Goal: Task Accomplishment & Management: Manage account settings

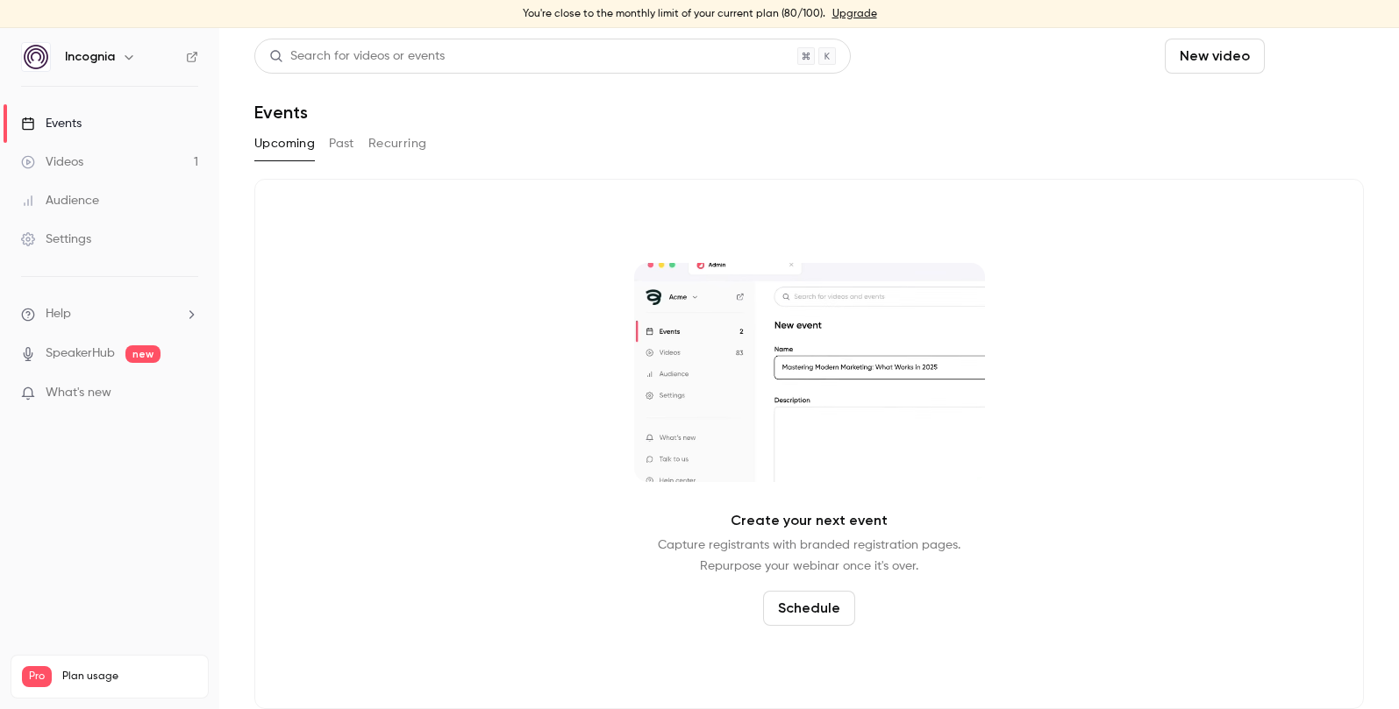
click at [1307, 68] on button "Schedule" at bounding box center [1317, 56] width 92 height 35
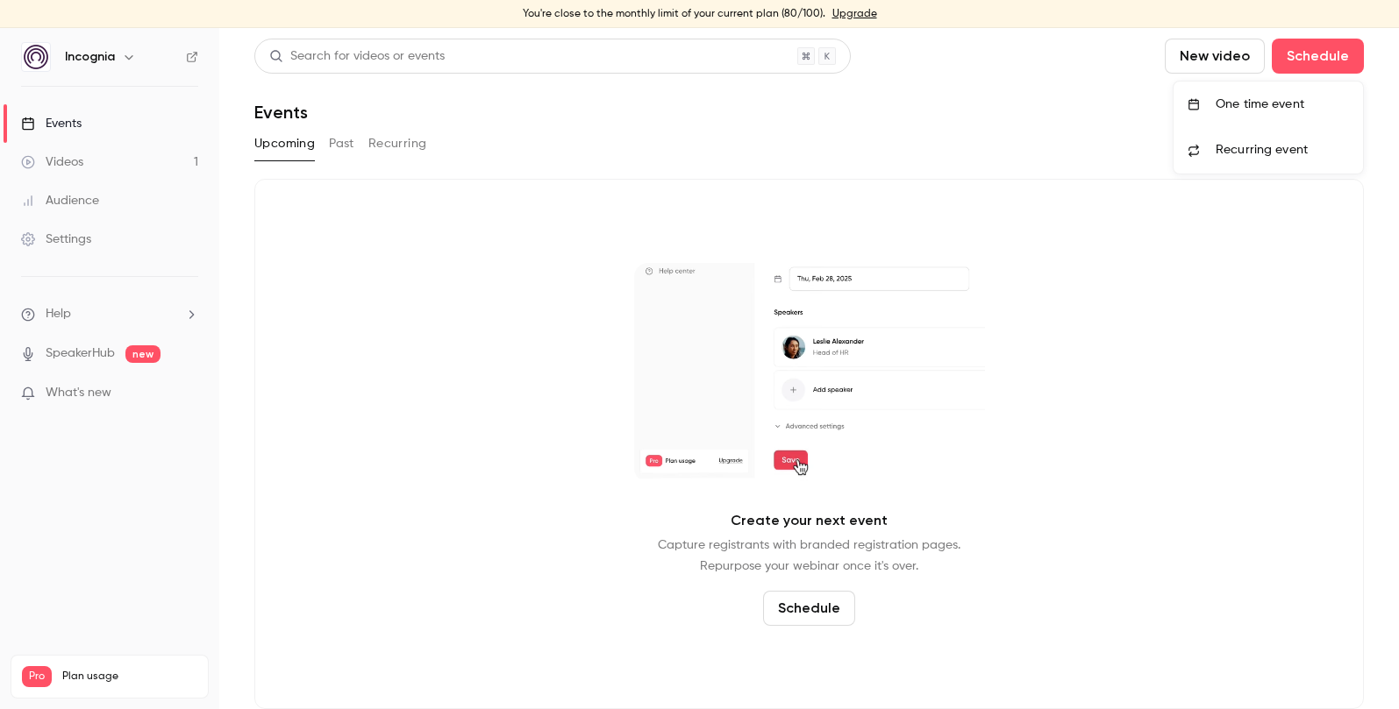
click at [1243, 97] on div "One time event" at bounding box center [1281, 105] width 133 height 18
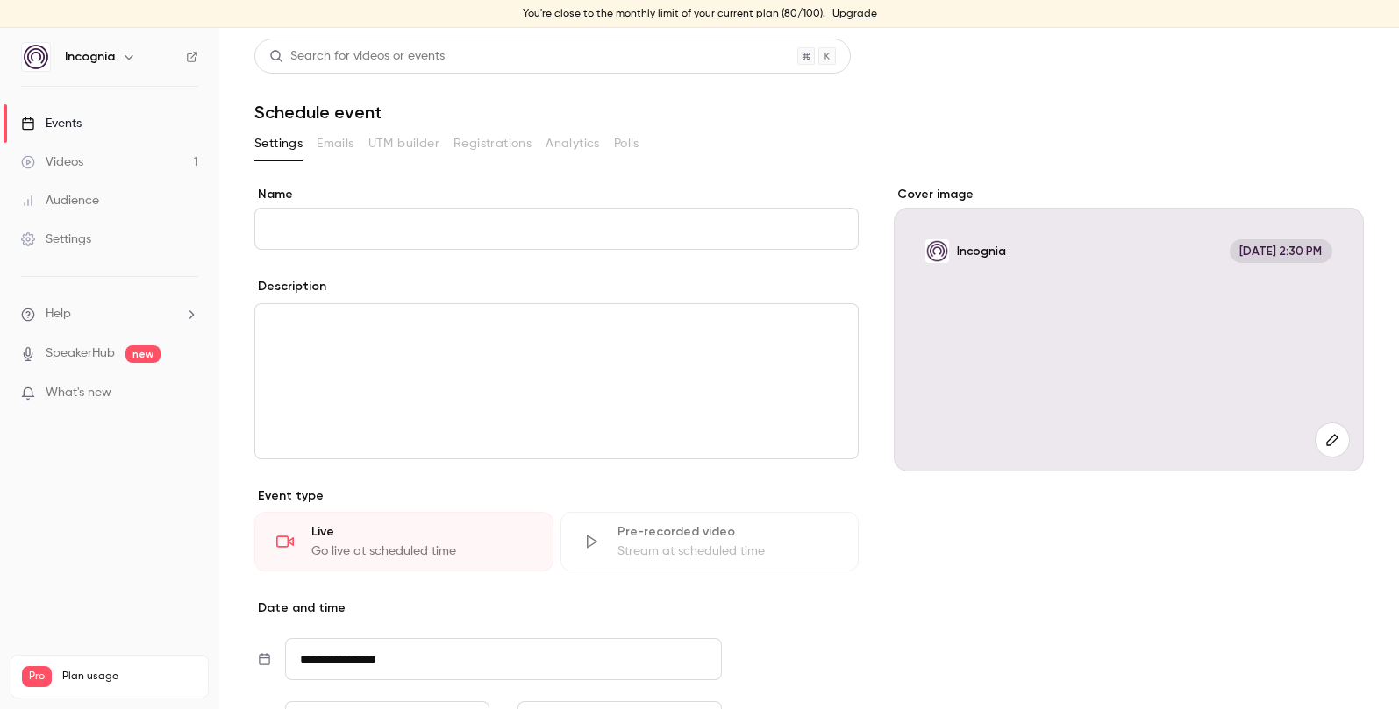
click at [383, 233] on input "Name" at bounding box center [556, 229] width 604 height 42
click at [401, 231] on input "Name" at bounding box center [556, 229] width 604 height 42
paste input "**********"
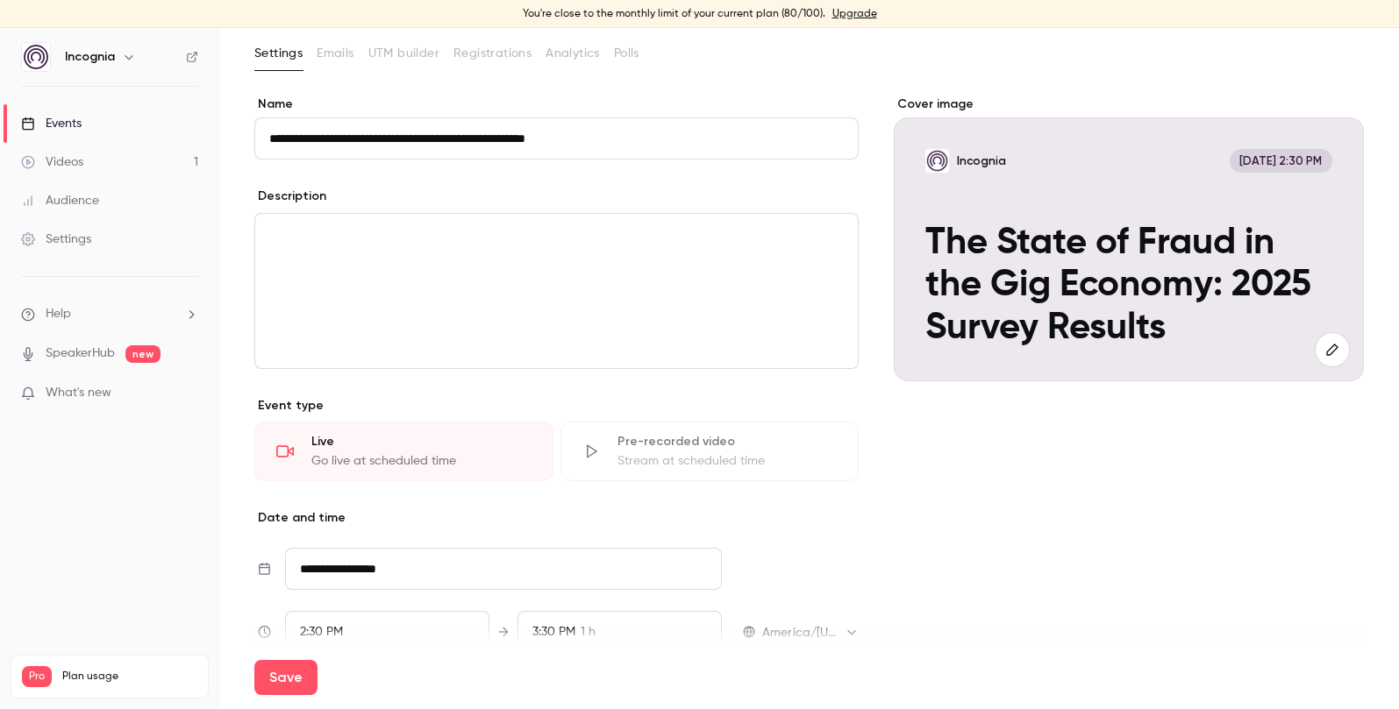
scroll to position [107, 0]
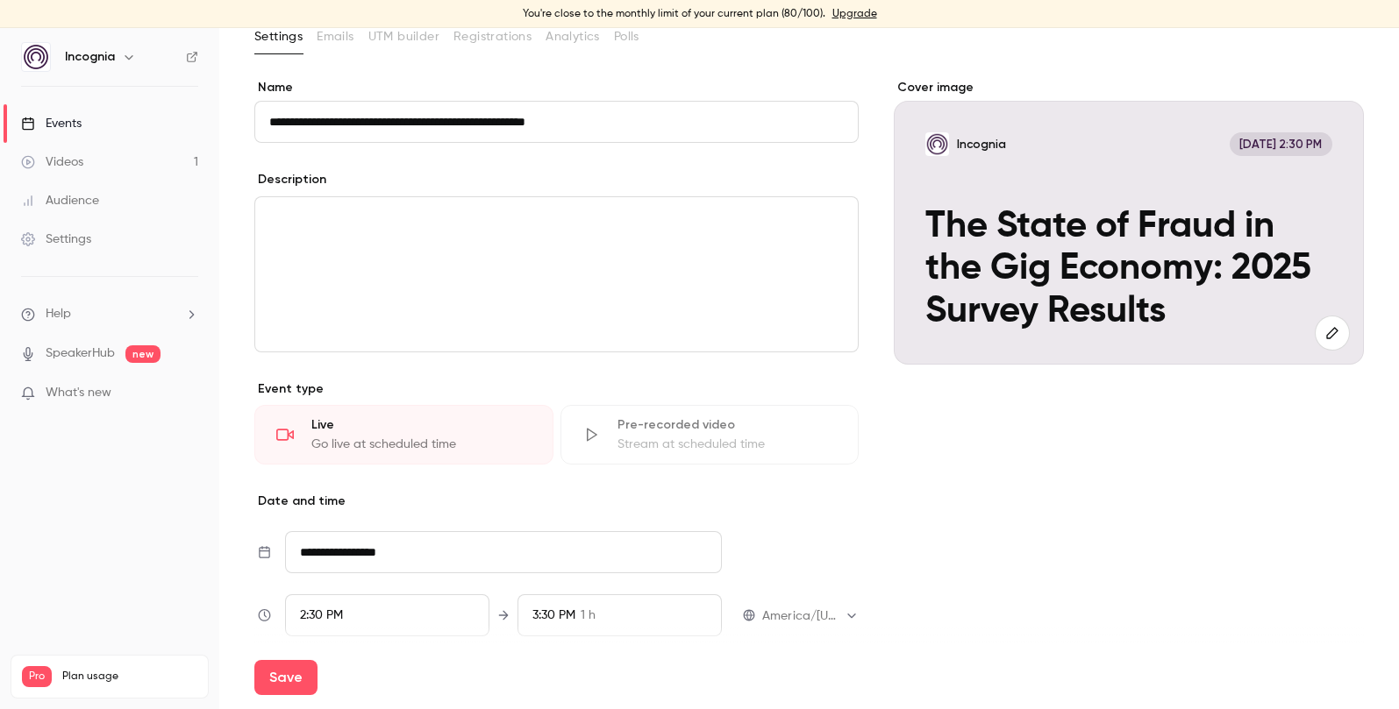
type input "**********"
click at [373, 288] on div "editor" at bounding box center [556, 274] width 602 height 154
paste div "editor"
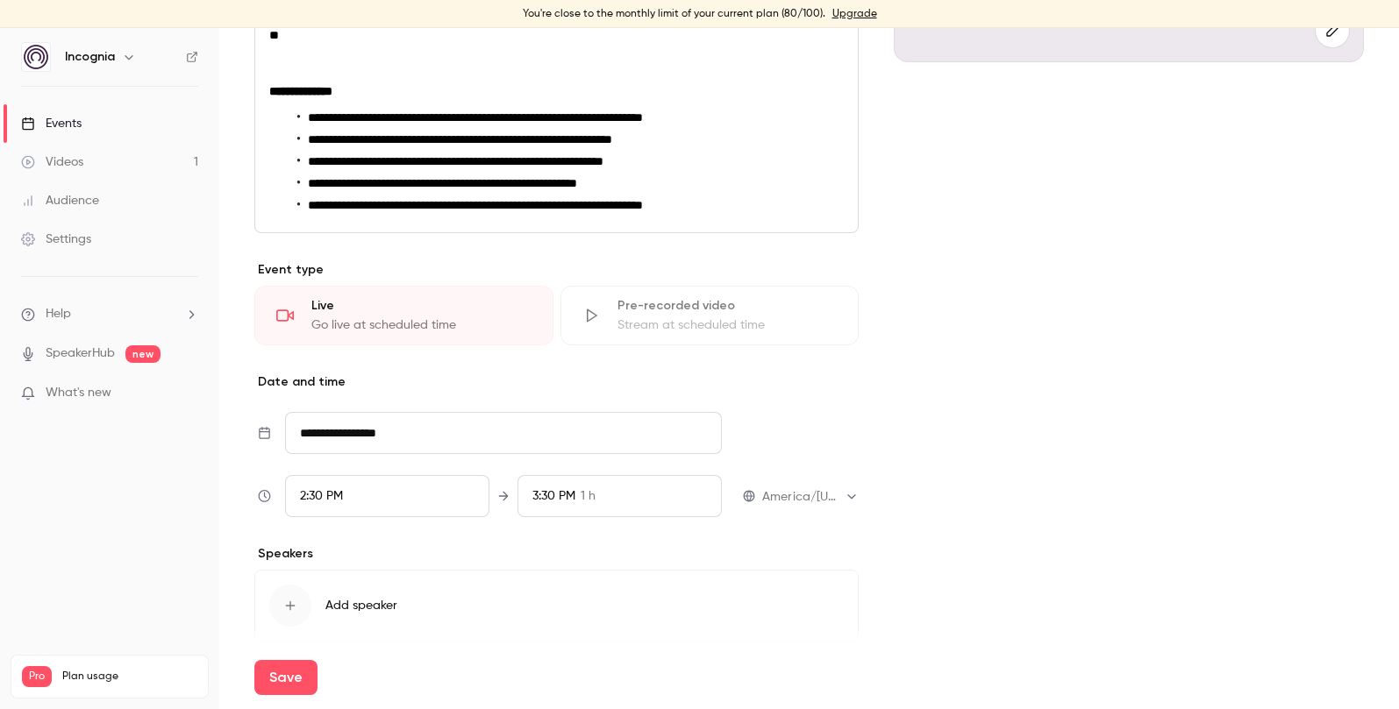
scroll to position [482, 0]
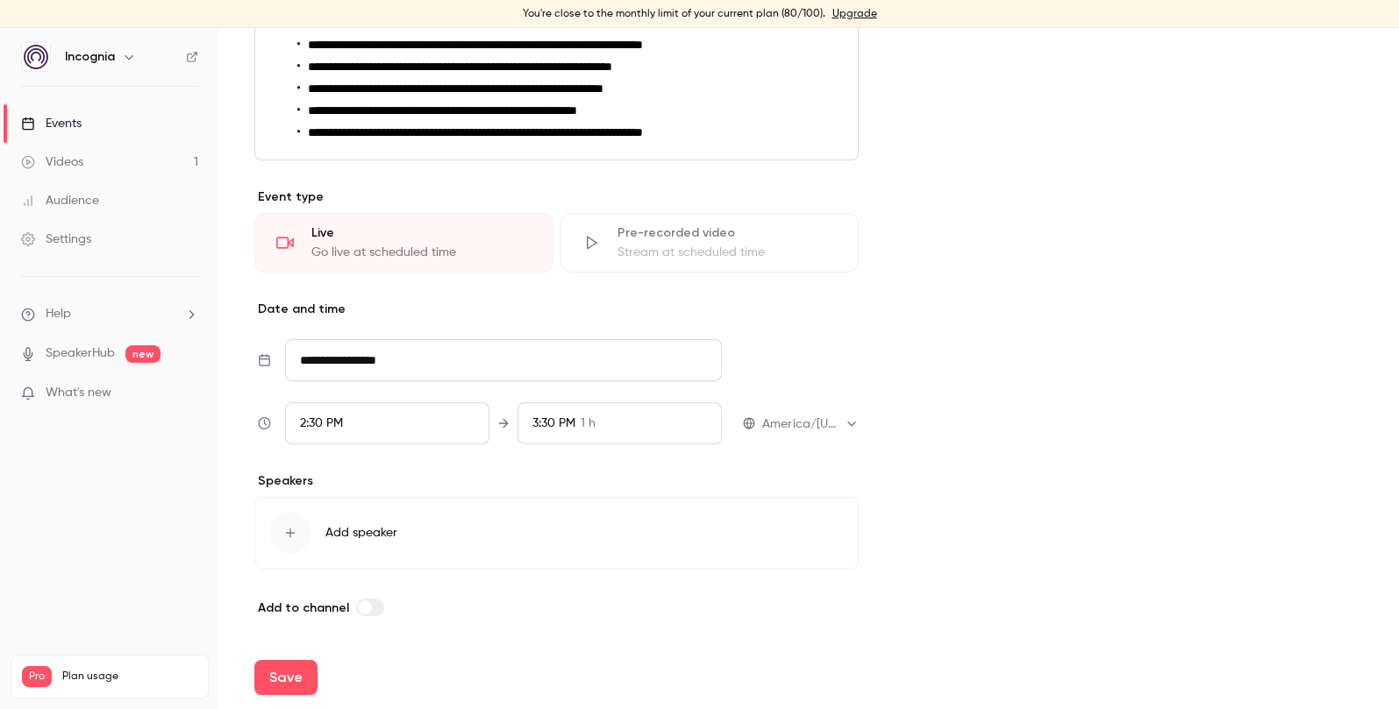
click at [391, 357] on input "**********" at bounding box center [503, 360] width 437 height 42
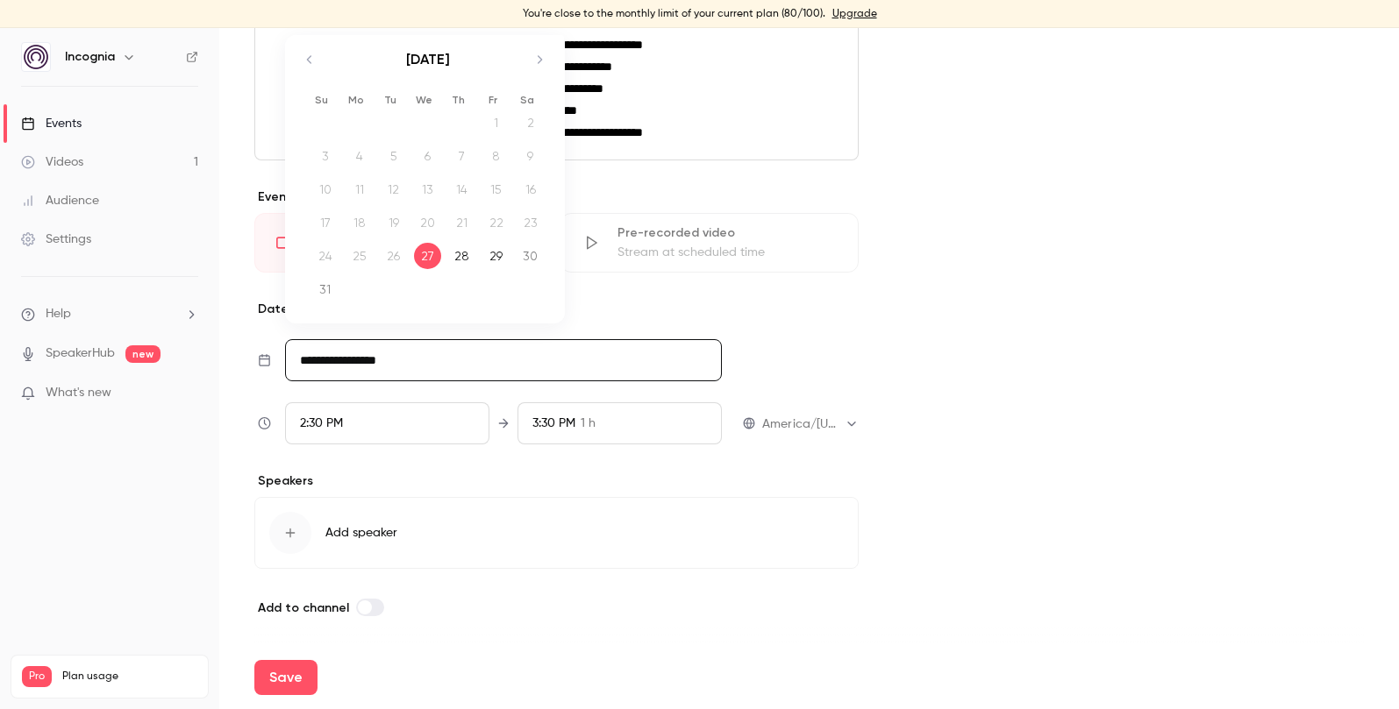
click at [533, 64] on icon "Move forward to switch to the next month." at bounding box center [539, 59] width 21 height 21
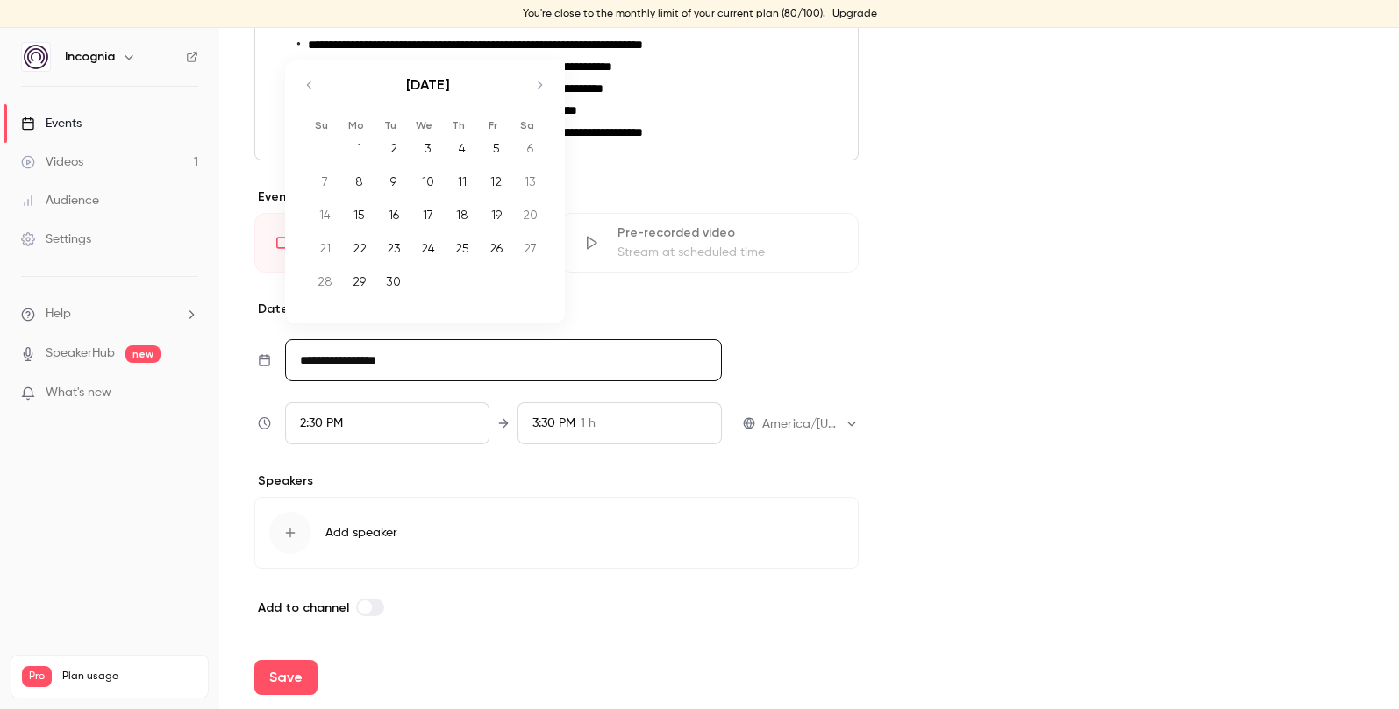
click at [427, 243] on div "24" at bounding box center [427, 248] width 27 height 26
type input "**********"
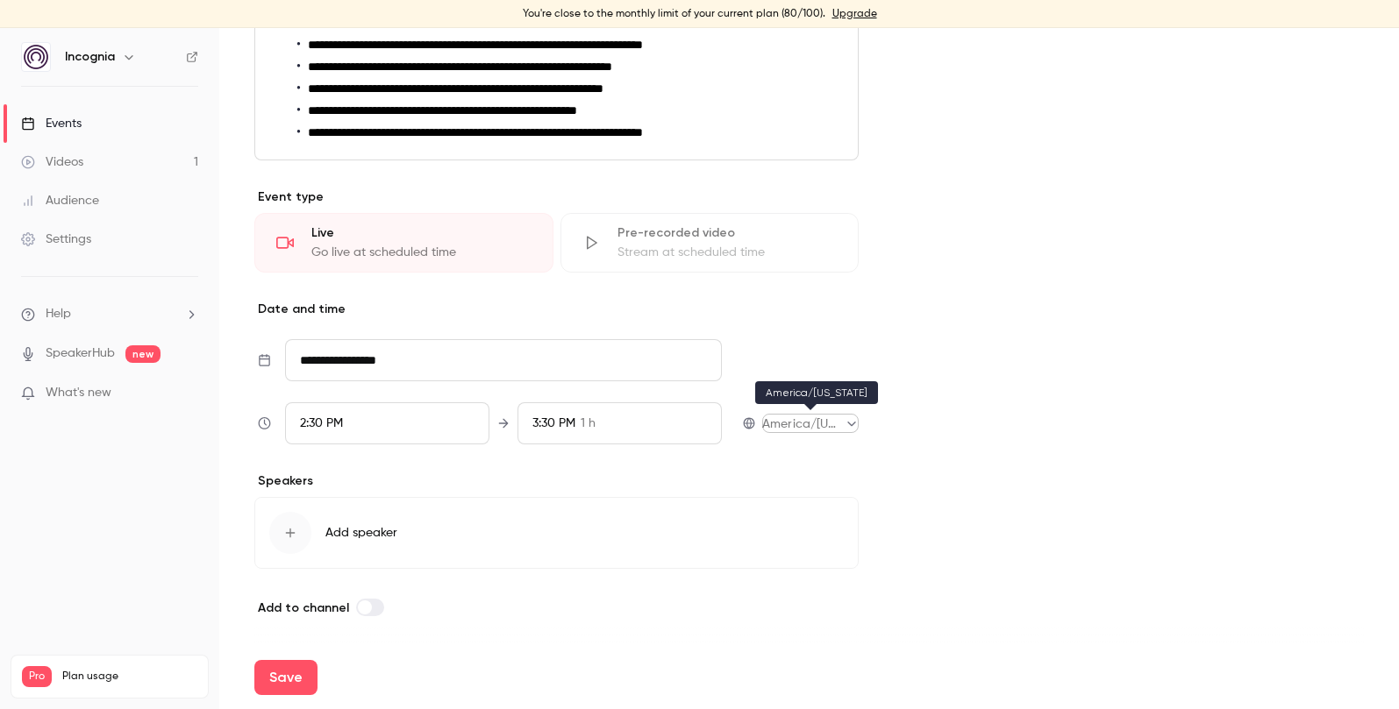
click at [785, 421] on body "**********" at bounding box center [699, 368] width 1399 height 681
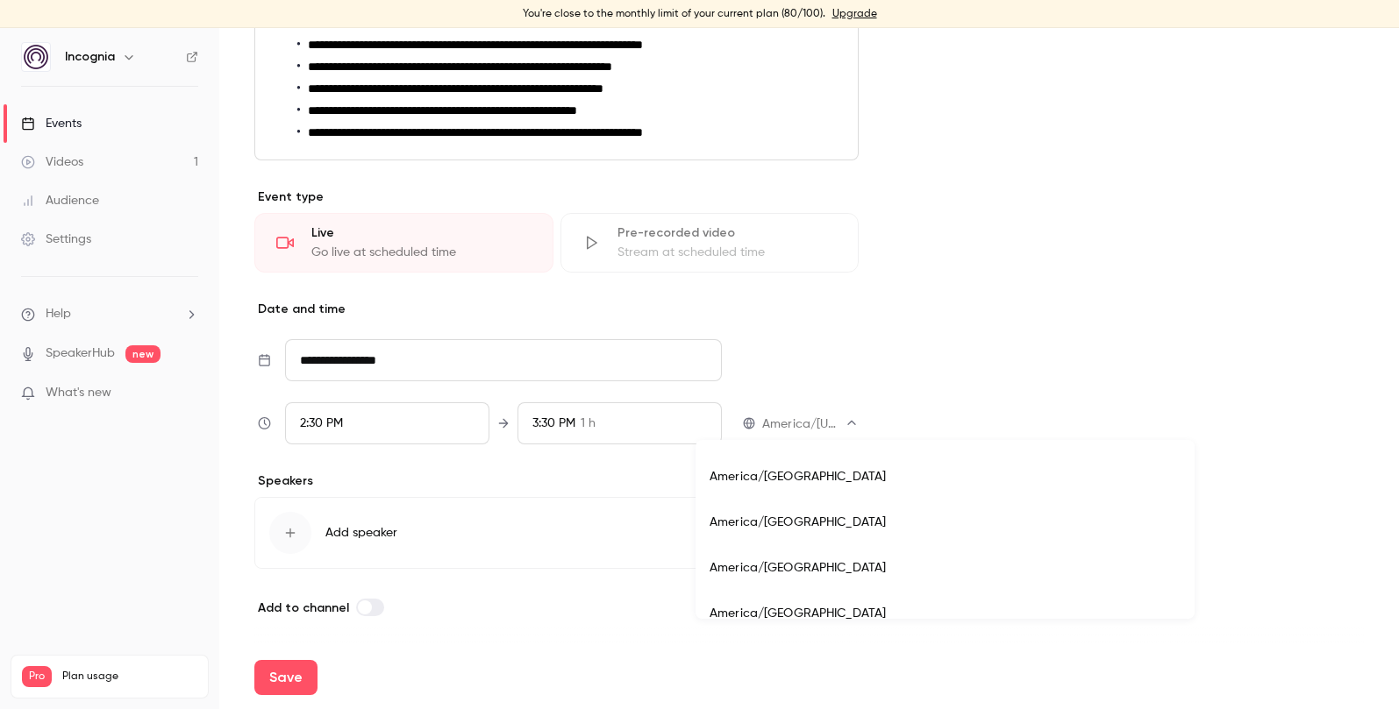
scroll to position [17266, 0]
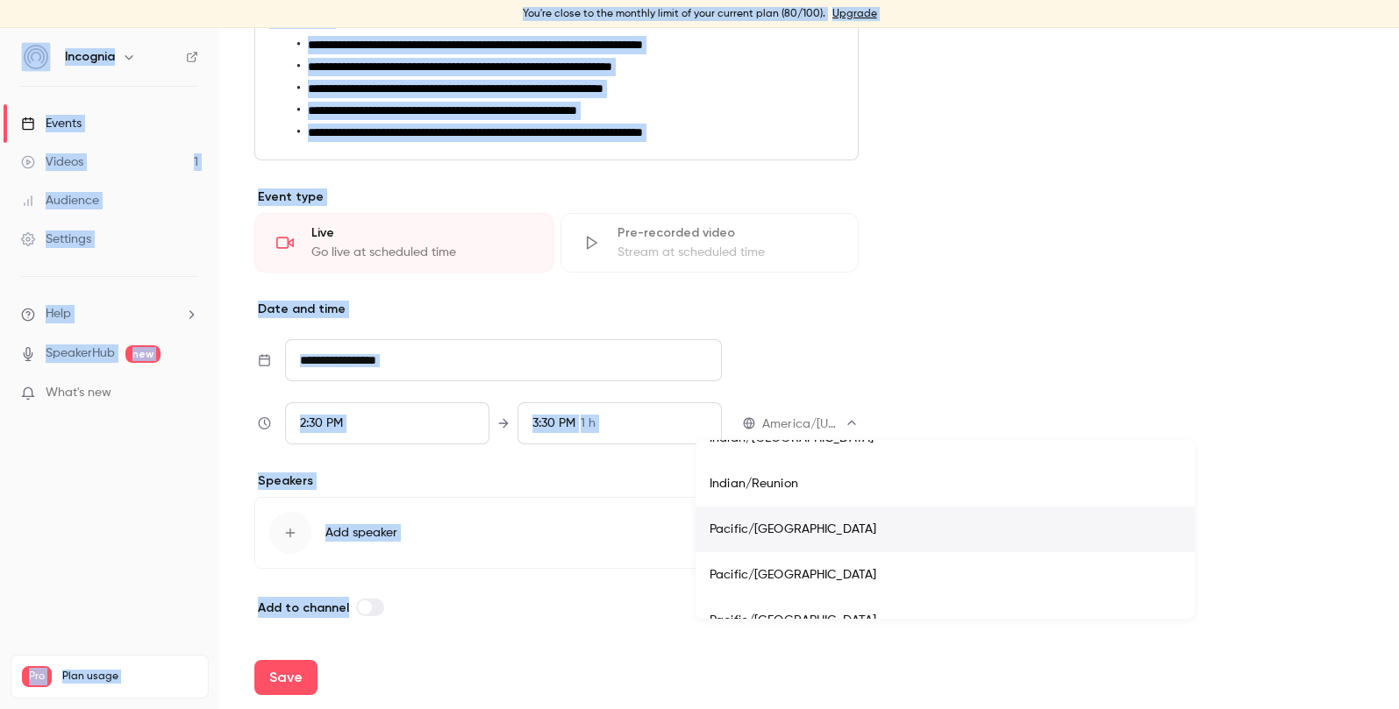
click at [1051, 500] on div at bounding box center [699, 354] width 1399 height 709
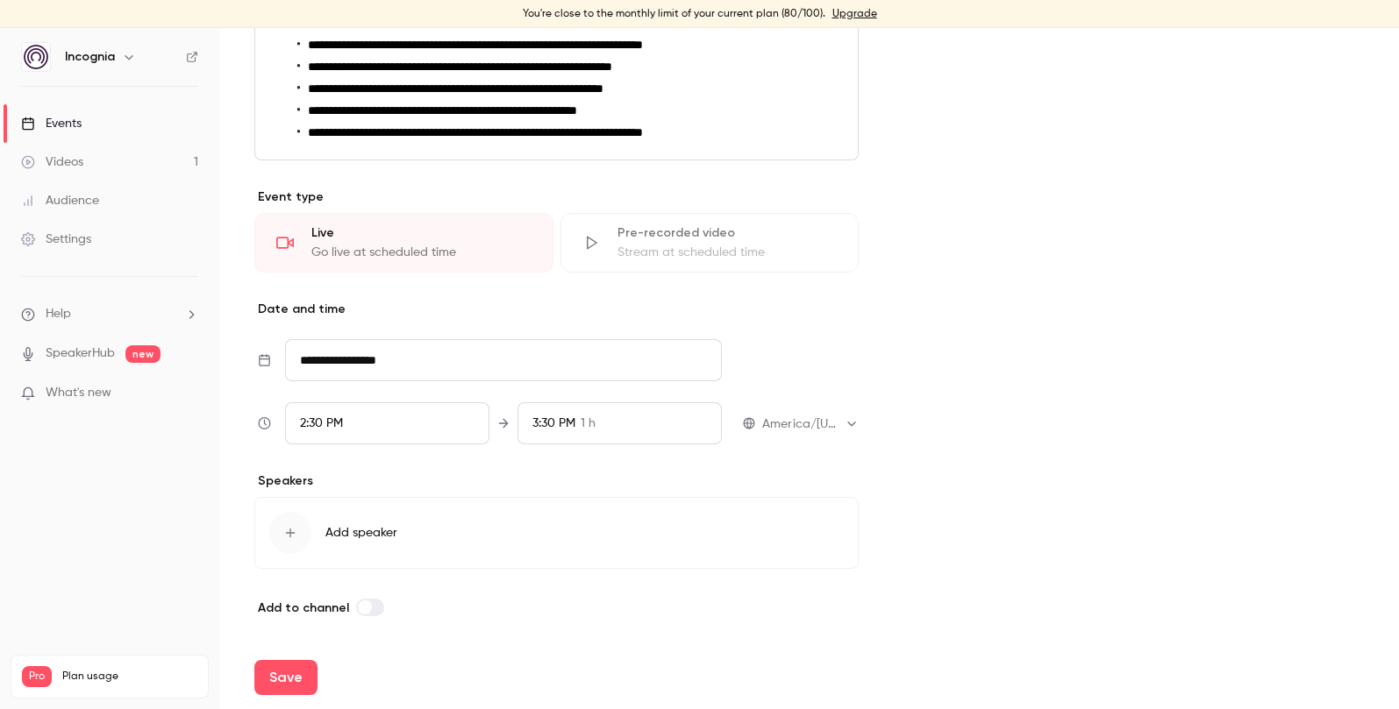
click at [822, 433] on div "**********" at bounding box center [810, 423] width 96 height 21
click at [820, 422] on body "**********" at bounding box center [699, 368] width 1399 height 681
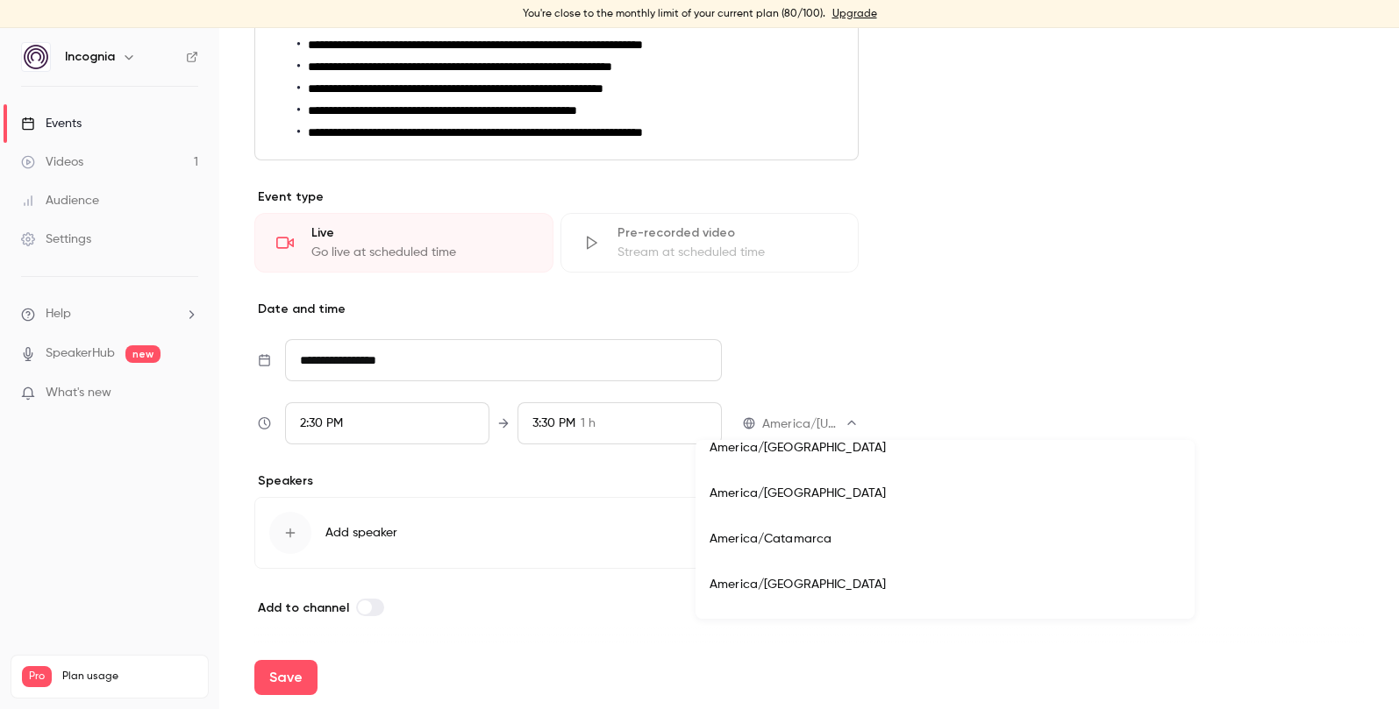
click at [964, 393] on div at bounding box center [699, 354] width 1399 height 709
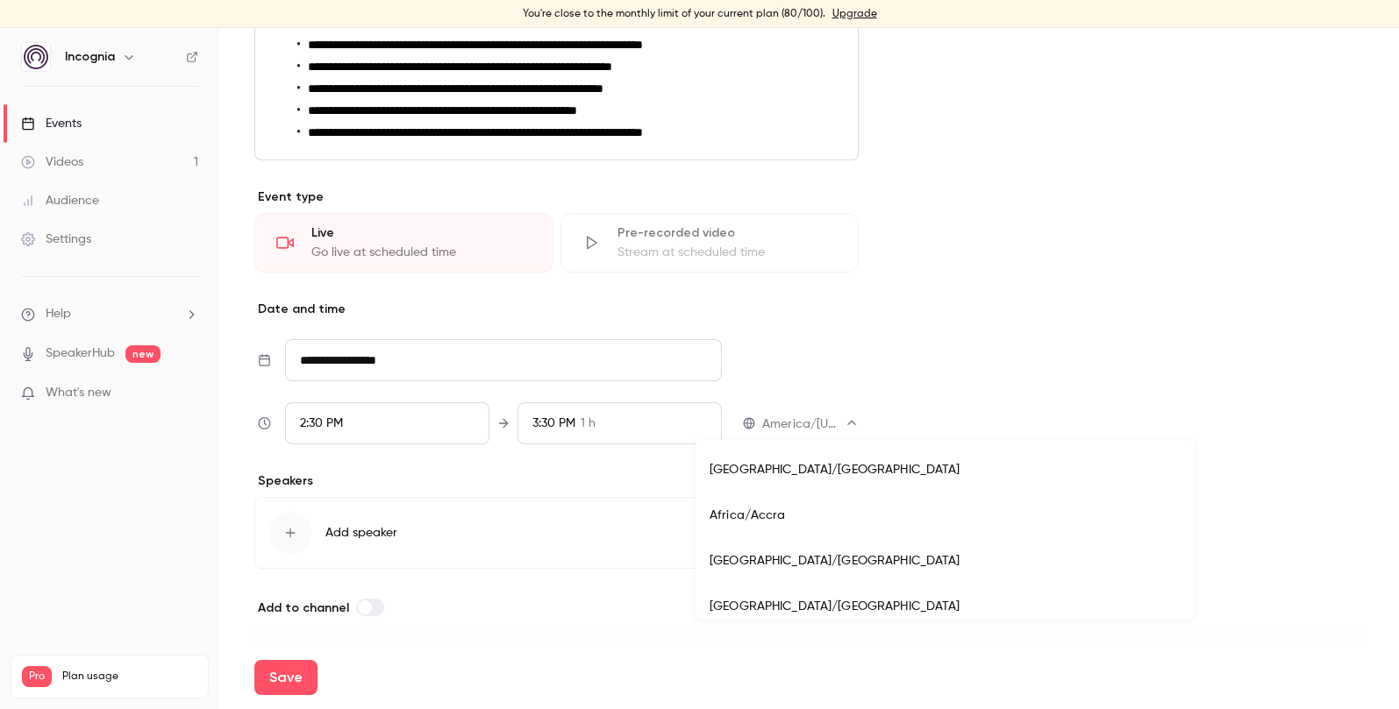
click at [827, 424] on body "**********" at bounding box center [699, 368] width 1399 height 681
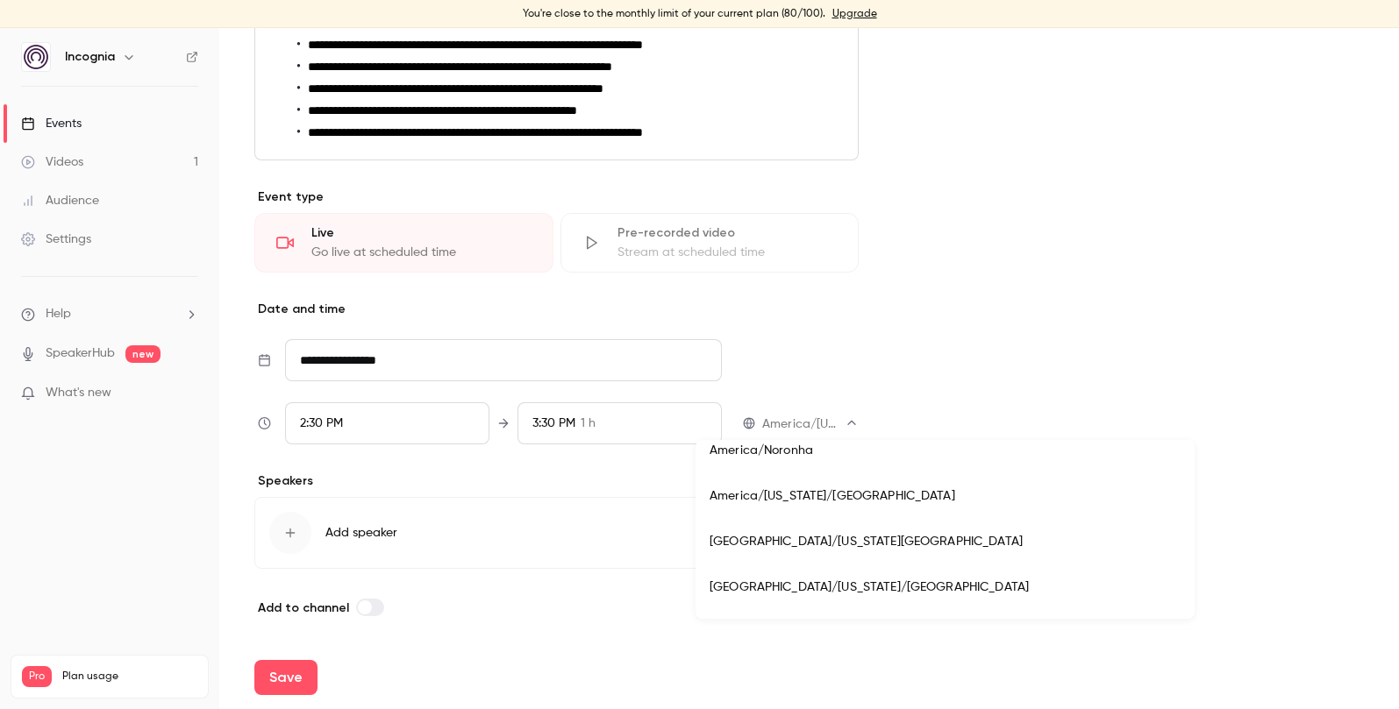
scroll to position [7133, 0]
click at [1128, 453] on div at bounding box center [699, 354] width 1399 height 709
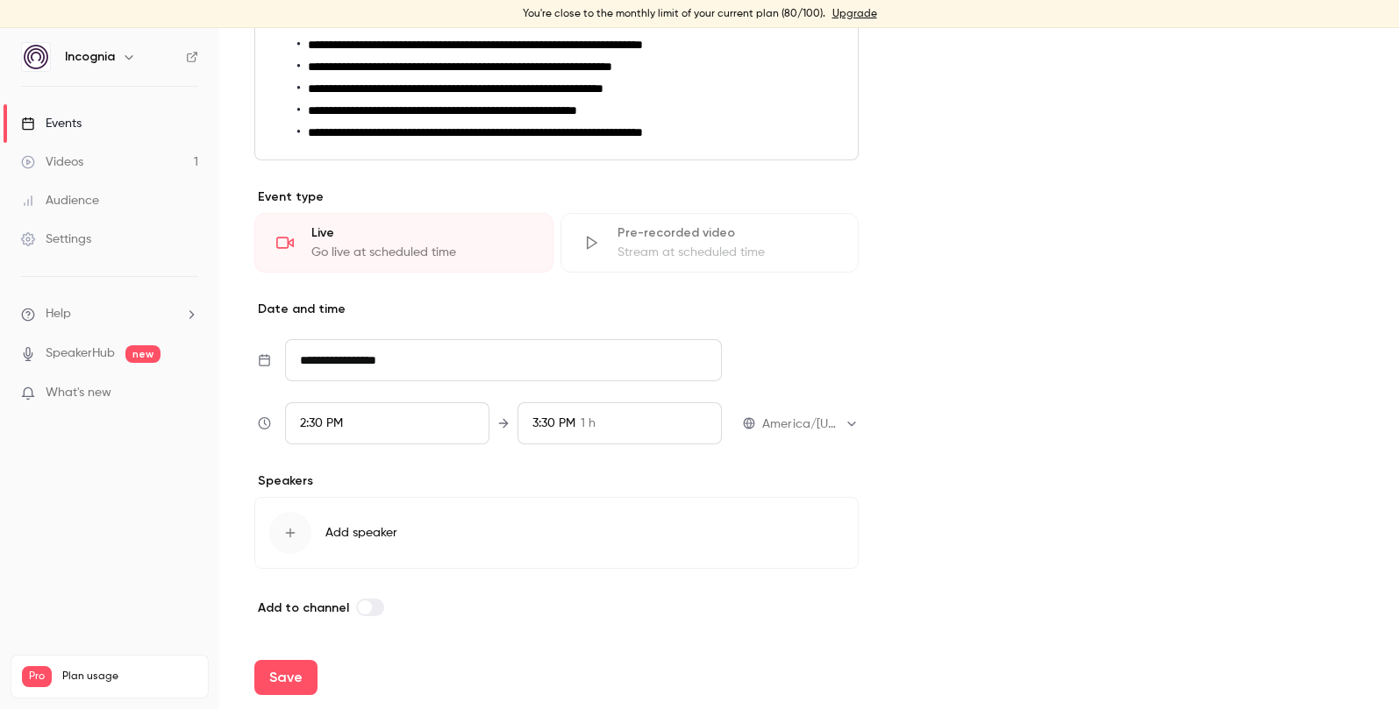
click at [815, 433] on div "**********" at bounding box center [810, 423] width 96 height 21
click at [320, 428] on span "2:30 PM" at bounding box center [321, 423] width 43 height 12
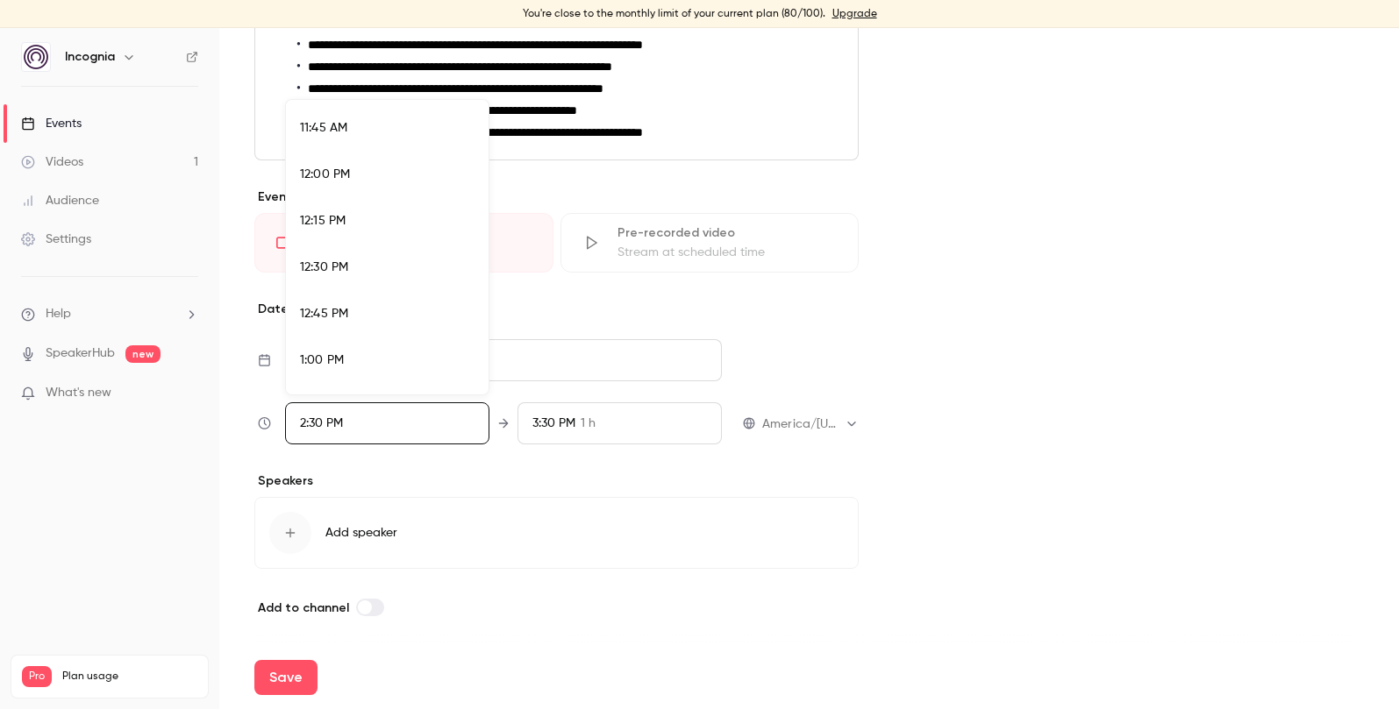
scroll to position [2131, 0]
click at [374, 232] on li "12:00 PM" at bounding box center [387, 223] width 203 height 46
click at [1124, 374] on div at bounding box center [699, 354] width 1399 height 709
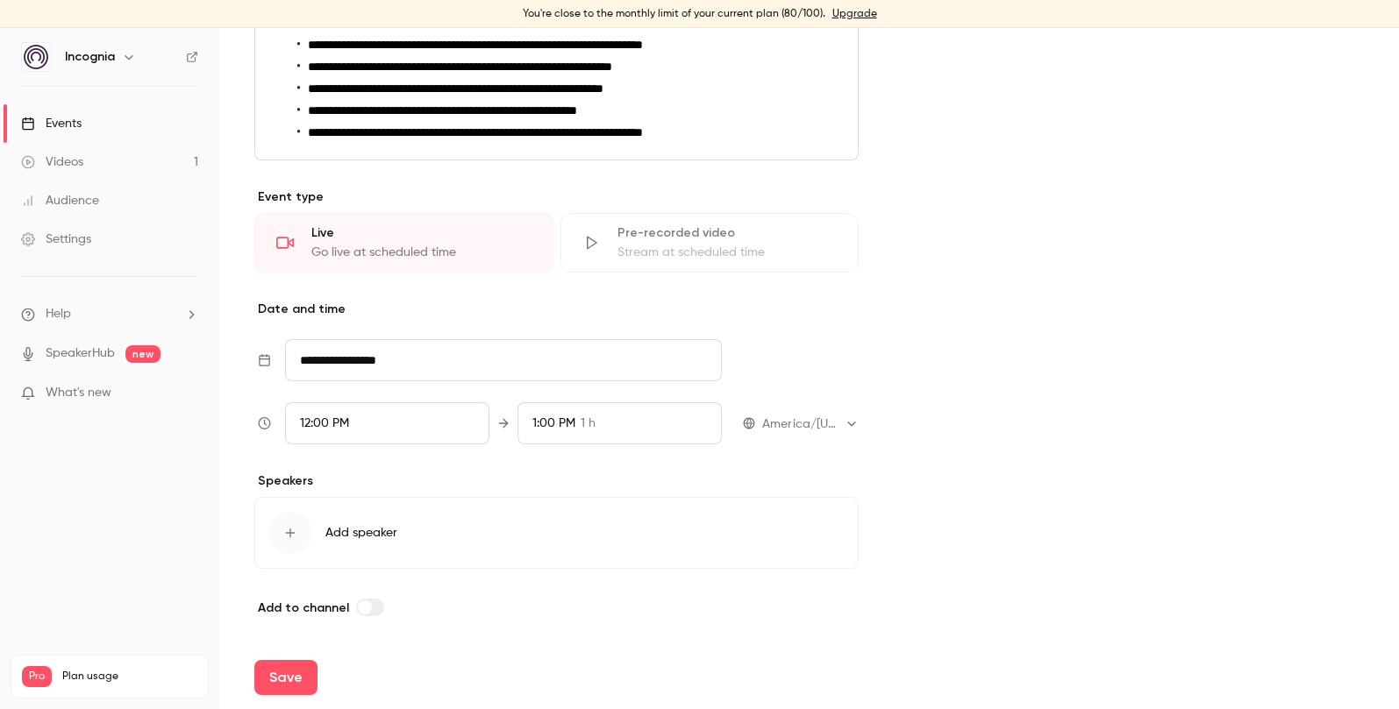
click at [342, 534] on span "Add speaker" at bounding box center [361, 533] width 72 height 18
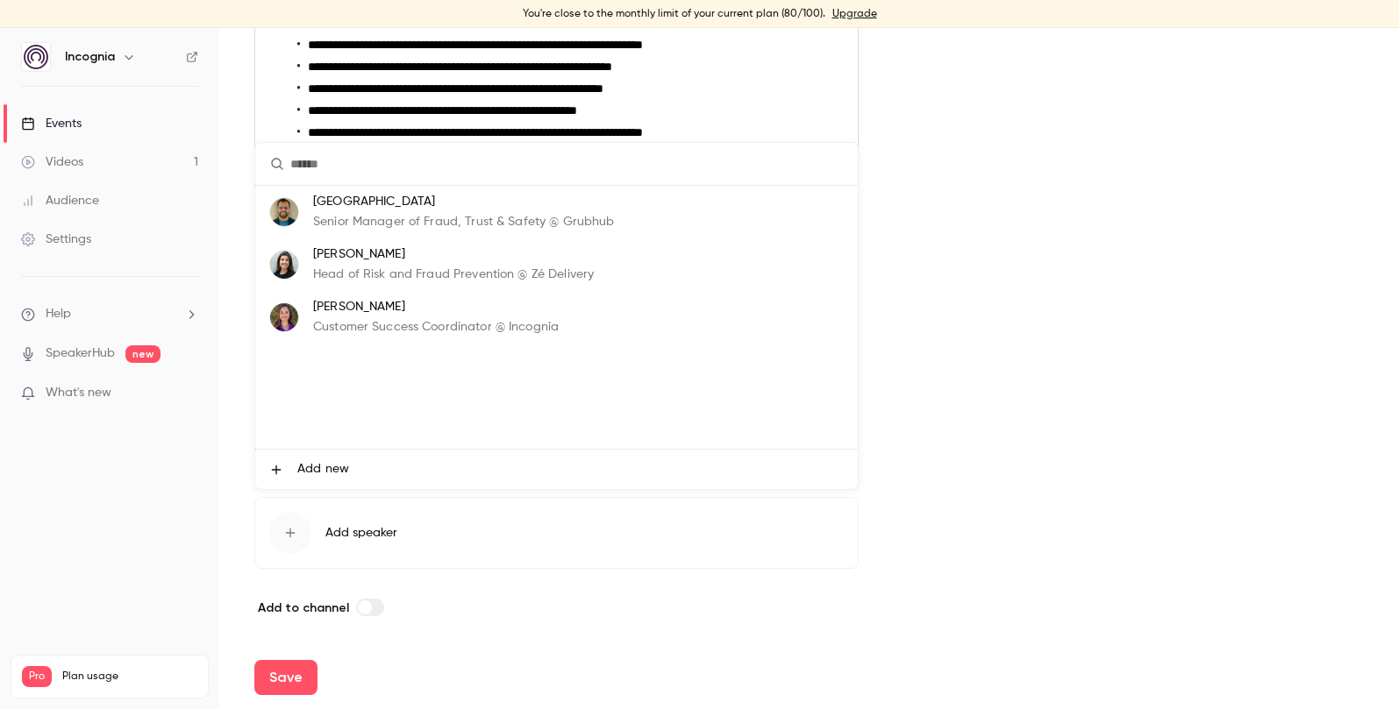
click at [319, 458] on li "Add new" at bounding box center [556, 469] width 602 height 39
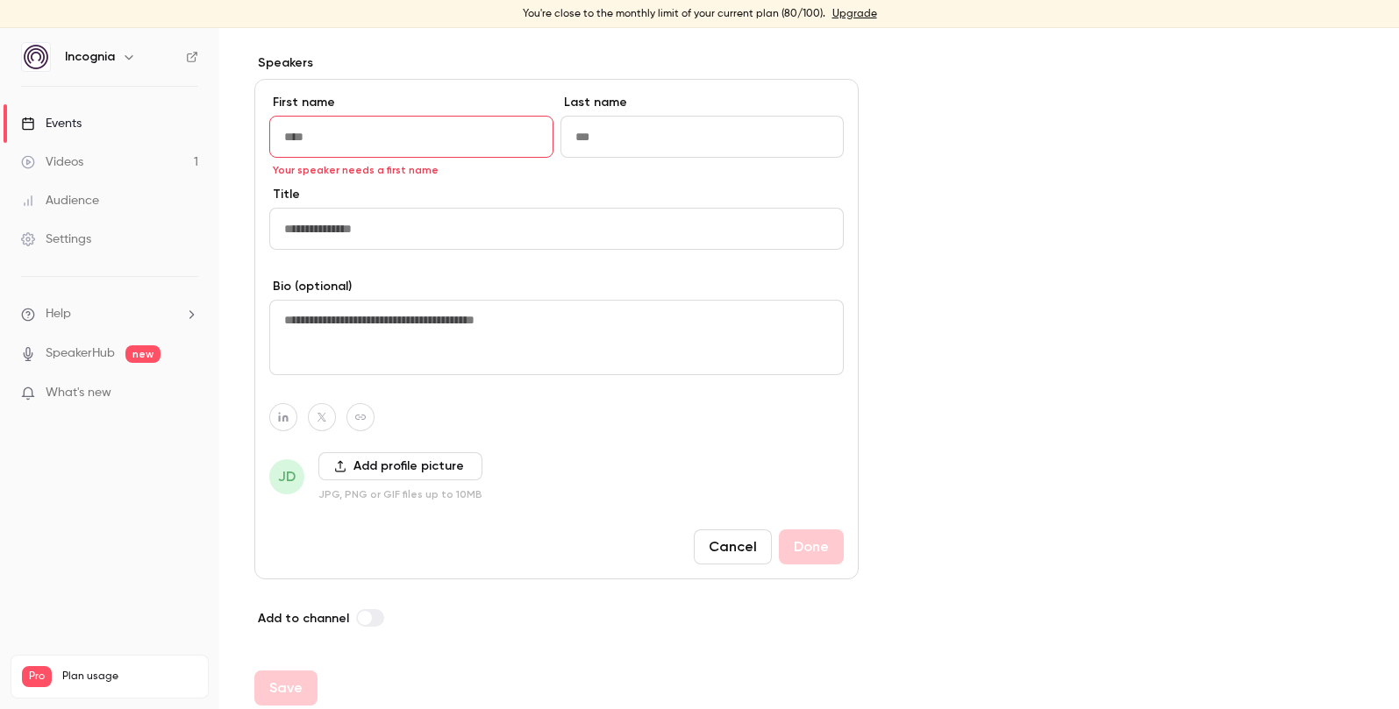
scroll to position [902, 0]
type input "******"
type input "**********"
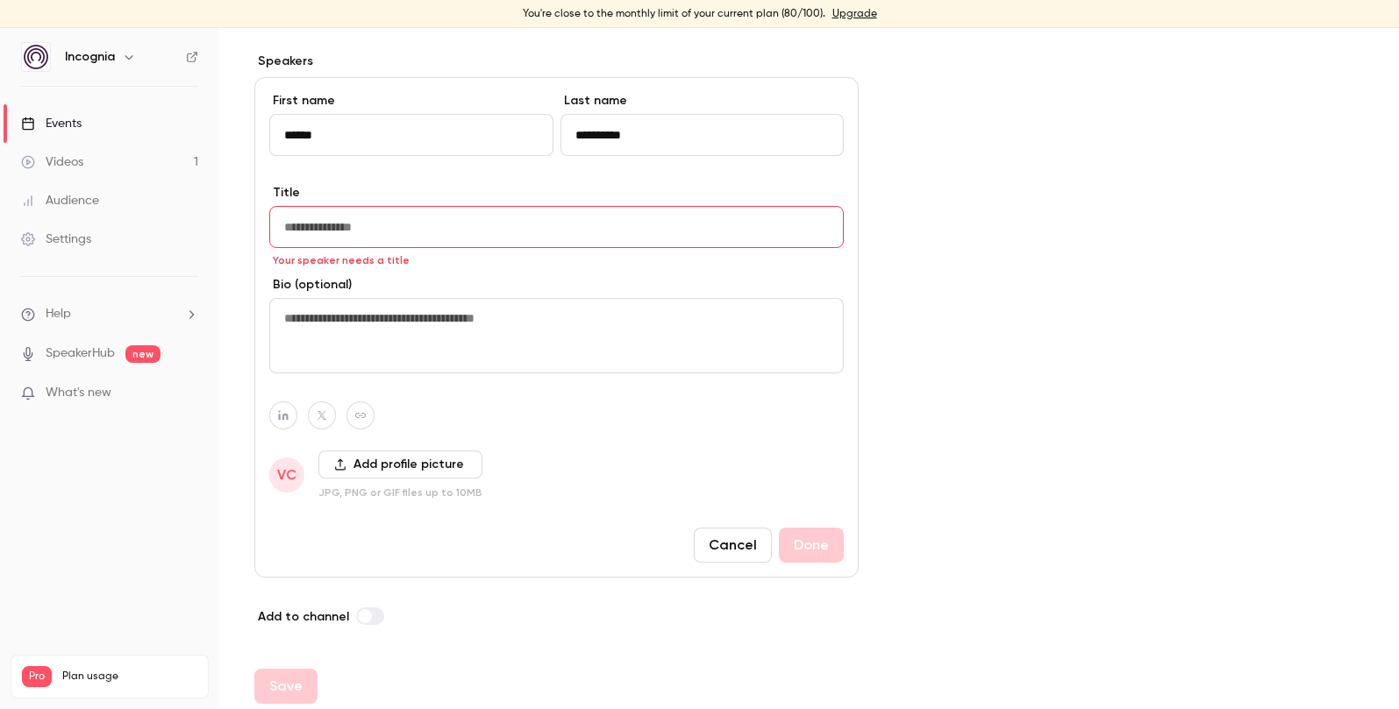
paste input "**********"
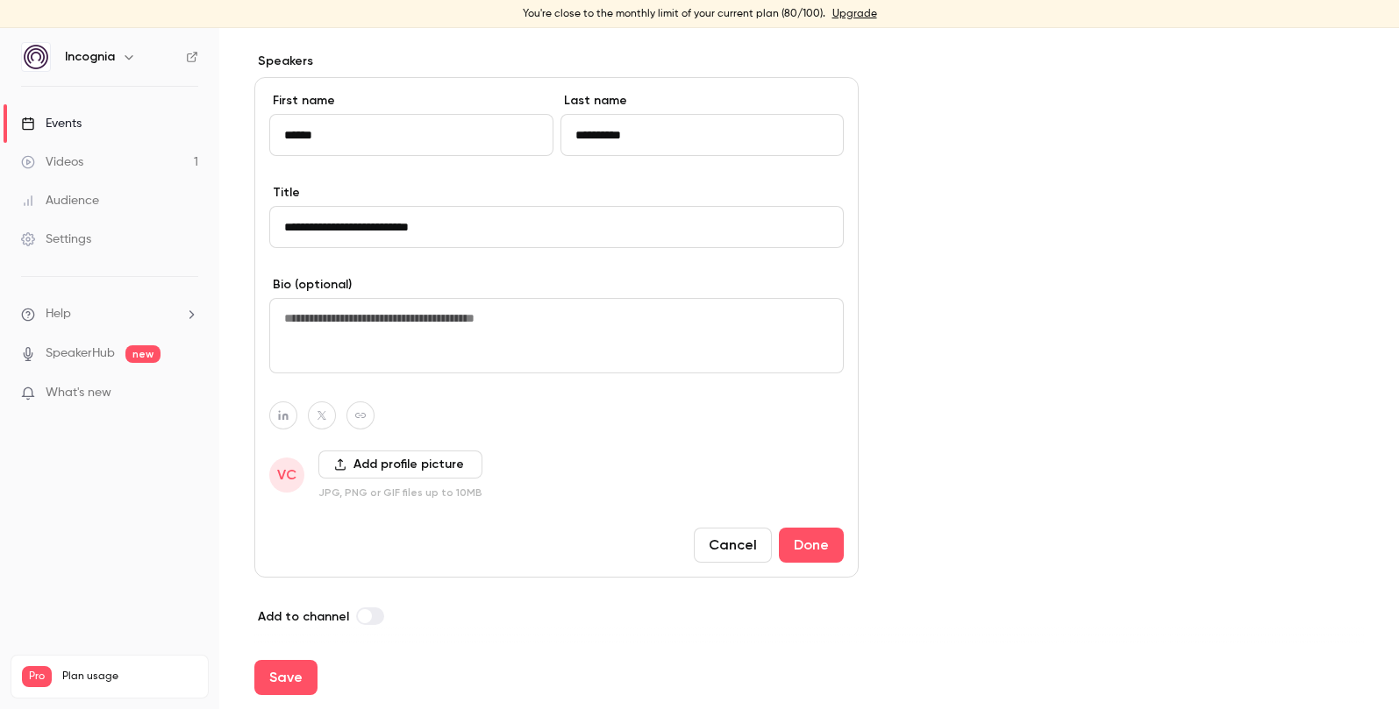
type input "**********"
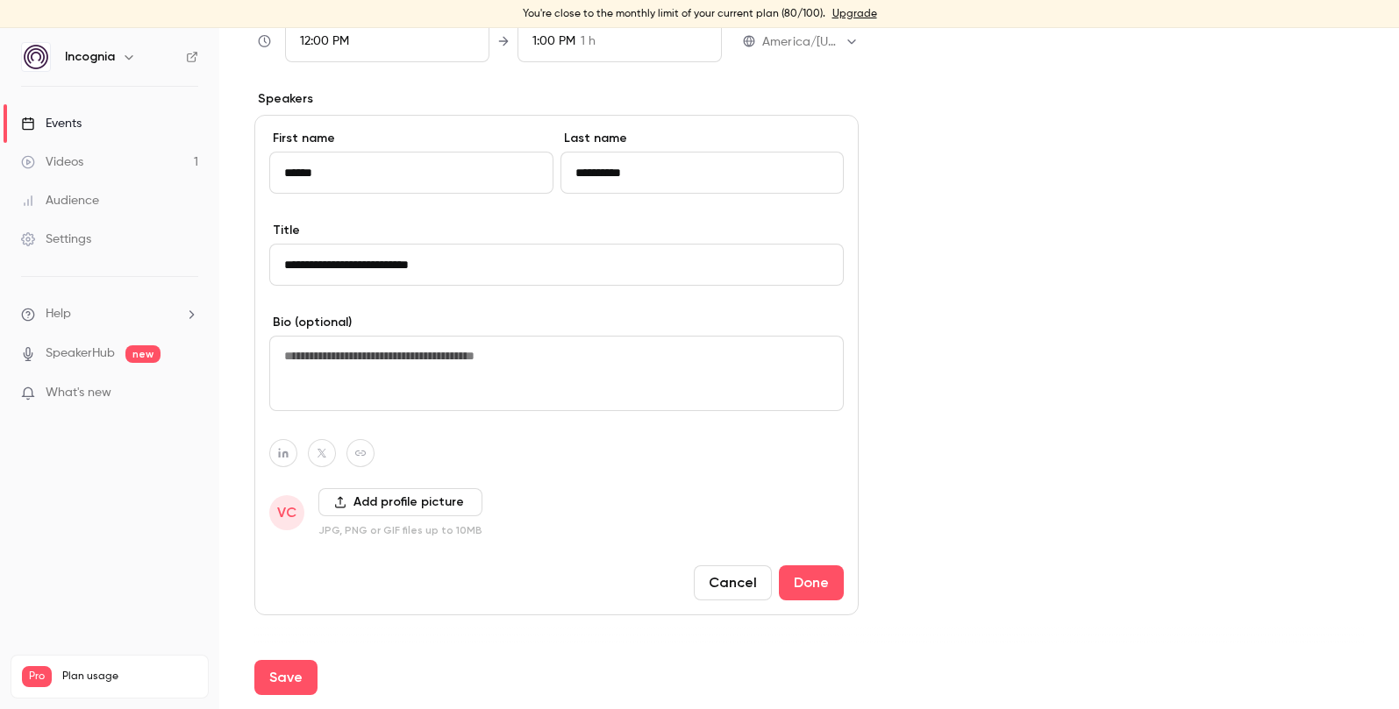
scroll to position [911, 0]
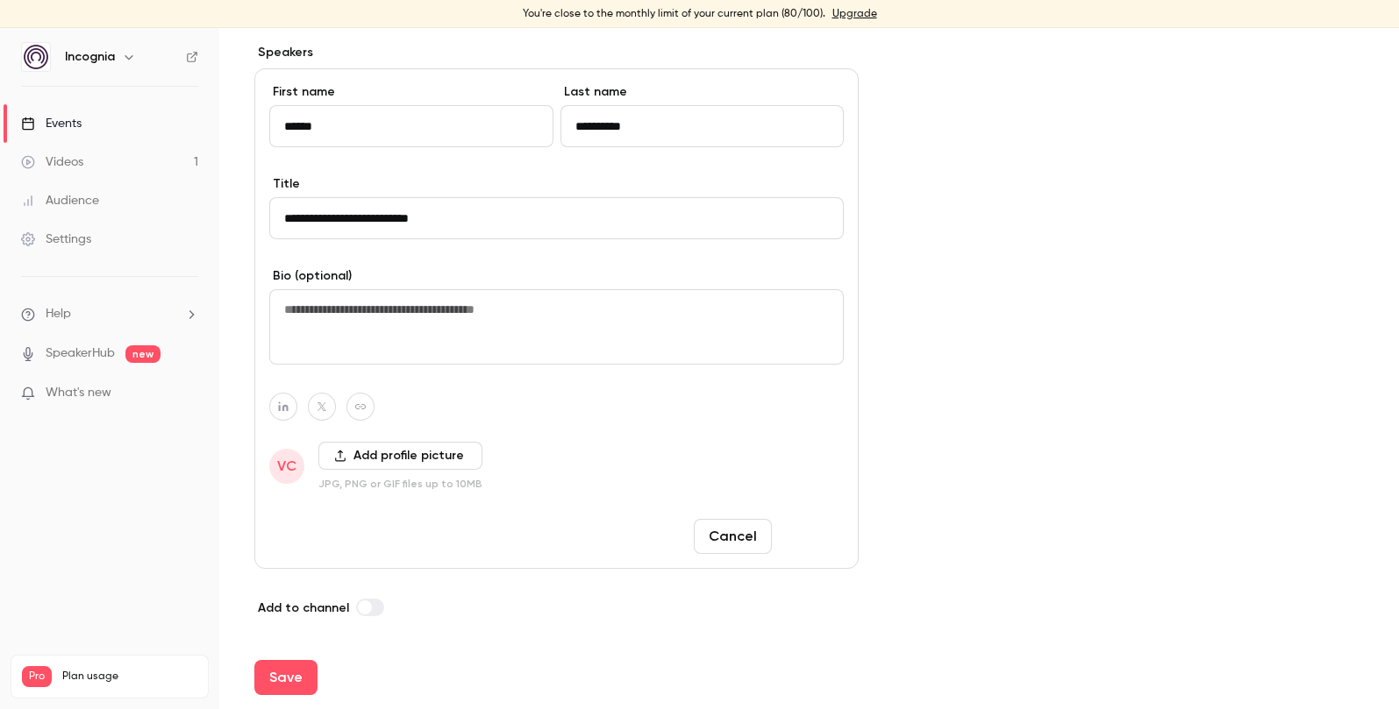
click at [821, 530] on button "Done" at bounding box center [811, 536] width 65 height 35
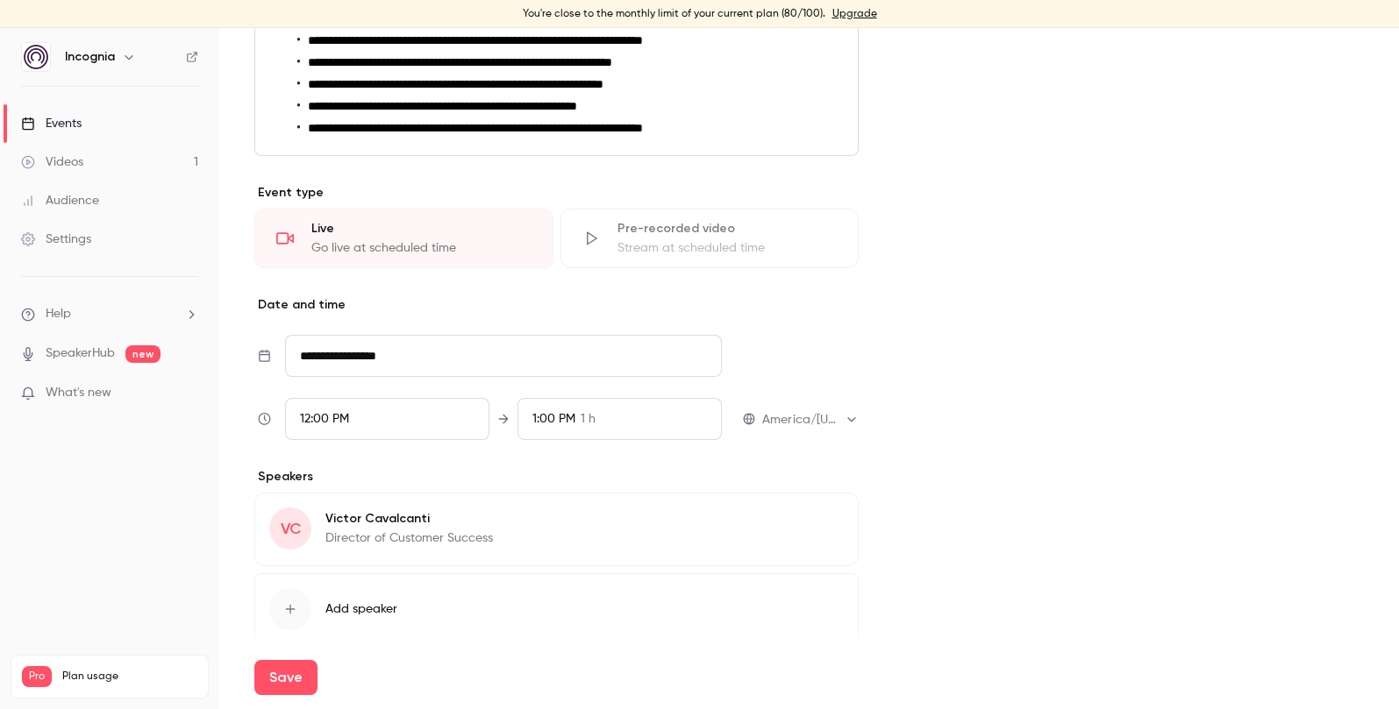
scroll to position [550, 0]
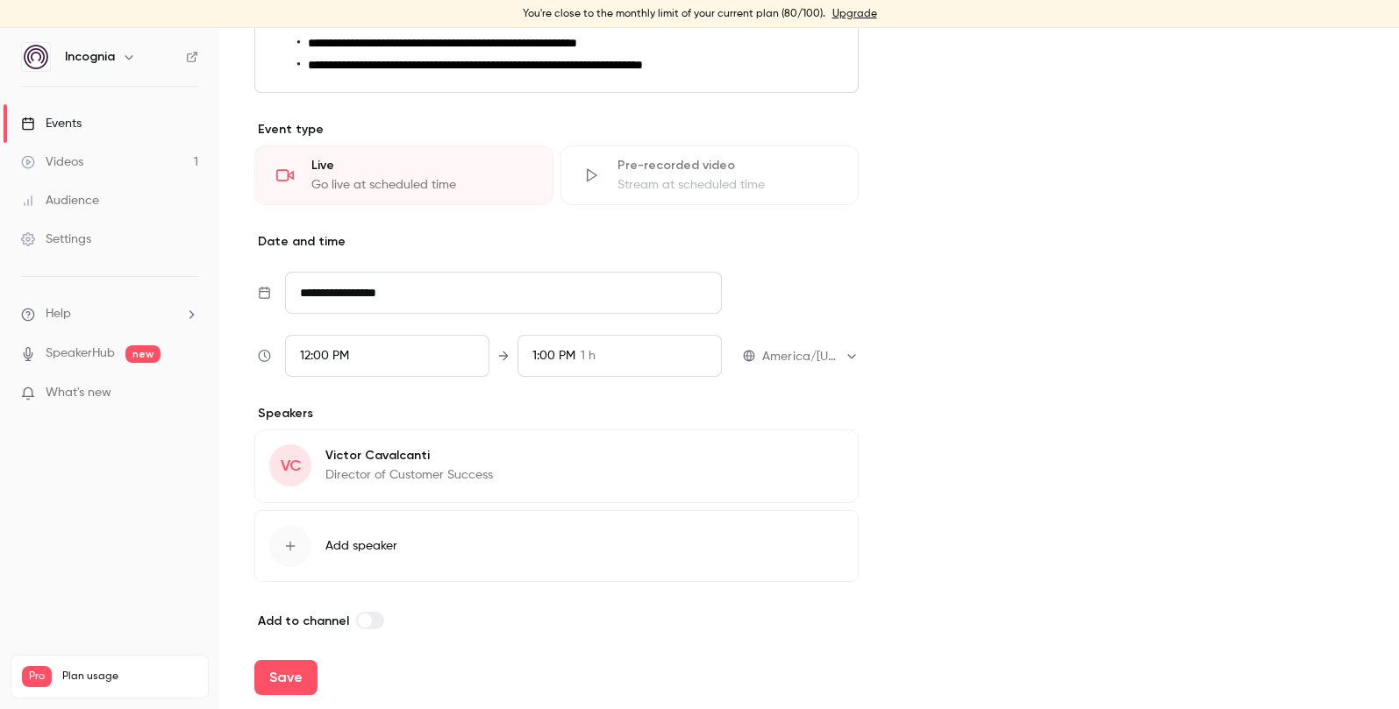
click at [406, 445] on div "[PERSON_NAME] Director of Customer Success" at bounding box center [408, 466] width 167 height 42
click at [839, 459] on button "Edit" at bounding box center [811, 459] width 64 height 28
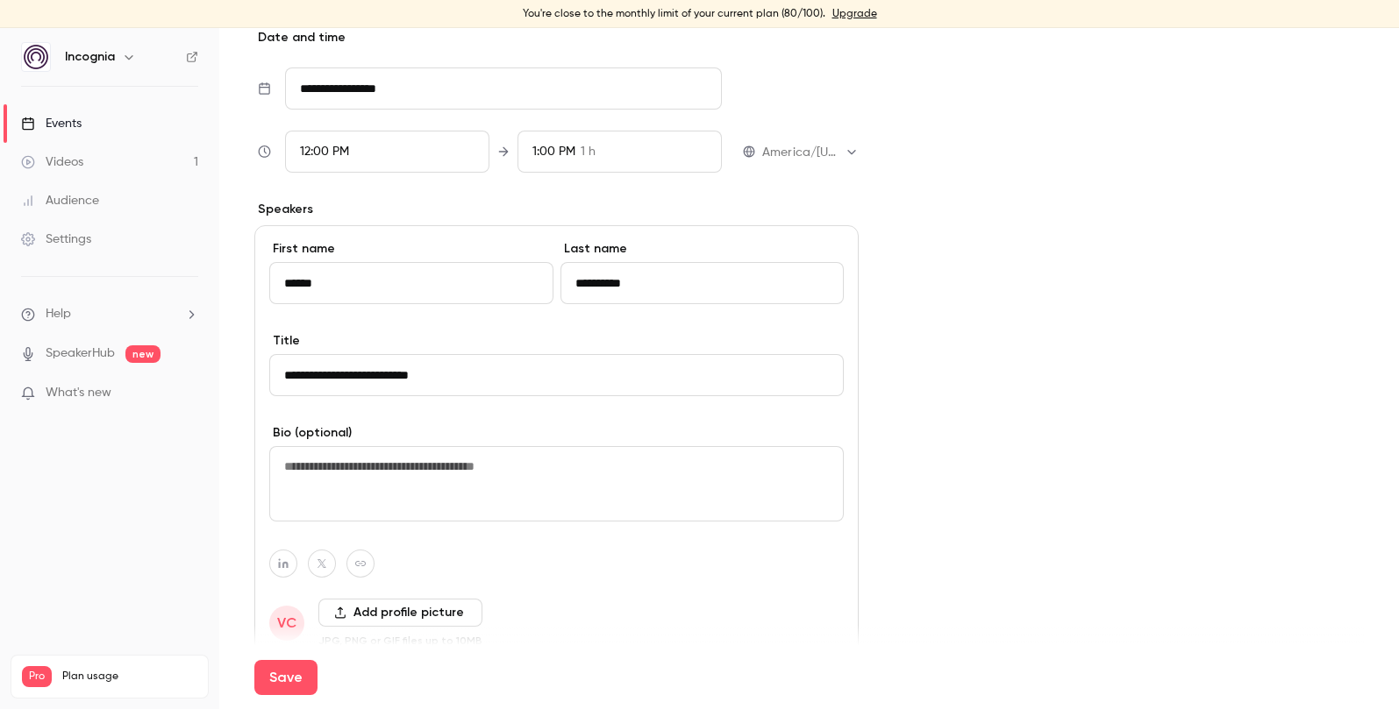
scroll to position [846, 0]
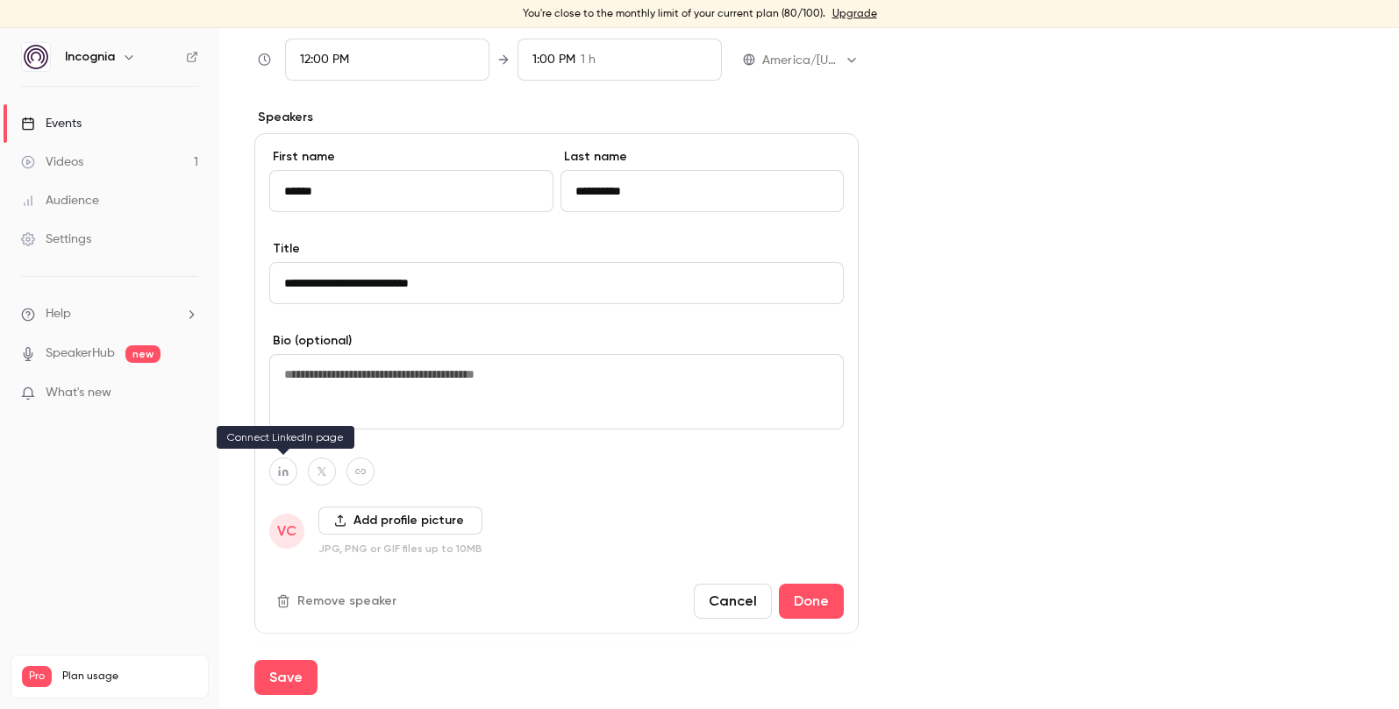
click at [281, 474] on icon "button" at bounding box center [283, 471] width 12 height 11
type input "**********"
click at [831, 603] on button "Done" at bounding box center [811, 601] width 65 height 35
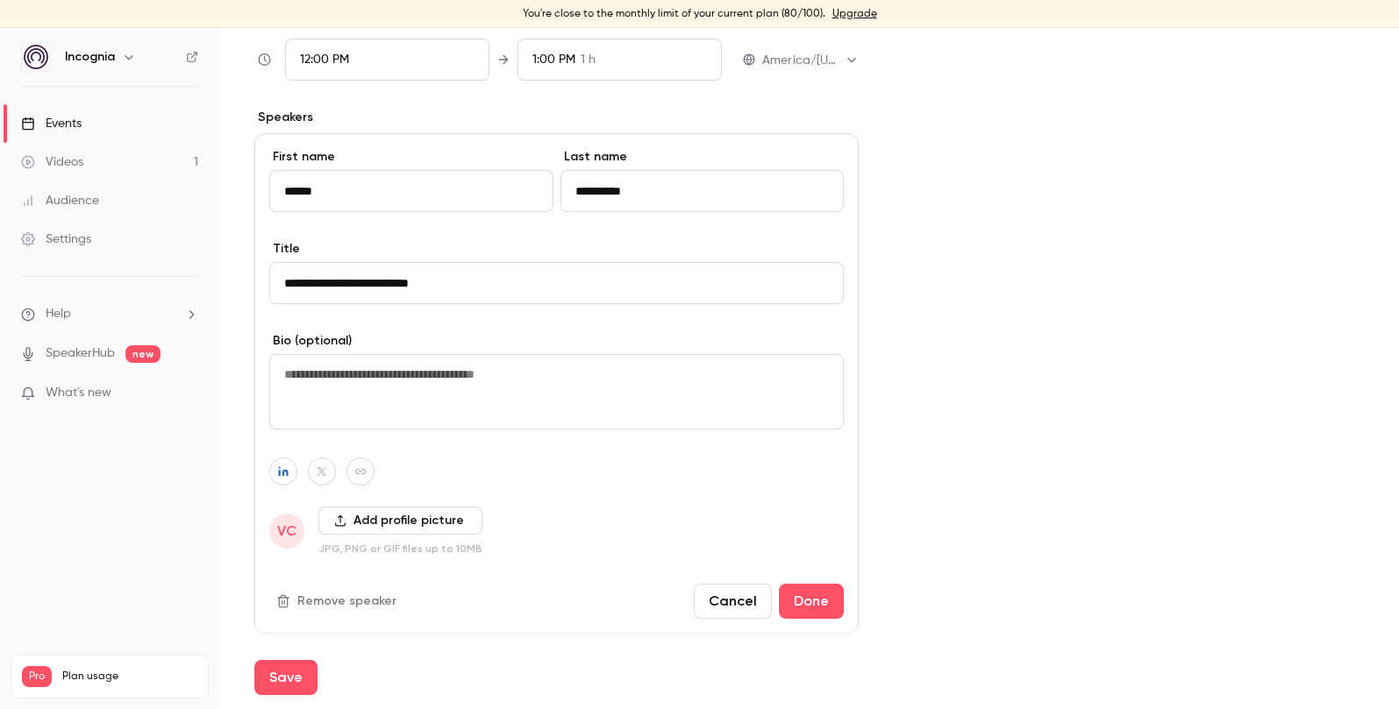
scroll to position [563, 0]
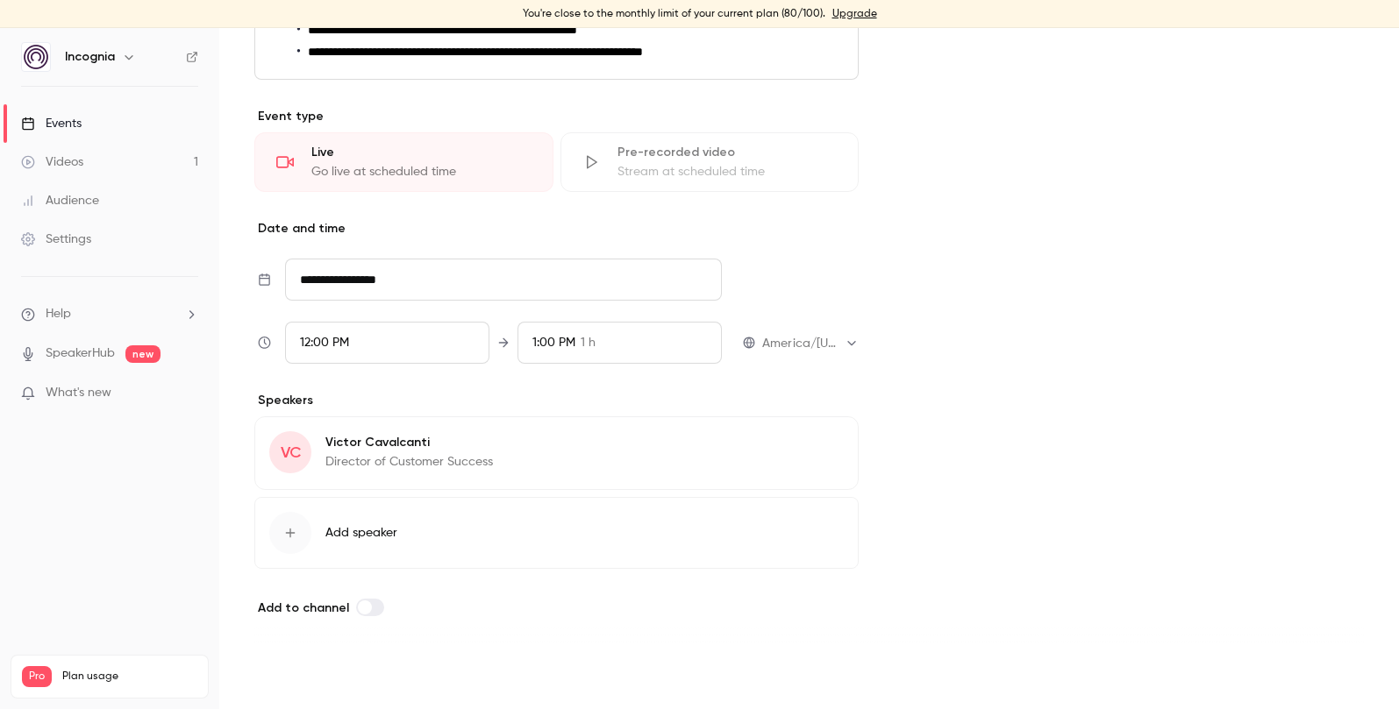
click at [284, 676] on button "Save" at bounding box center [285, 677] width 63 height 35
type input "**********"
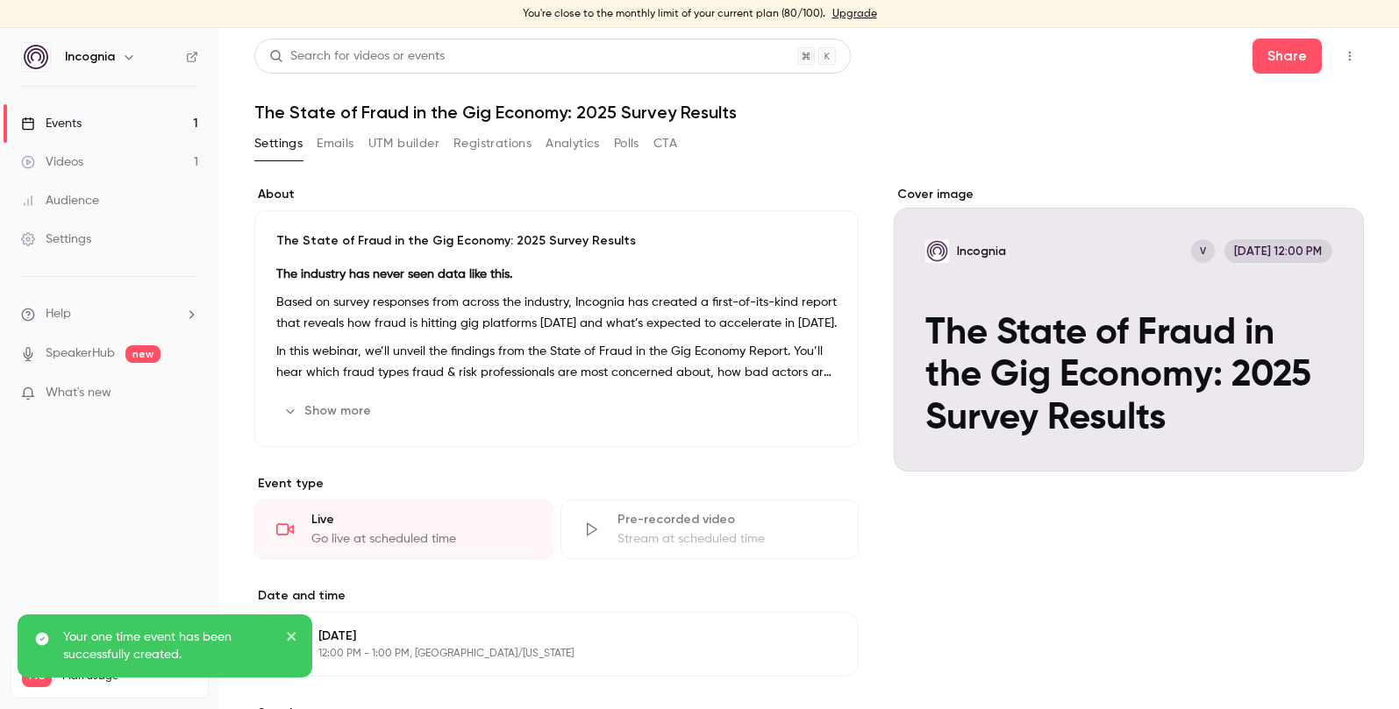
scroll to position [25, 0]
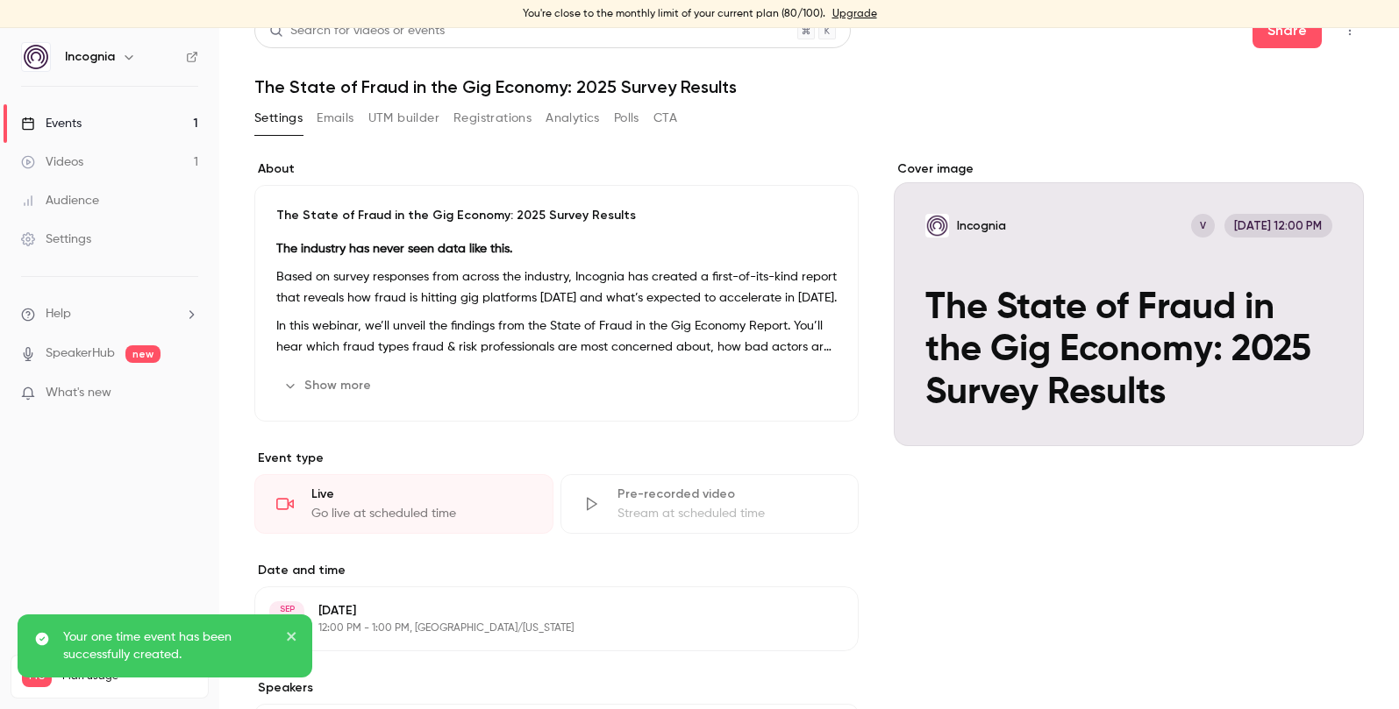
click at [331, 116] on button "Emails" at bounding box center [335, 118] width 37 height 28
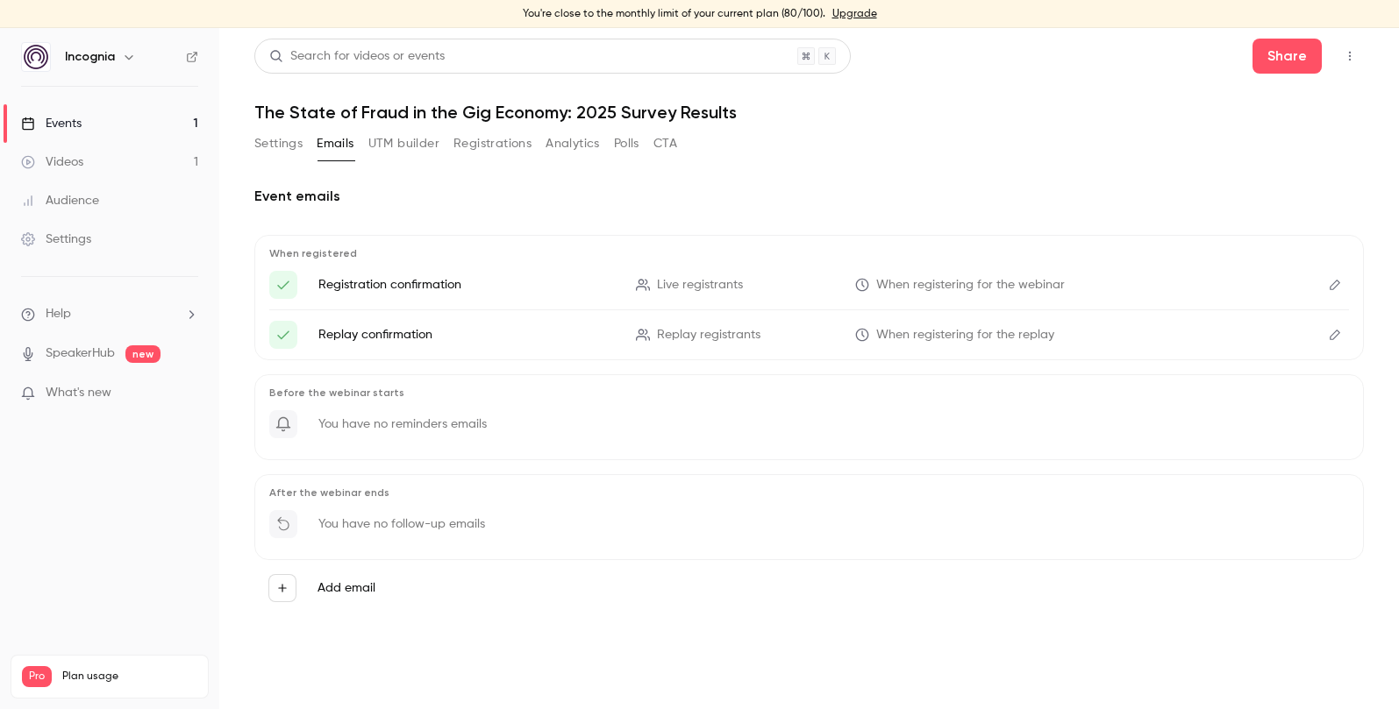
click at [1330, 336] on icon "Edit" at bounding box center [1334, 335] width 11 height 11
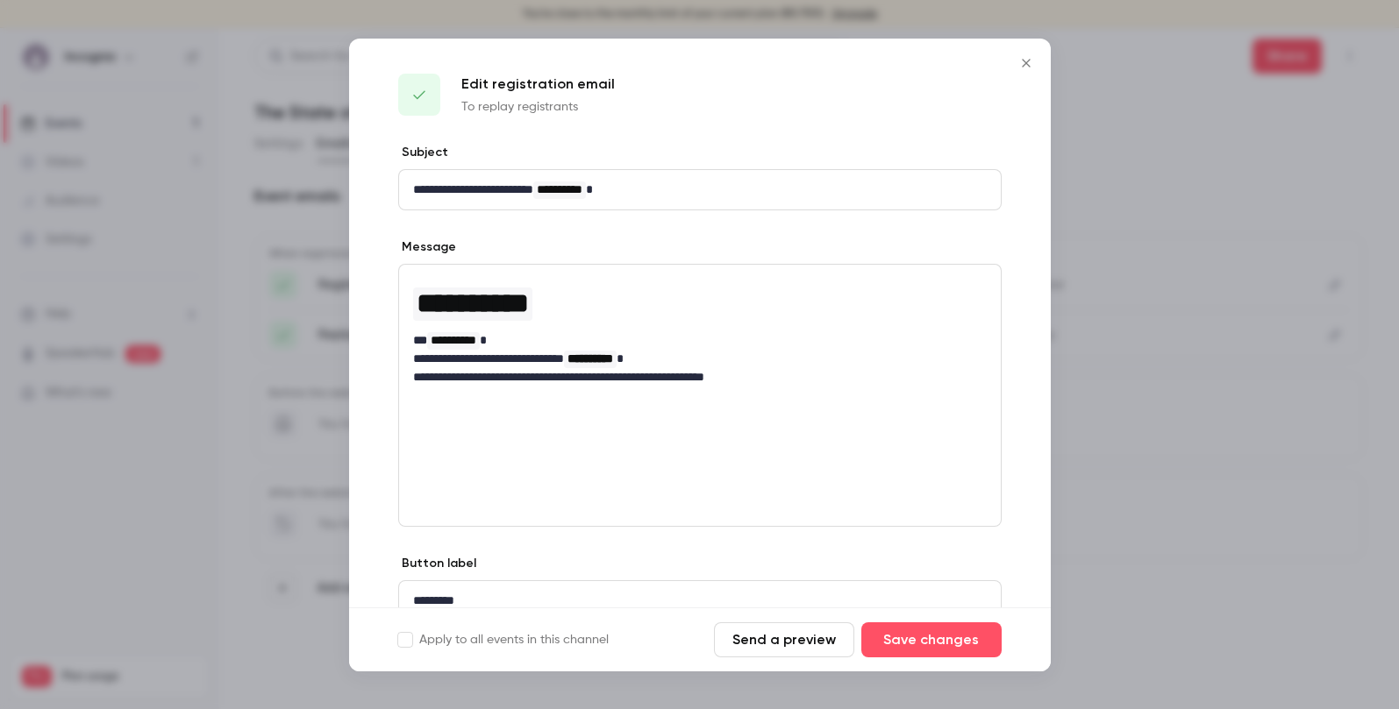
scroll to position [77, 0]
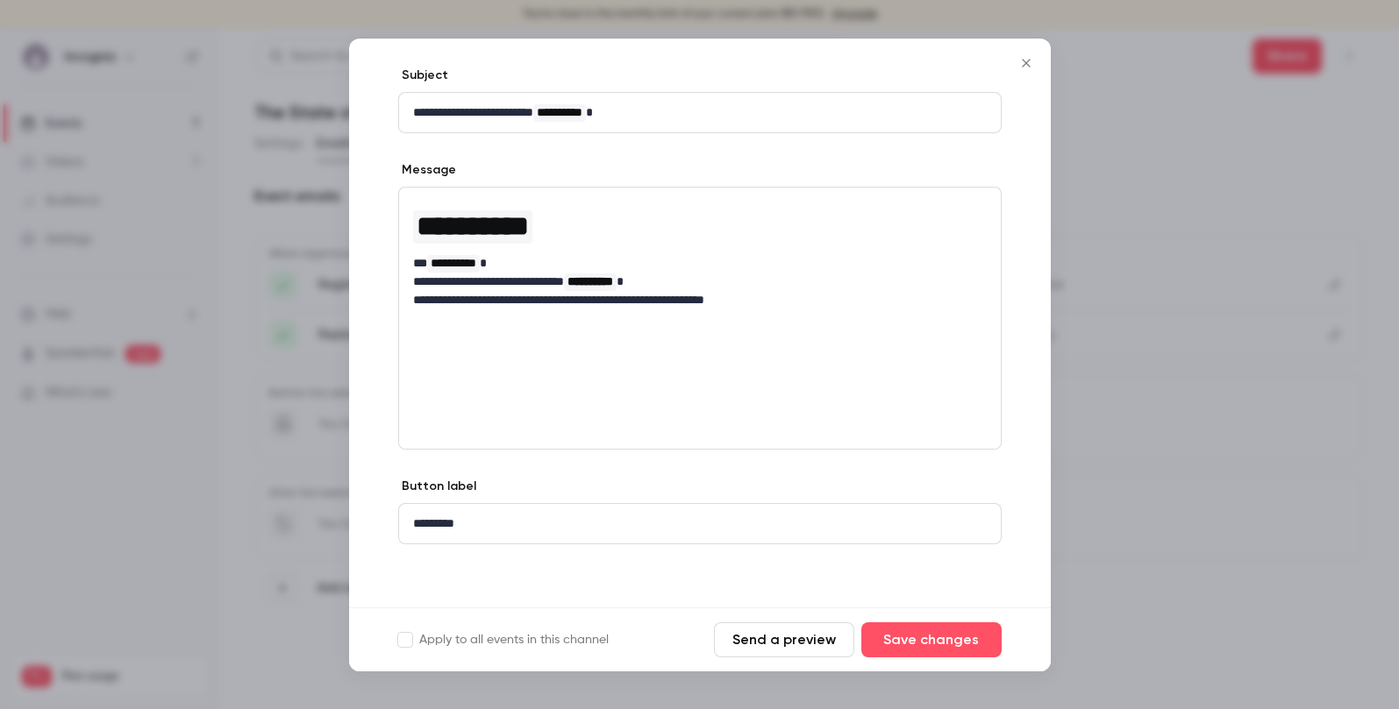
click at [1019, 71] on button "Close" at bounding box center [1025, 63] width 35 height 35
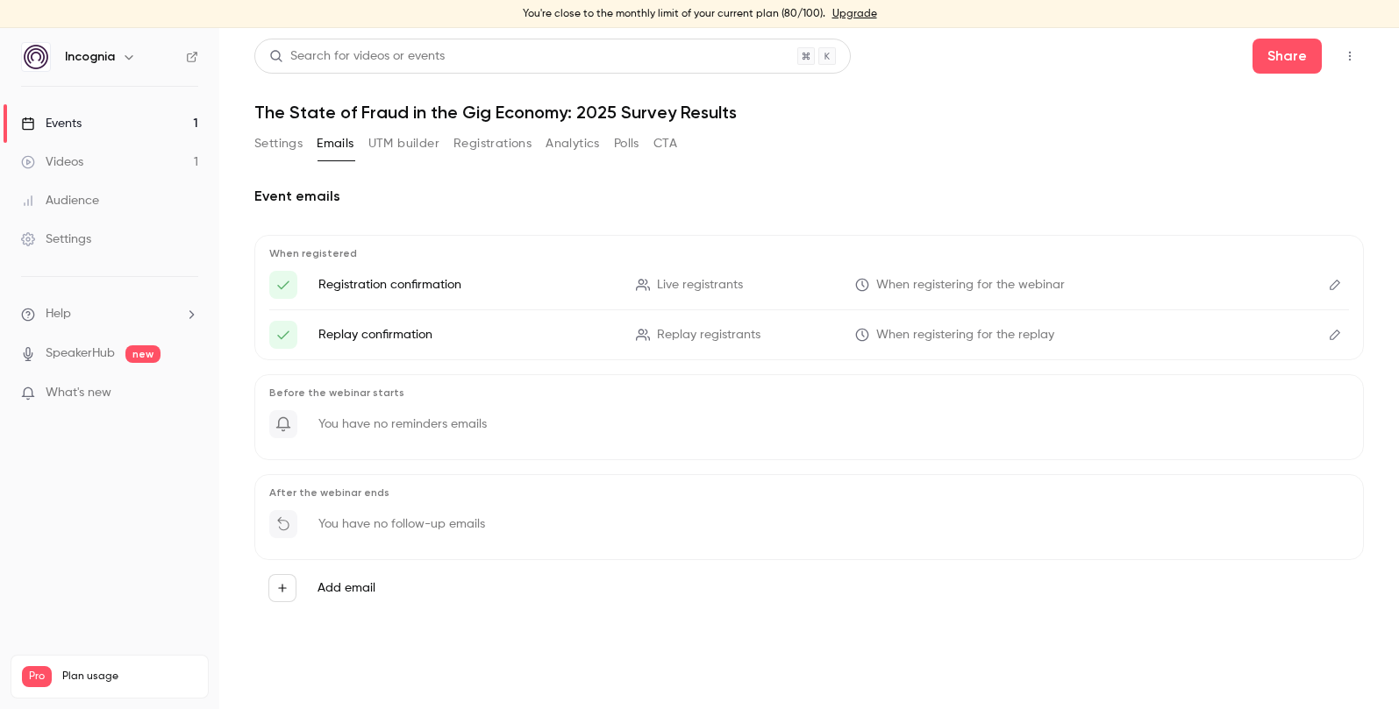
click at [287, 328] on icon "Here's your access link to {{ event_name }}!" at bounding box center [283, 335] width 16 height 16
click at [286, 334] on icon "Here's your access link to {{ event_name }}!" at bounding box center [283, 335] width 12 height 9
click at [1339, 332] on icon "Edit" at bounding box center [1334, 335] width 11 height 11
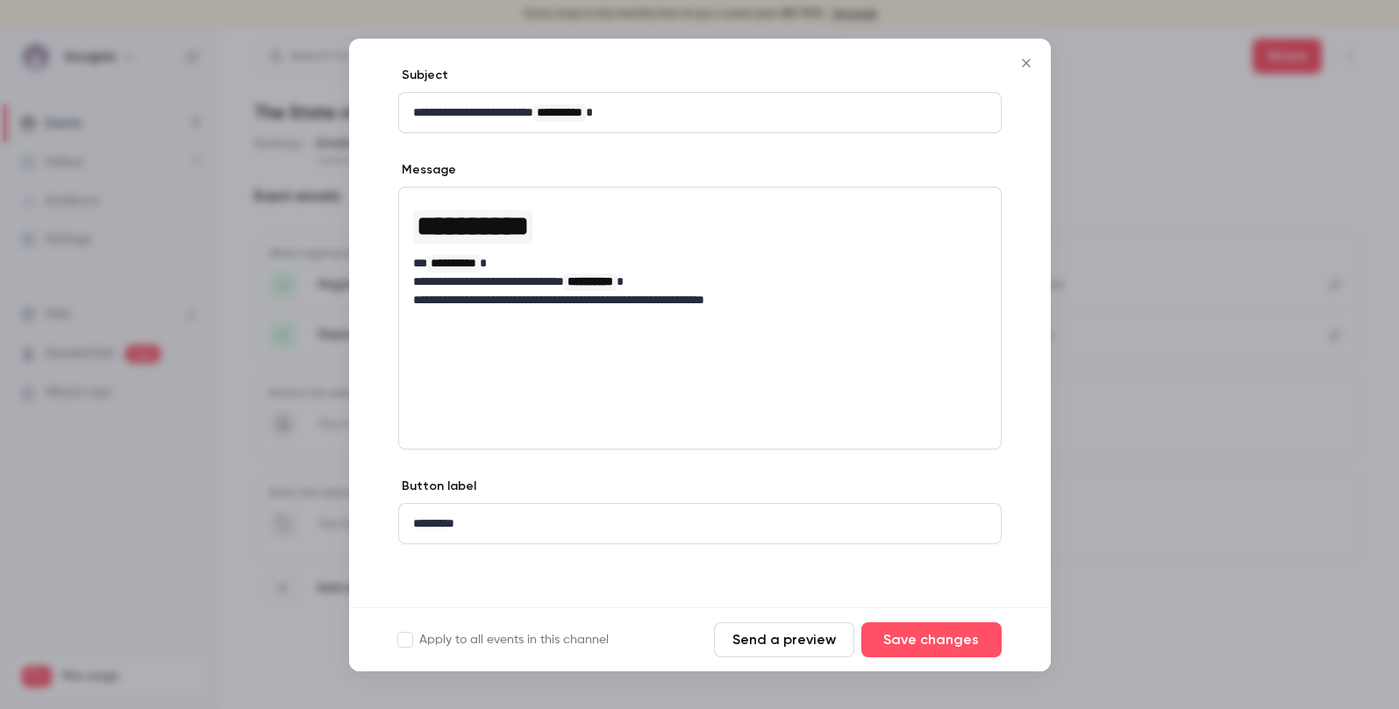
scroll to position [0, 0]
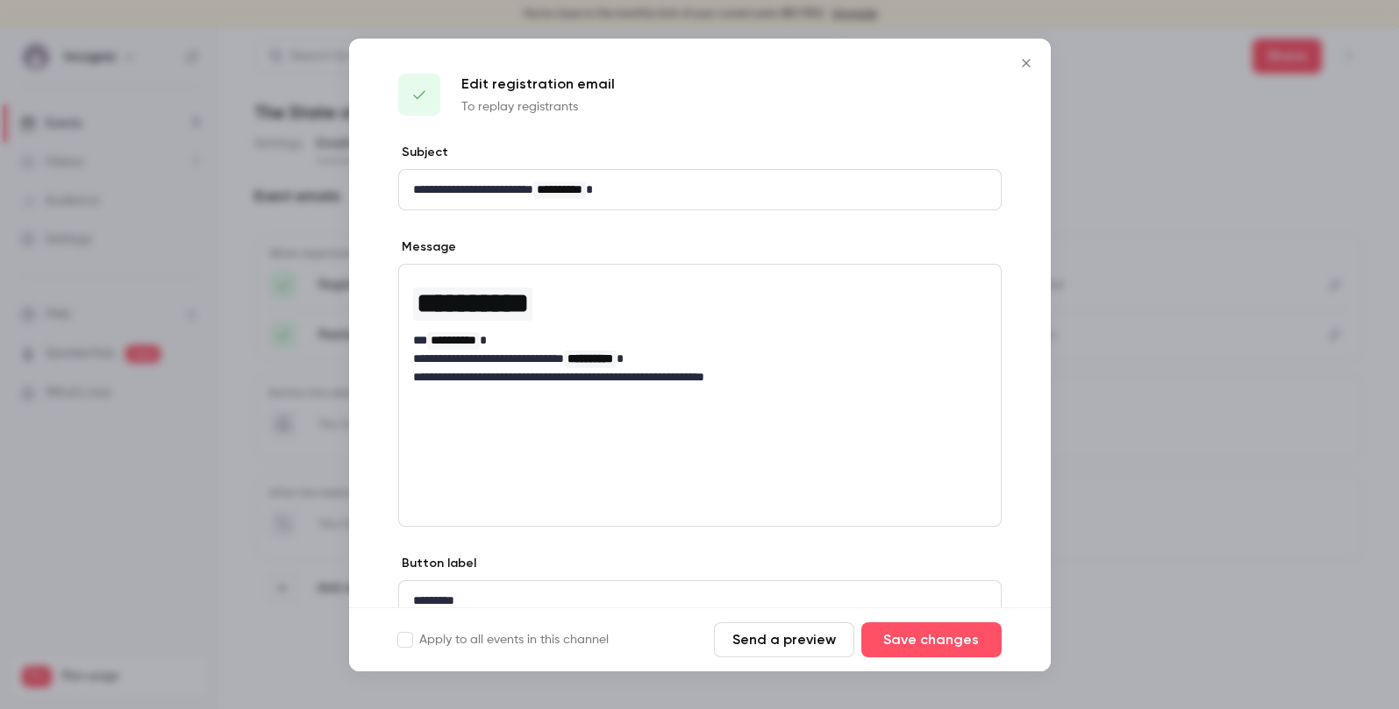
click at [1027, 61] on icon "Close" at bounding box center [1025, 63] width 8 height 8
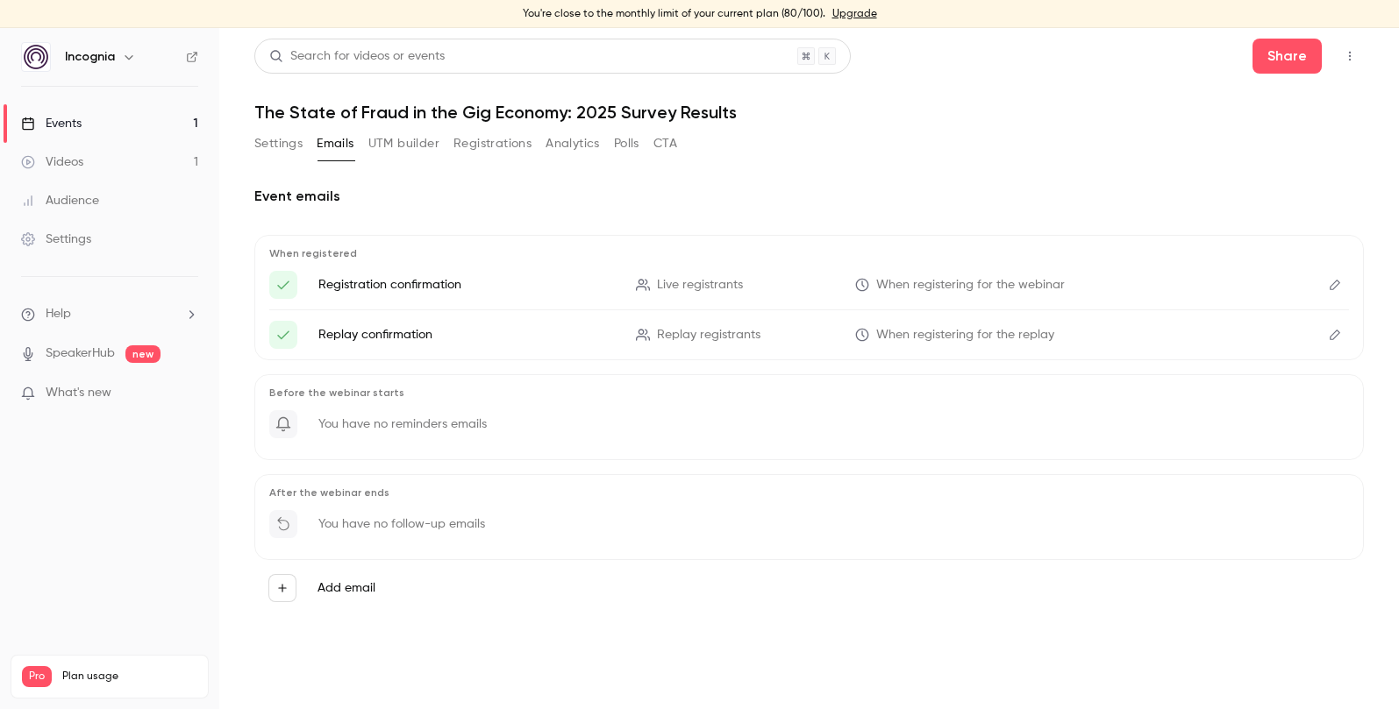
click at [384, 288] on p "Registration confirmation" at bounding box center [466, 285] width 296 height 18
click at [381, 328] on p "Replay confirmation" at bounding box center [466, 335] width 296 height 18
click at [367, 293] on p "Registration confirmation" at bounding box center [466, 285] width 296 height 18
click at [1324, 286] on button "Edit" at bounding box center [1334, 285] width 28 height 28
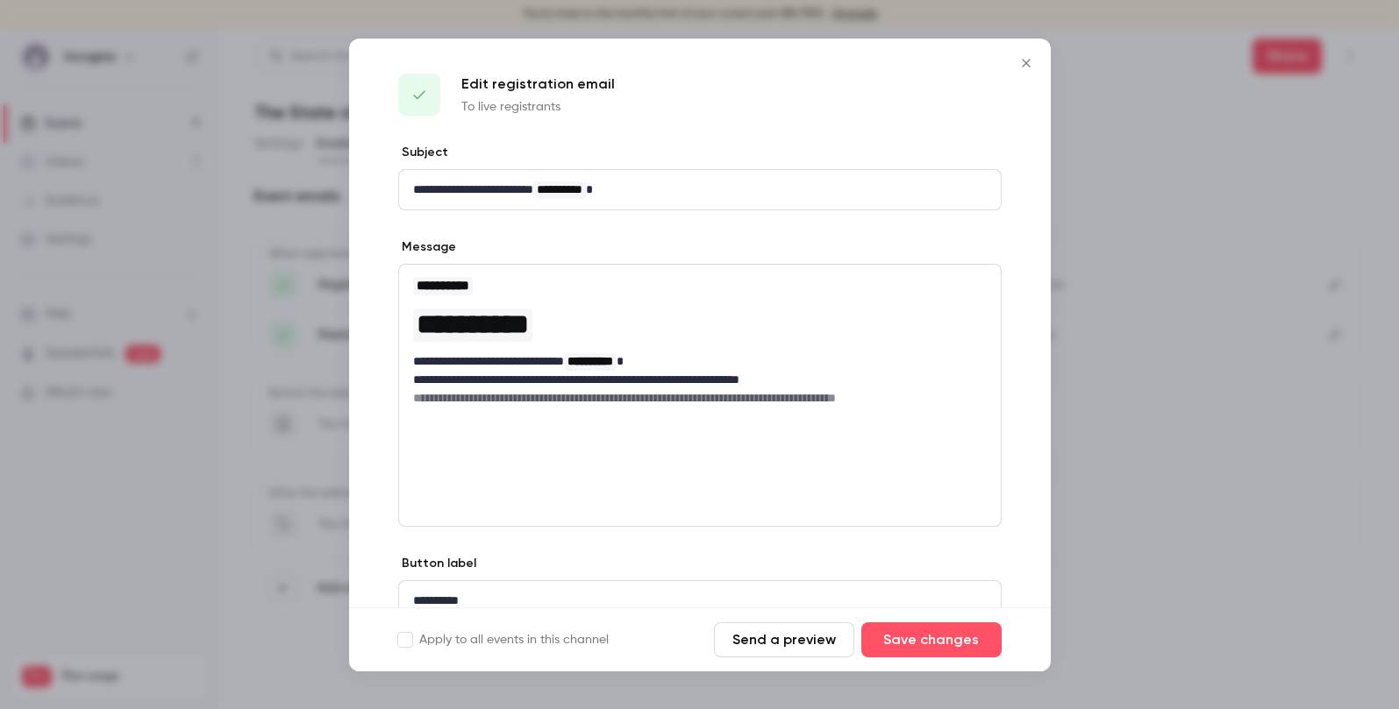
scroll to position [77, 0]
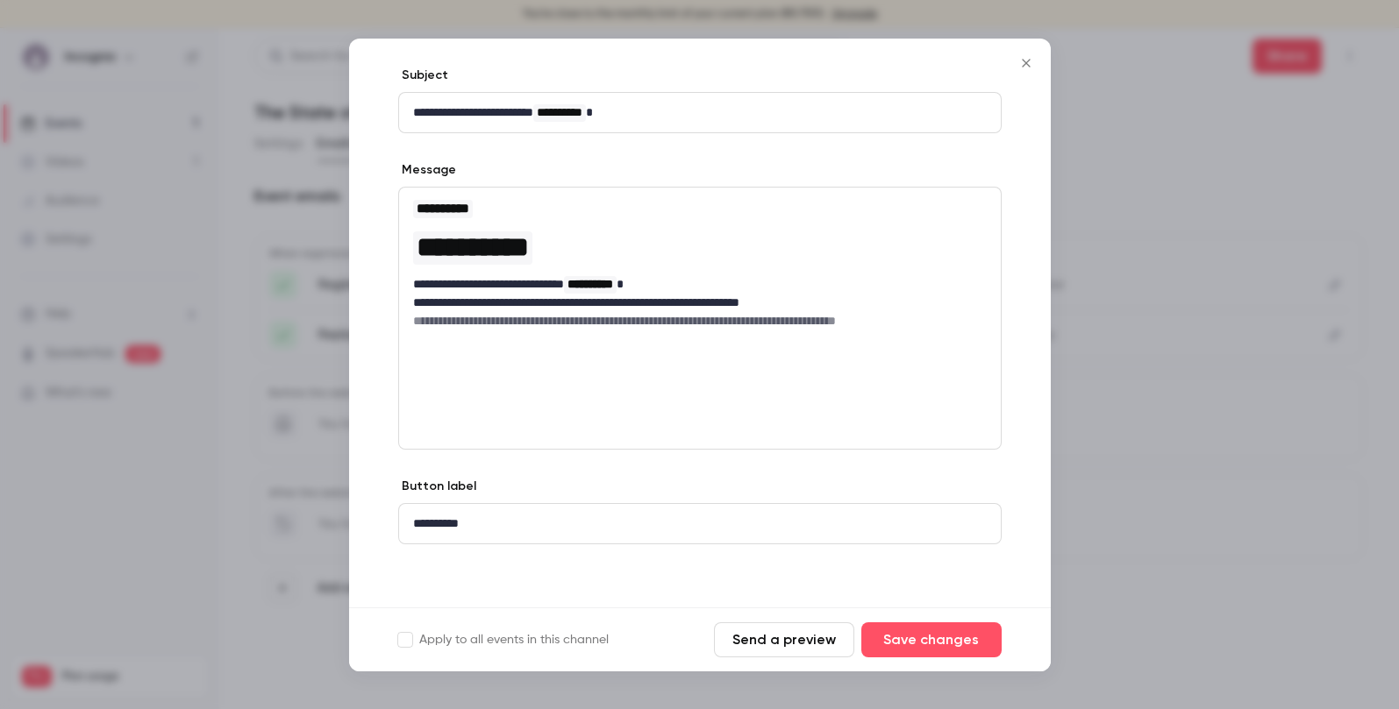
click at [788, 639] on button "Send a preview" at bounding box center [784, 640] width 140 height 35
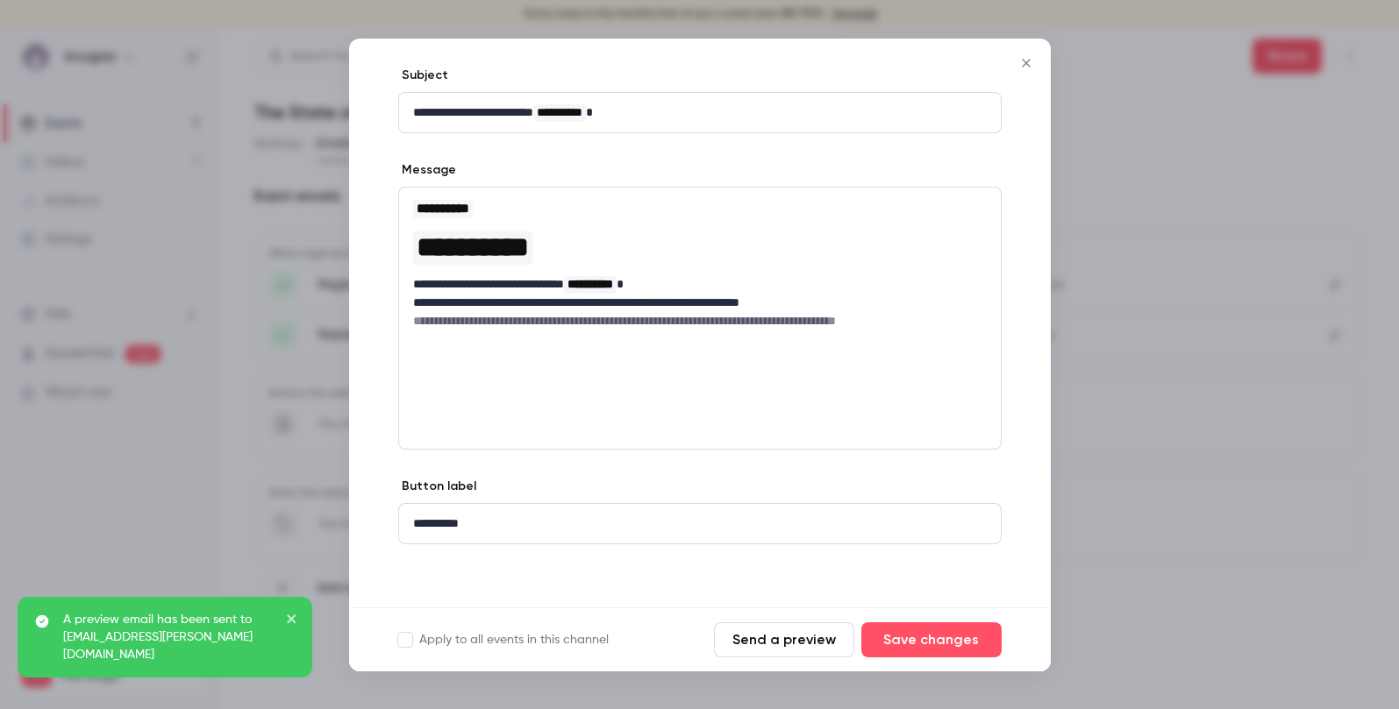
click at [1023, 67] on icon "Close" at bounding box center [1025, 63] width 21 height 14
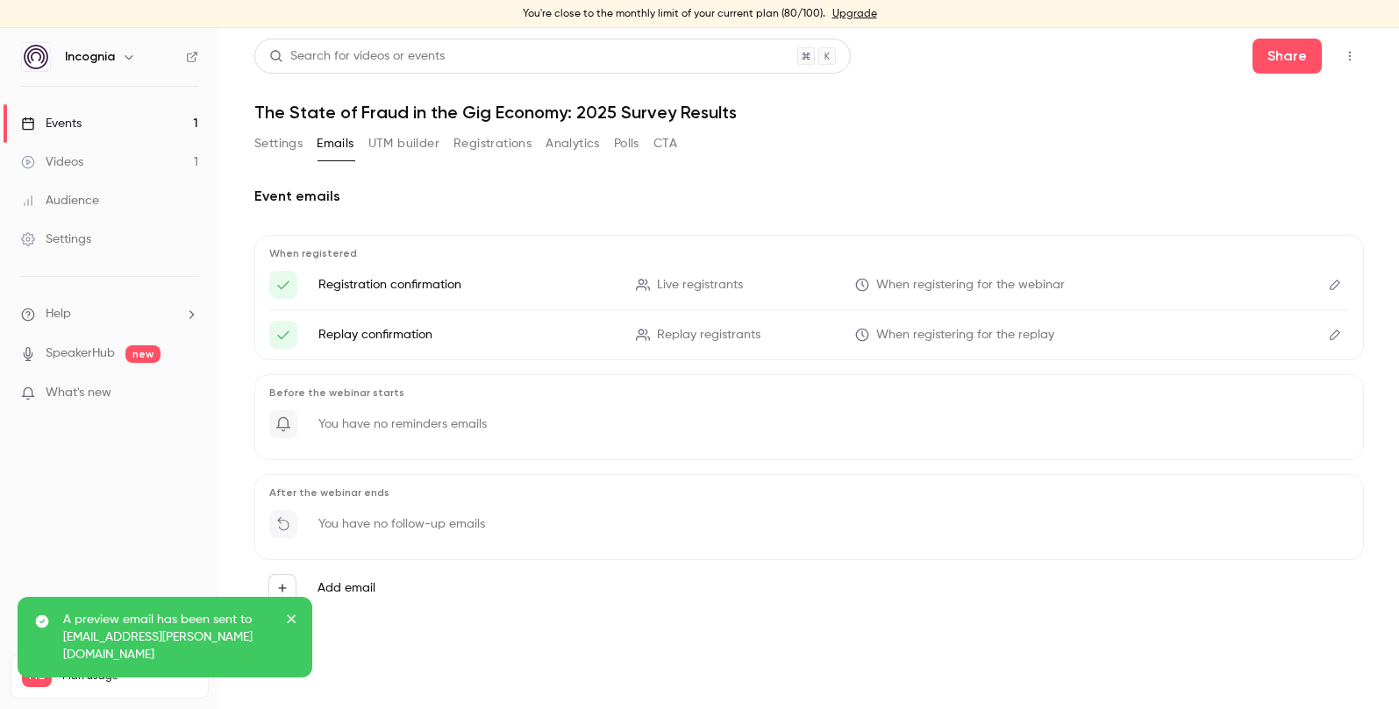
click at [353, 584] on label "Add email" at bounding box center [346, 589] width 58 height 18
click at [296, 584] on button "Add email" at bounding box center [282, 588] width 28 height 28
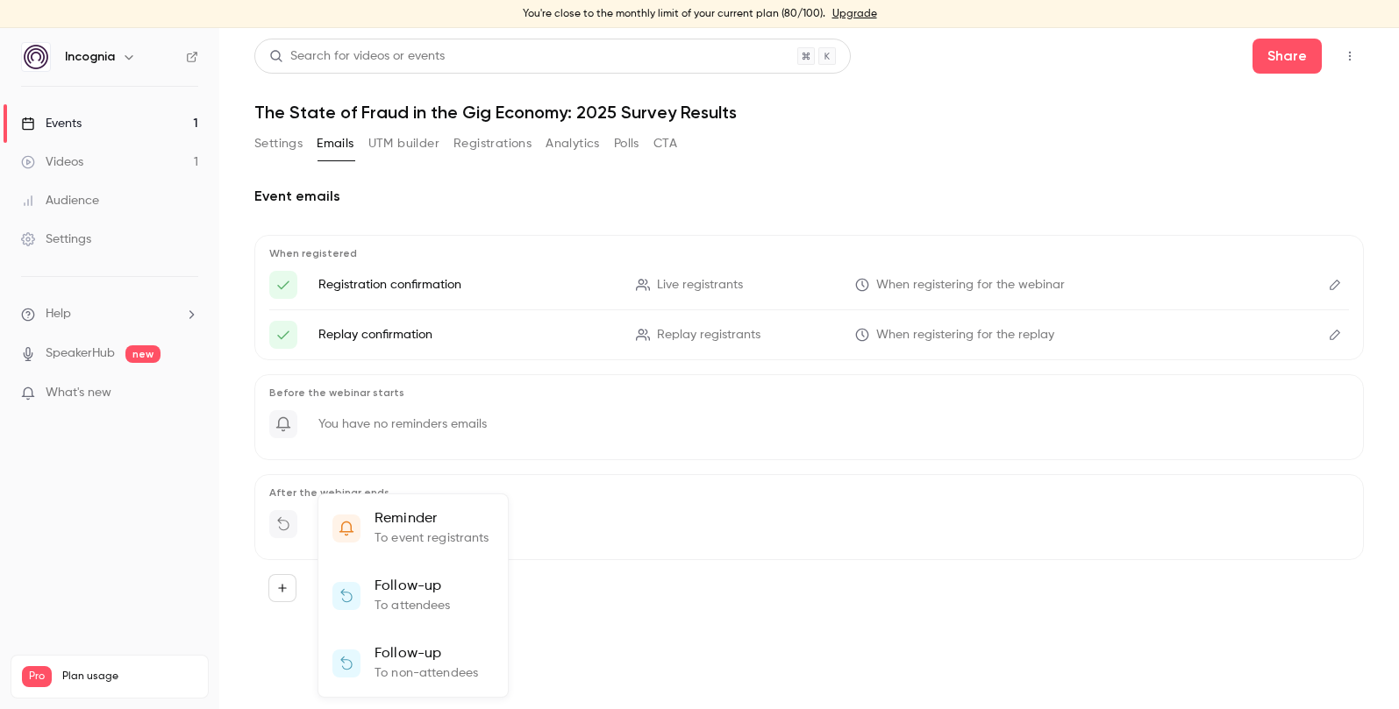
click at [642, 594] on div at bounding box center [699, 354] width 1399 height 709
click at [289, 277] on icon "Here's your access link to {{ event_name }}!" at bounding box center [283, 285] width 16 height 16
drag, startPoint x: 286, startPoint y: 285, endPoint x: 356, endPoint y: 284, distance: 70.2
click at [288, 285] on icon "Here's your access link to {{ event_name }}!" at bounding box center [283, 285] width 16 height 16
click at [356, 284] on p "Registration confirmation" at bounding box center [466, 285] width 296 height 18
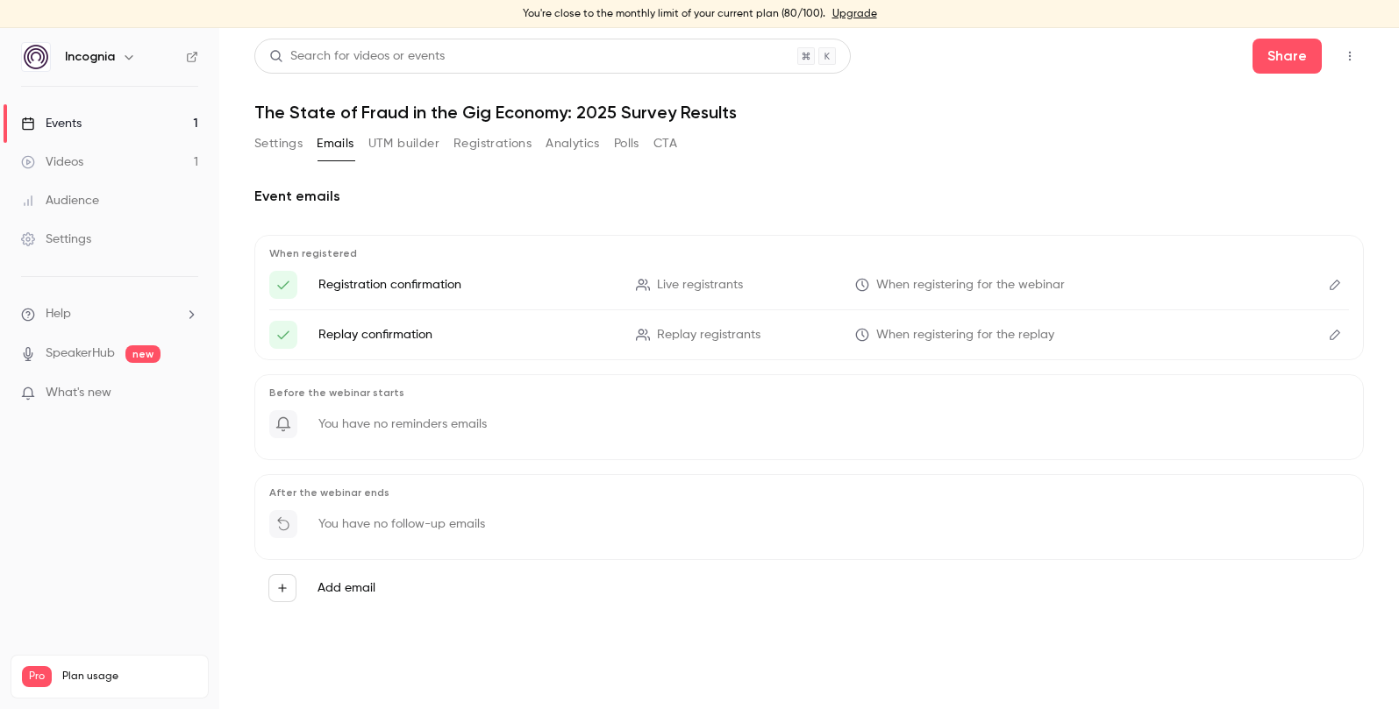
click at [348, 339] on p "Replay confirmation" at bounding box center [466, 335] width 296 height 18
click at [730, 337] on span "Replay registrants" at bounding box center [708, 335] width 103 height 18
click at [965, 339] on span "When registering for the replay" at bounding box center [965, 335] width 178 height 18
click at [405, 408] on div "Before the webinar starts You have no reminders emails" at bounding box center [808, 417] width 1109 height 86
click at [125, 125] on link "Events 1" at bounding box center [109, 123] width 219 height 39
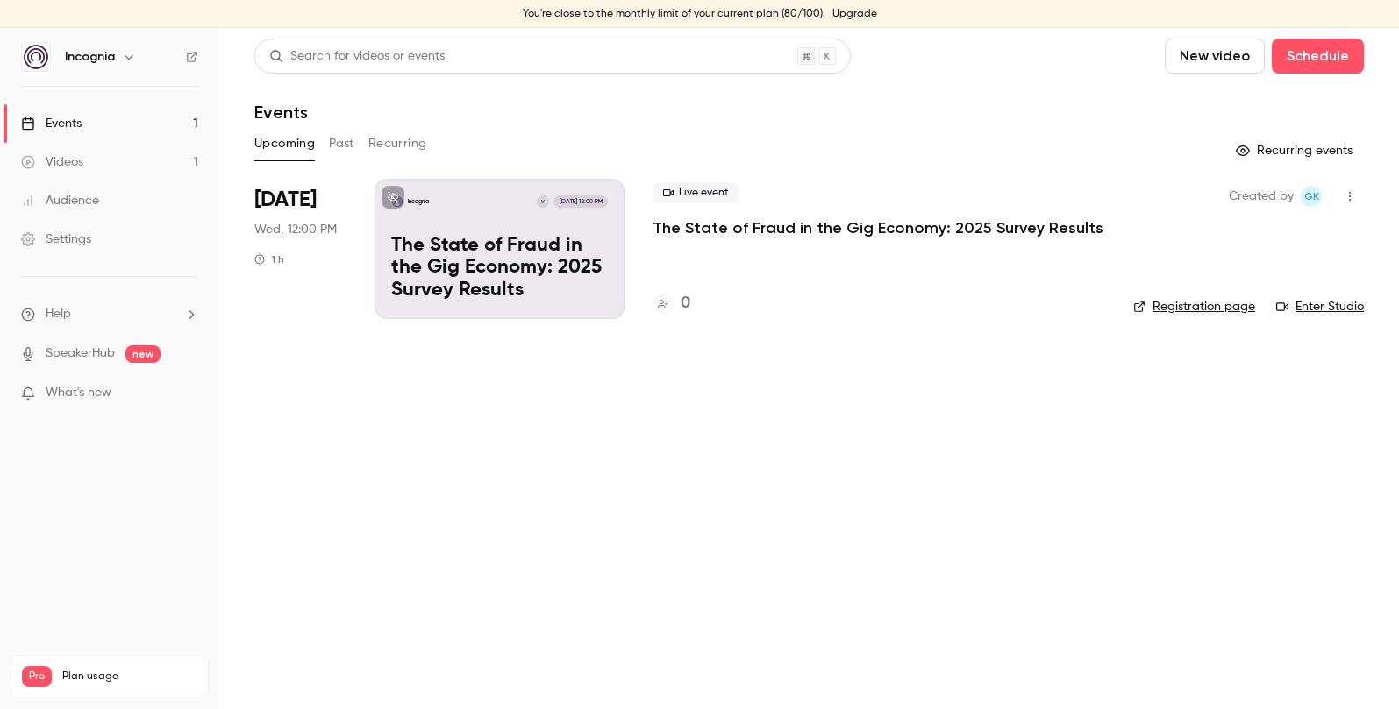
click at [350, 137] on button "Past" at bounding box center [341, 144] width 25 height 28
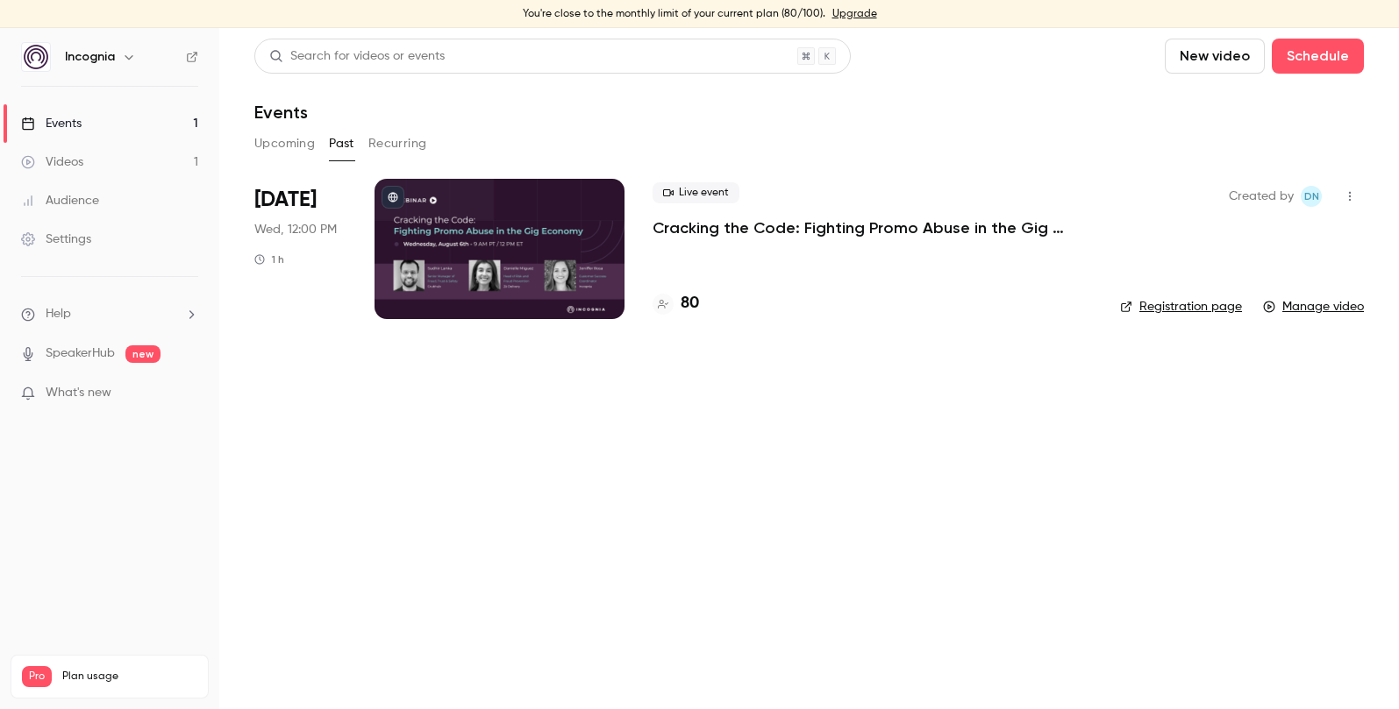
click at [754, 227] on p "Cracking the Code: Fighting Promo Abuse in the Gig Economy" at bounding box center [871, 227] width 439 height 21
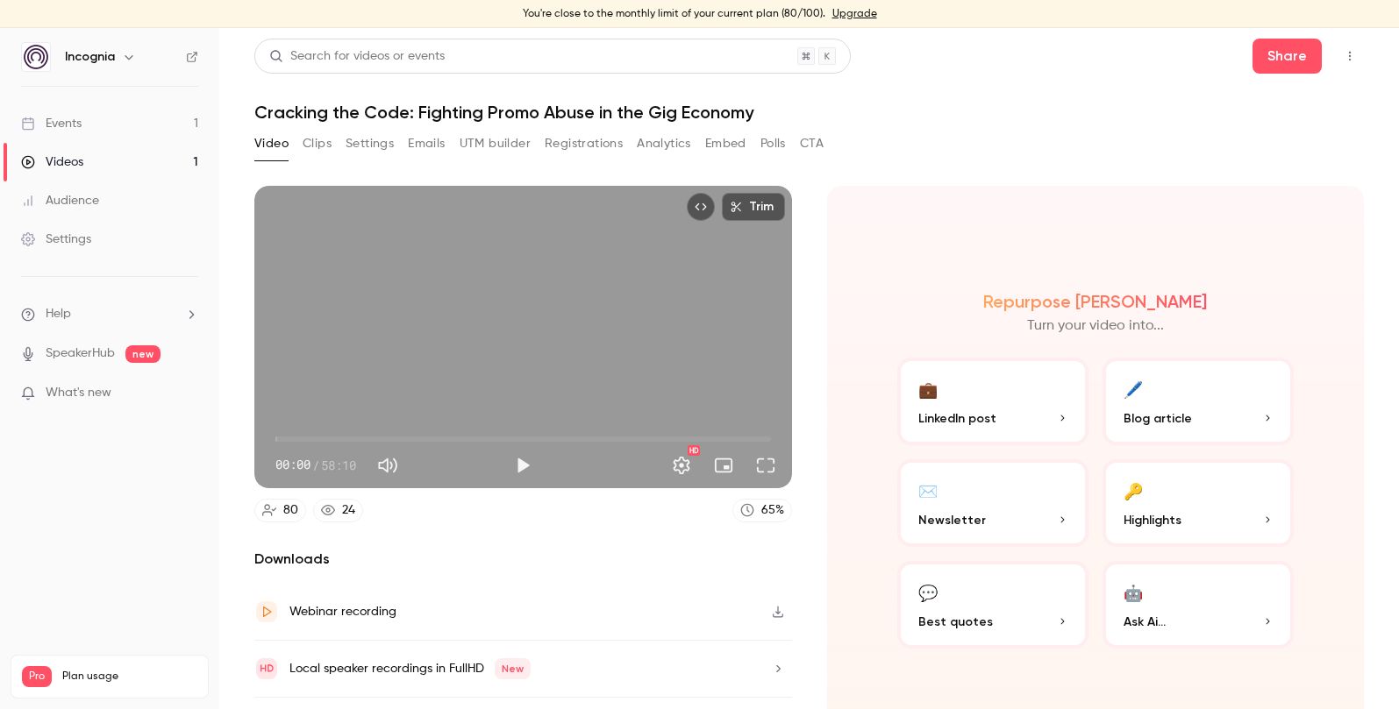
click at [427, 139] on button "Emails" at bounding box center [426, 144] width 37 height 28
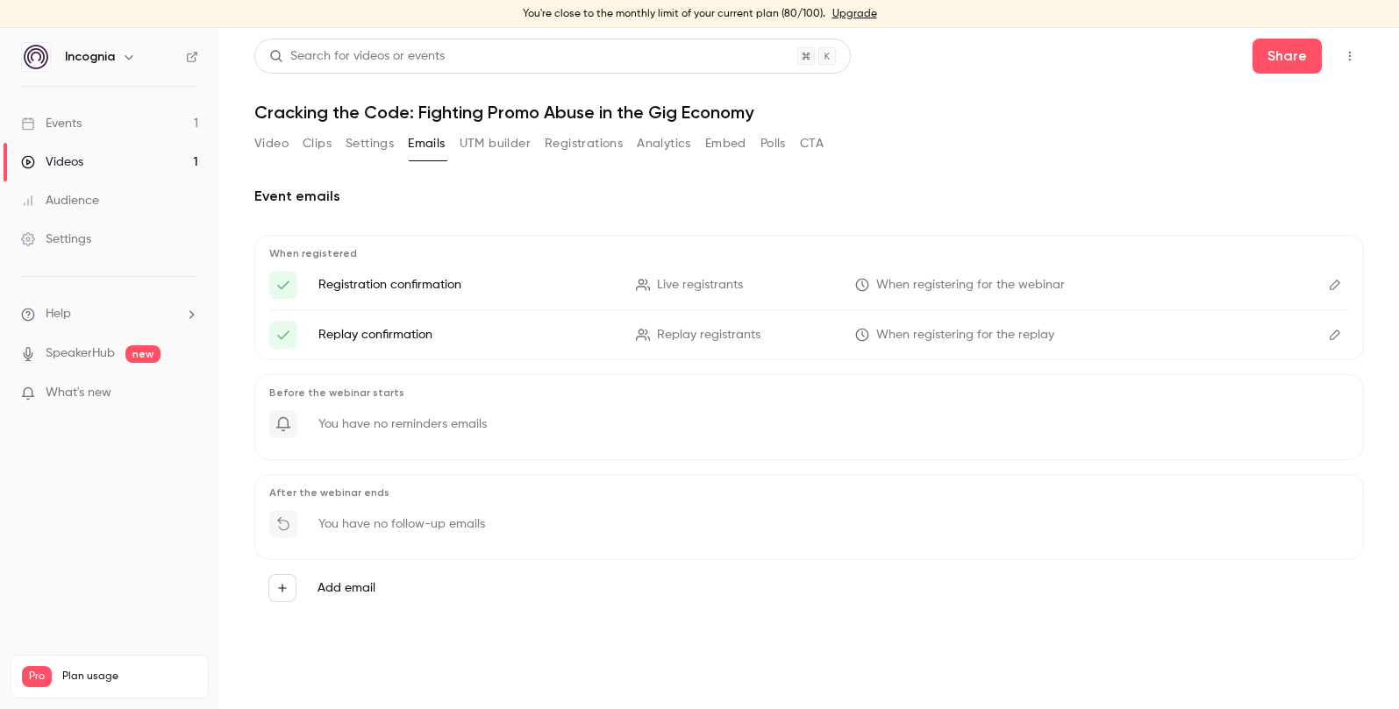
click at [992, 343] on span "When registering for the replay" at bounding box center [965, 335] width 178 height 18
click at [440, 427] on p "You have no reminders emails" at bounding box center [402, 425] width 168 height 18
click at [79, 125] on div "Events" at bounding box center [51, 124] width 61 height 18
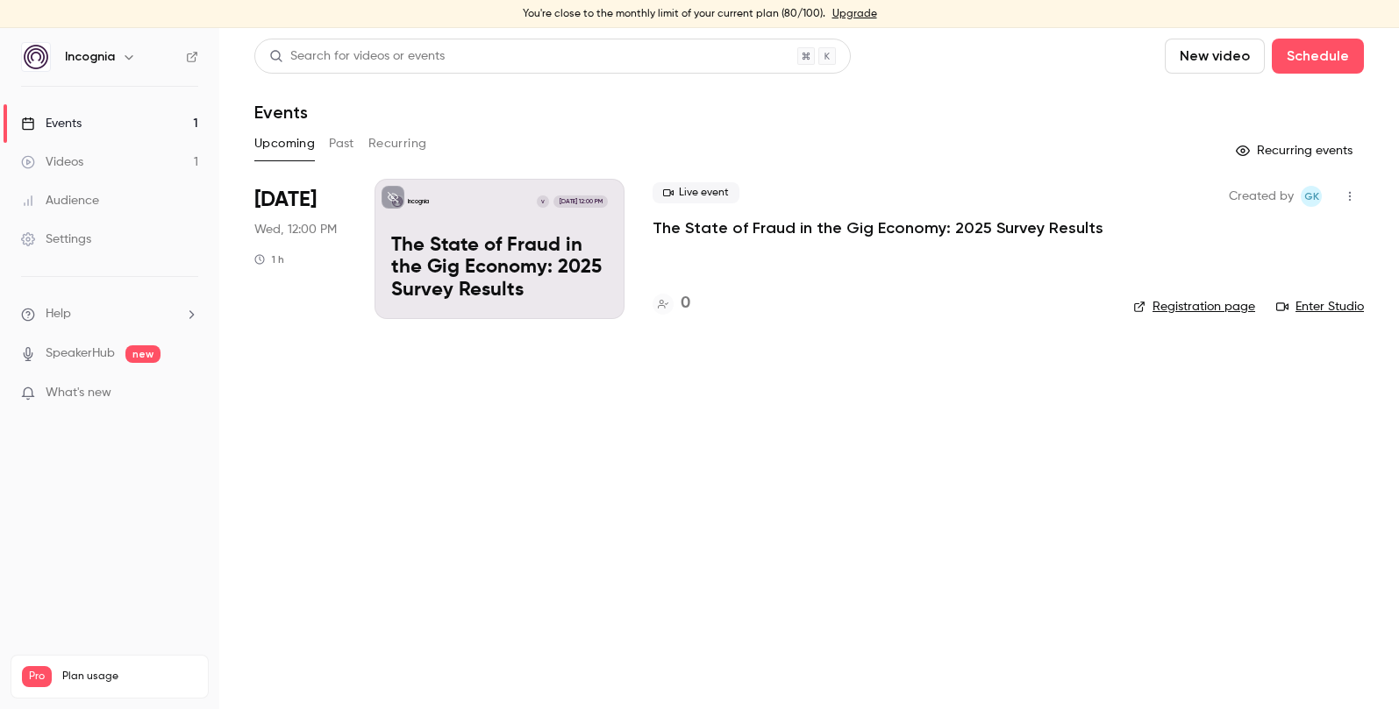
click at [352, 147] on button "Past" at bounding box center [341, 144] width 25 height 28
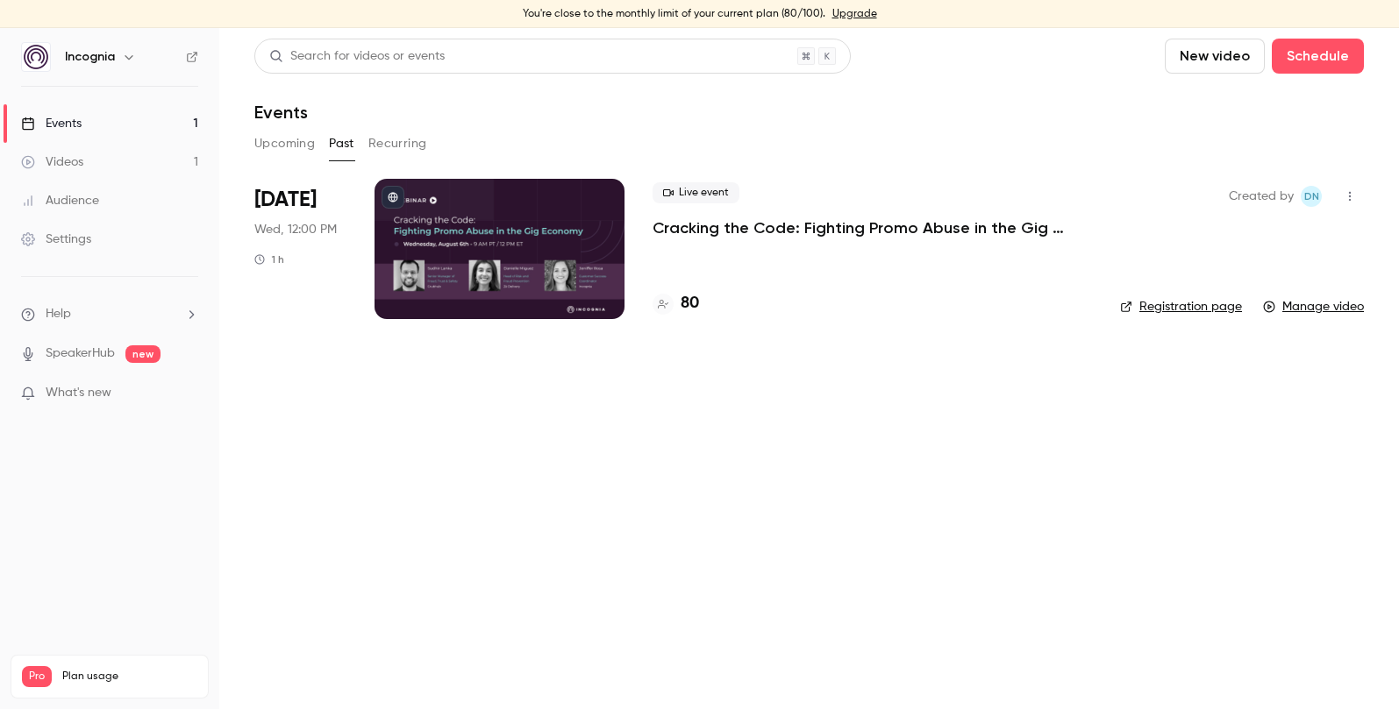
click at [264, 146] on button "Upcoming" at bounding box center [284, 144] width 61 height 28
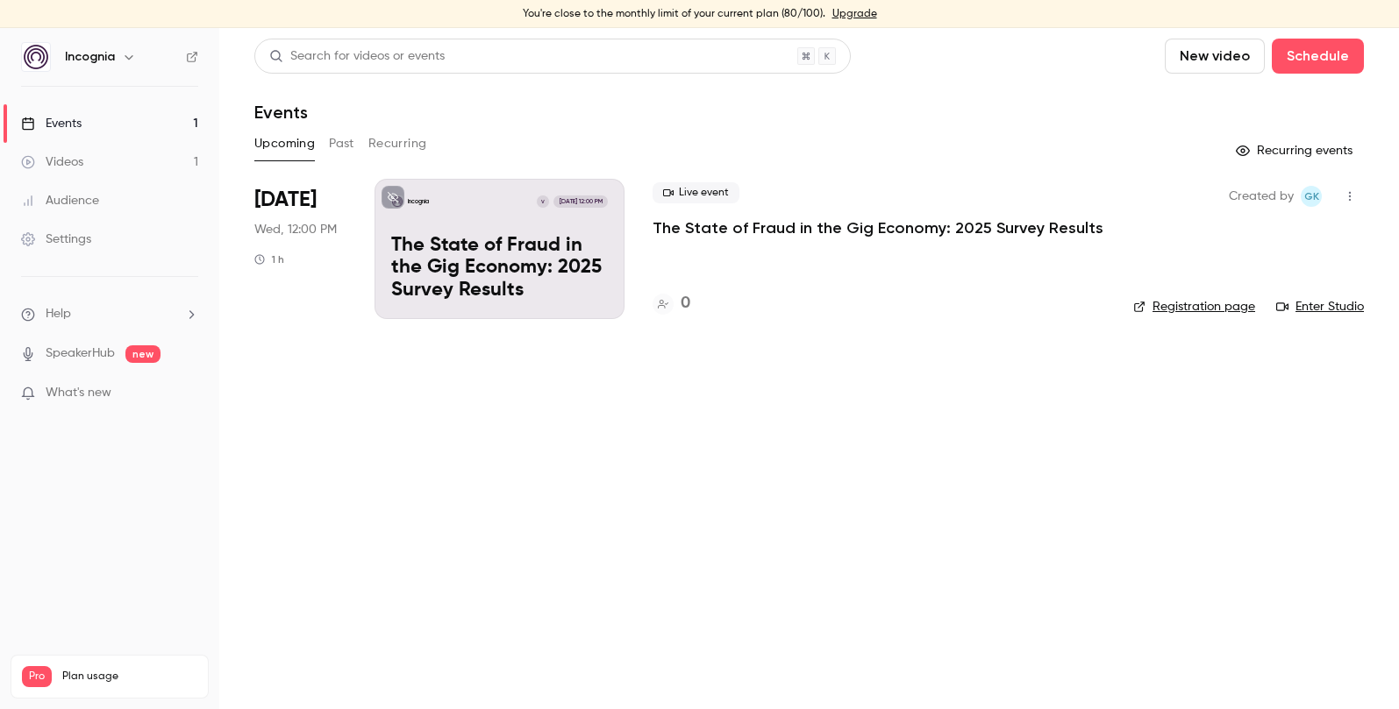
click at [625, 475] on main "Search for videos or events New video Schedule Events Upcoming Past Recurring R…" at bounding box center [808, 368] width 1179 height 681
click at [894, 245] on div "Live event The State of Fraud in the Gig Economy: 2025 Survey Results 0" at bounding box center [878, 249] width 452 height 140
click at [882, 218] on p "The State of Fraud in the Gig Economy: 2025 Survey Results" at bounding box center [877, 227] width 451 height 21
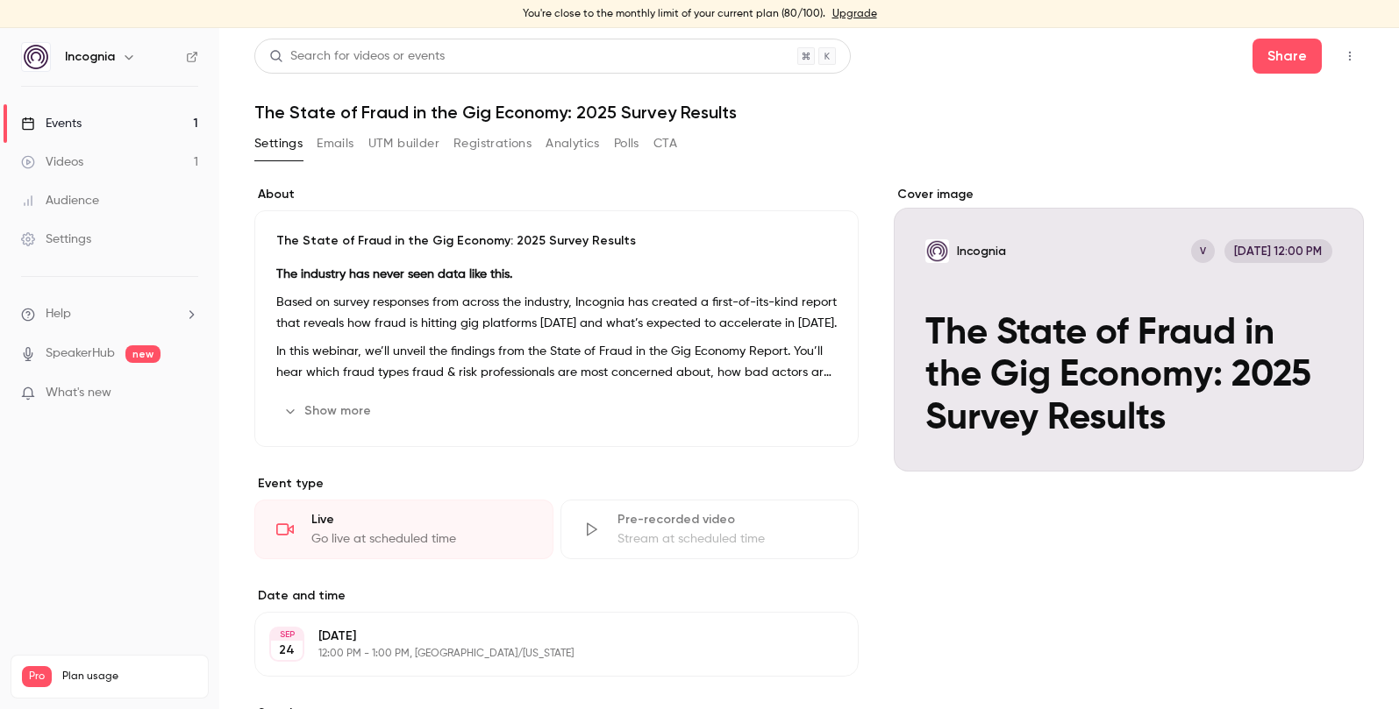
click at [629, 145] on button "Polls" at bounding box center [626, 144] width 25 height 28
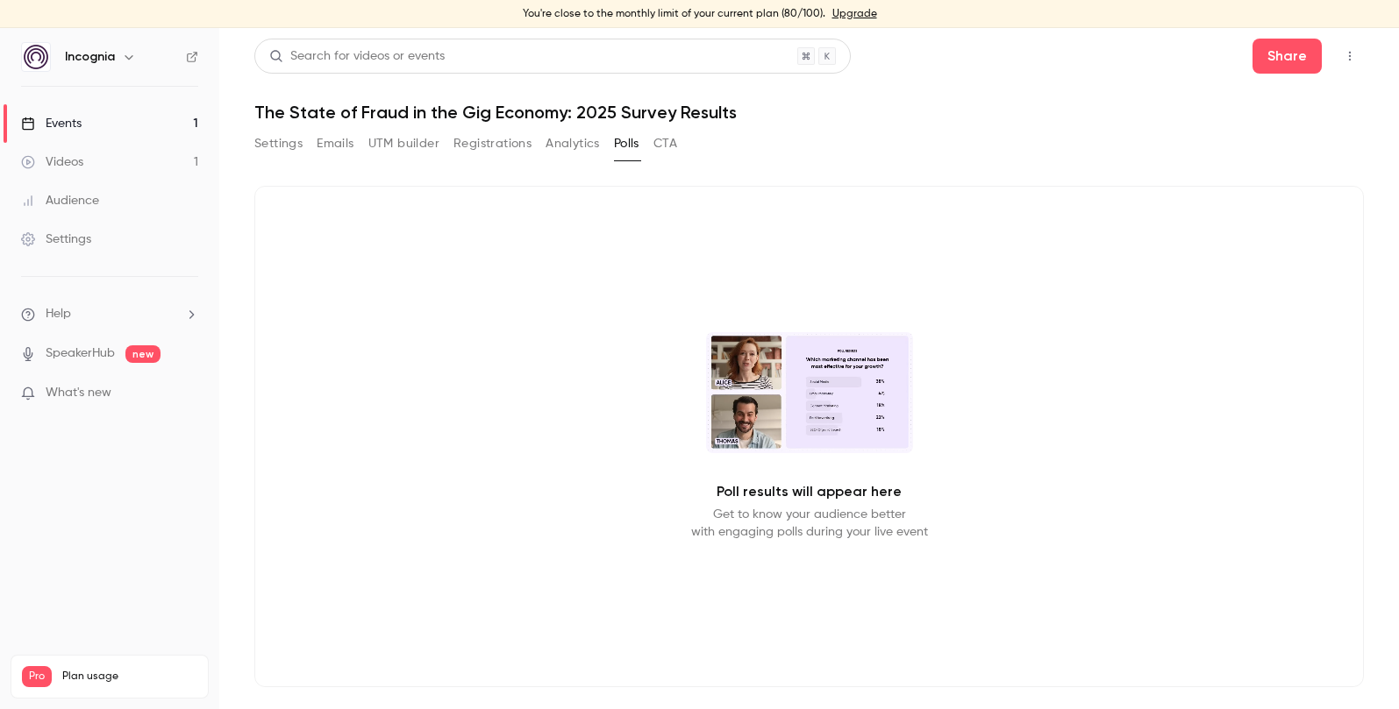
click at [656, 148] on button "CTA" at bounding box center [665, 144] width 24 height 28
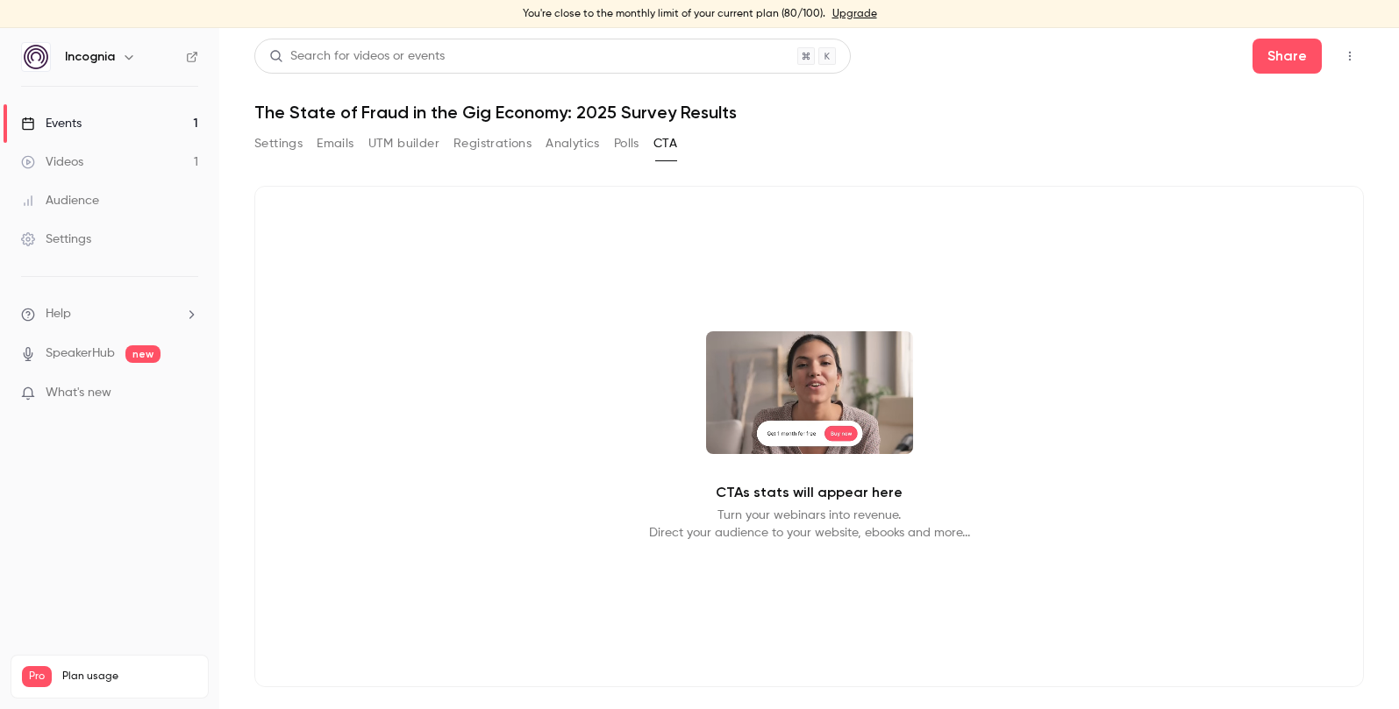
click at [327, 147] on button "Emails" at bounding box center [335, 144] width 37 height 28
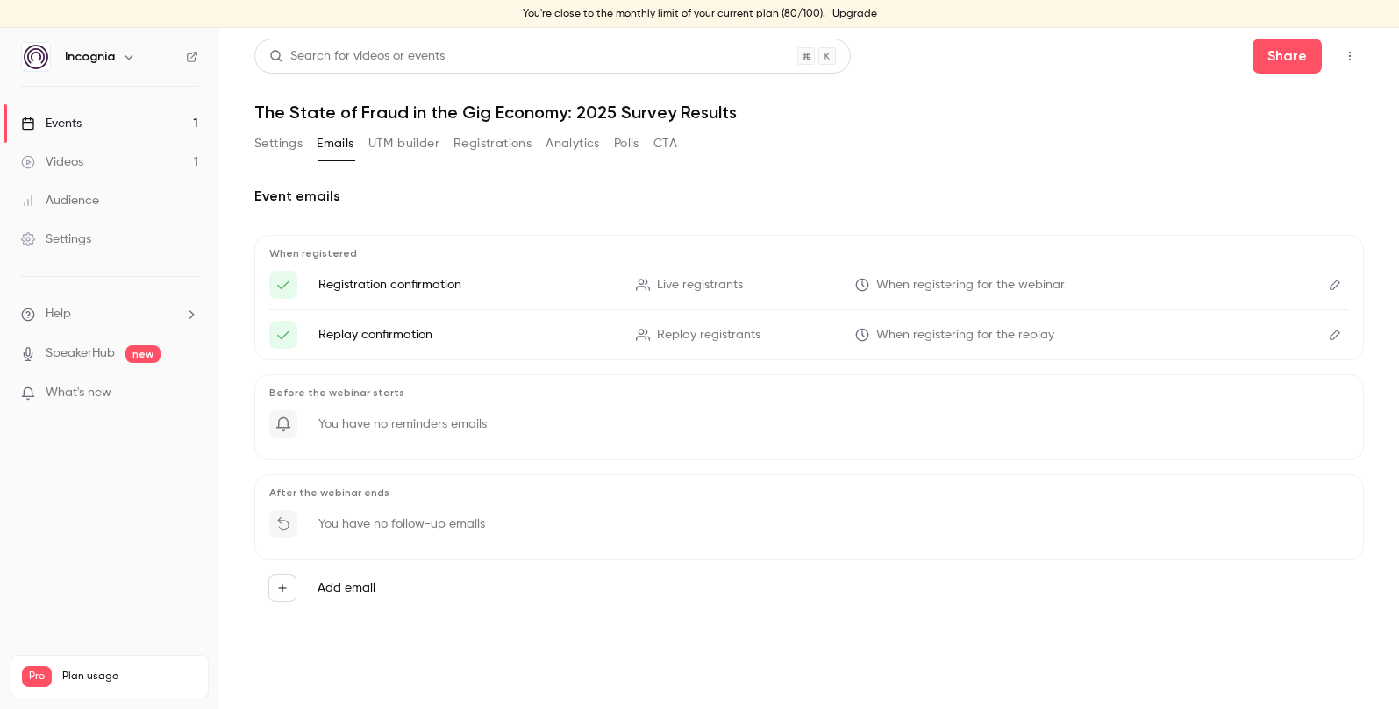
click at [351, 427] on p "You have no reminders emails" at bounding box center [402, 425] width 168 height 18
click at [281, 594] on icon "button" at bounding box center [282, 588] width 12 height 12
click at [436, 526] on p "Reminder" at bounding box center [431, 519] width 115 height 21
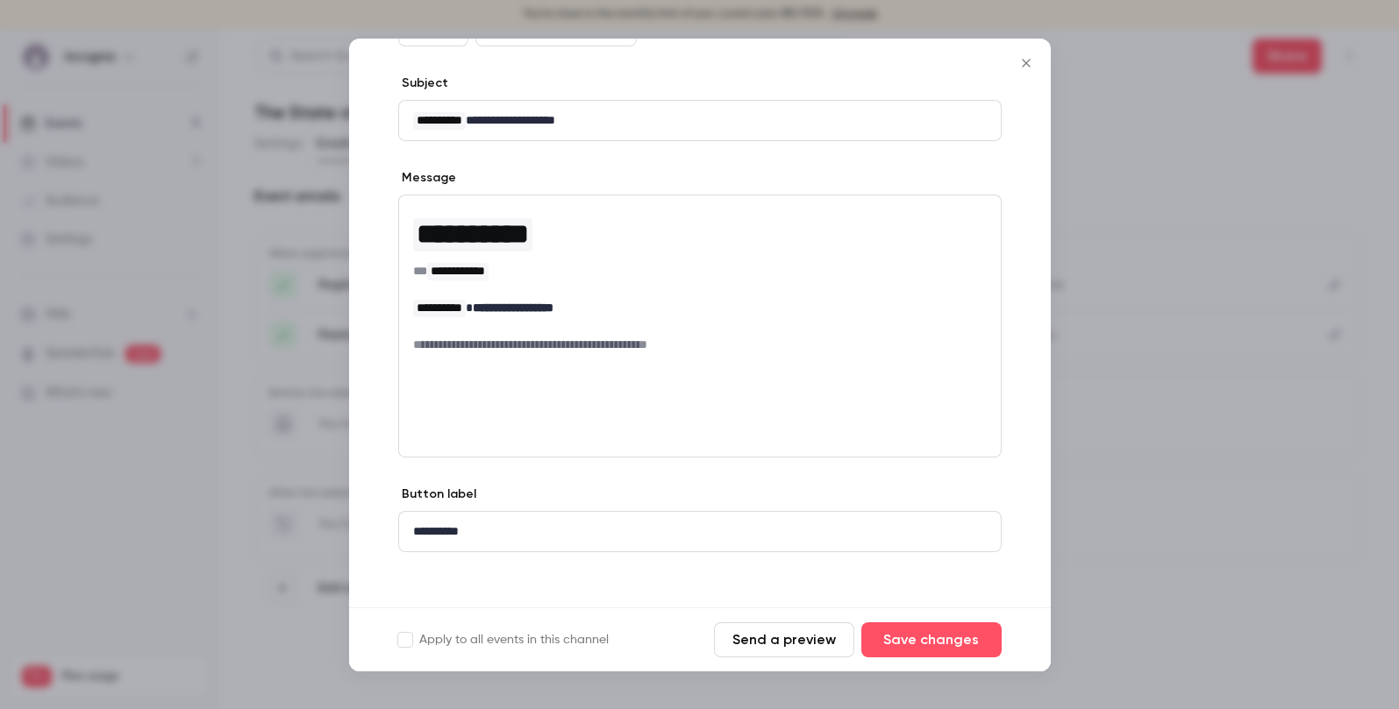
scroll to position [167, 0]
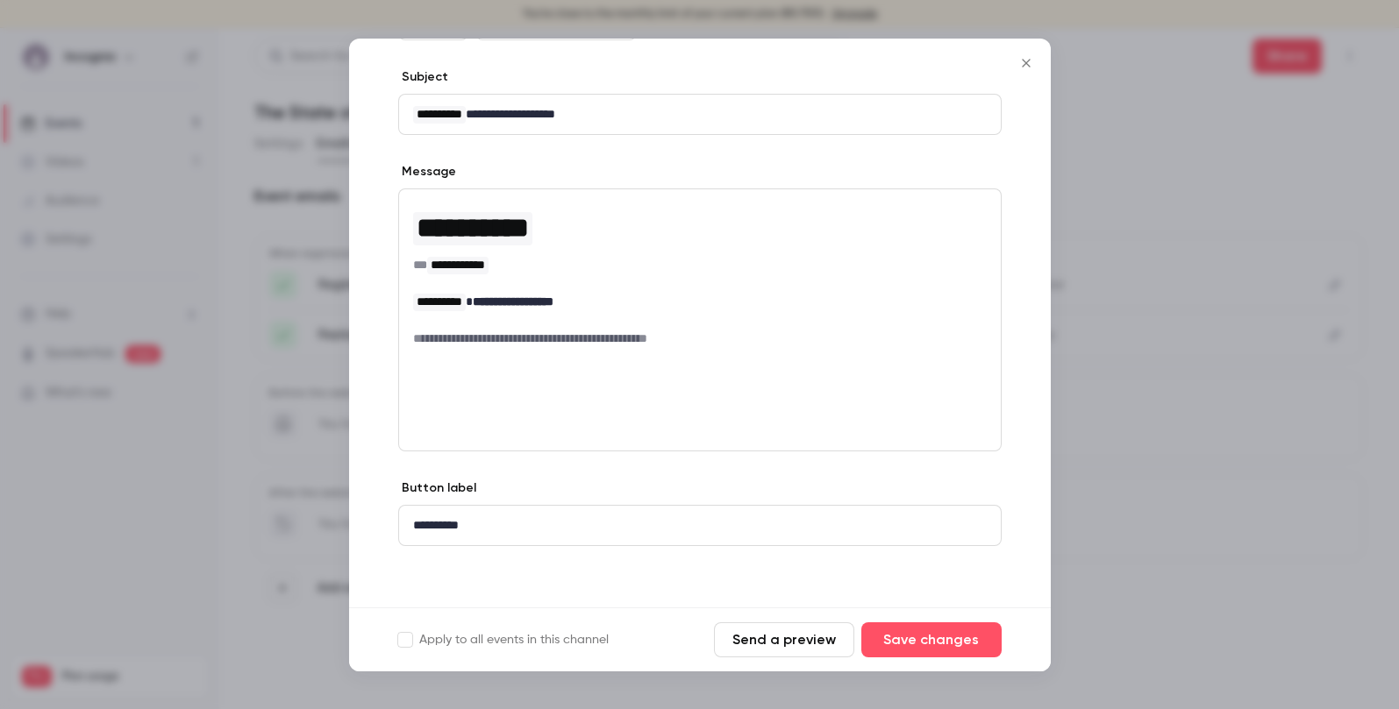
click at [1024, 66] on icon "Close" at bounding box center [1025, 63] width 21 height 14
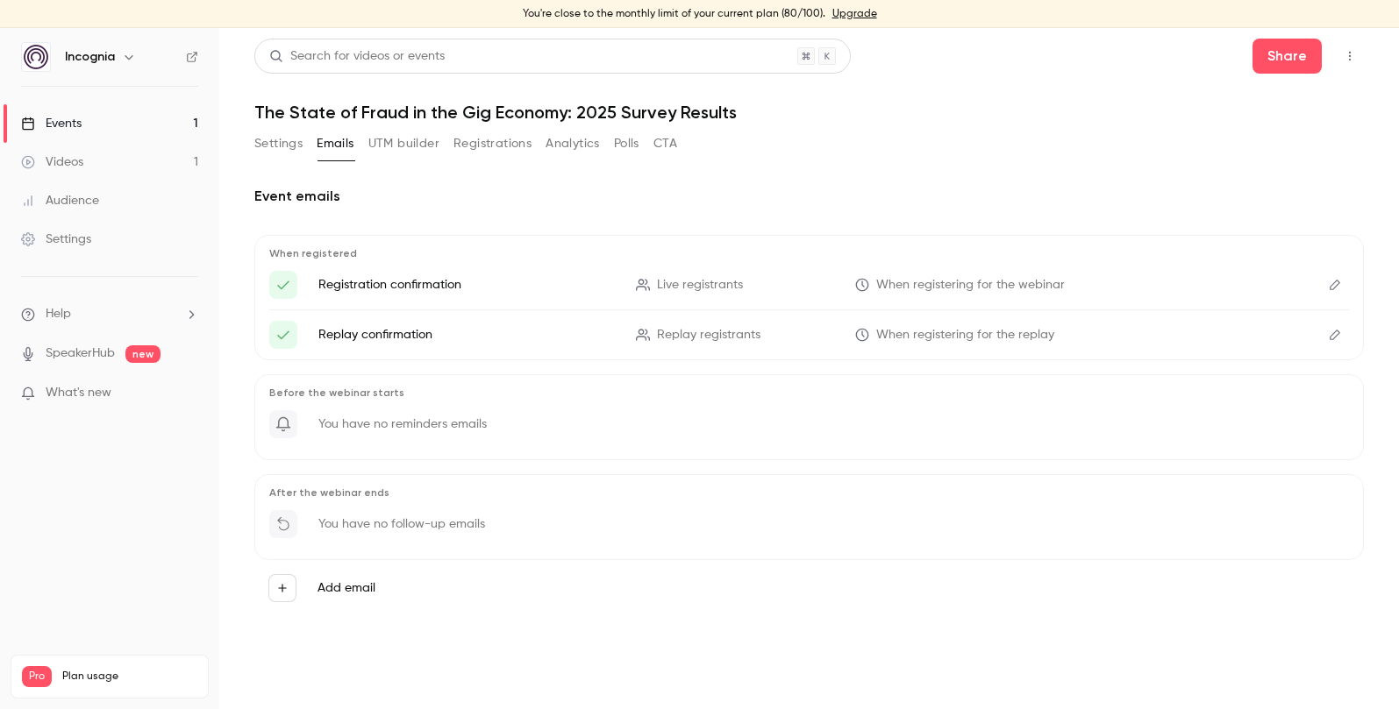
click at [425, 148] on button "UTM builder" at bounding box center [403, 144] width 71 height 28
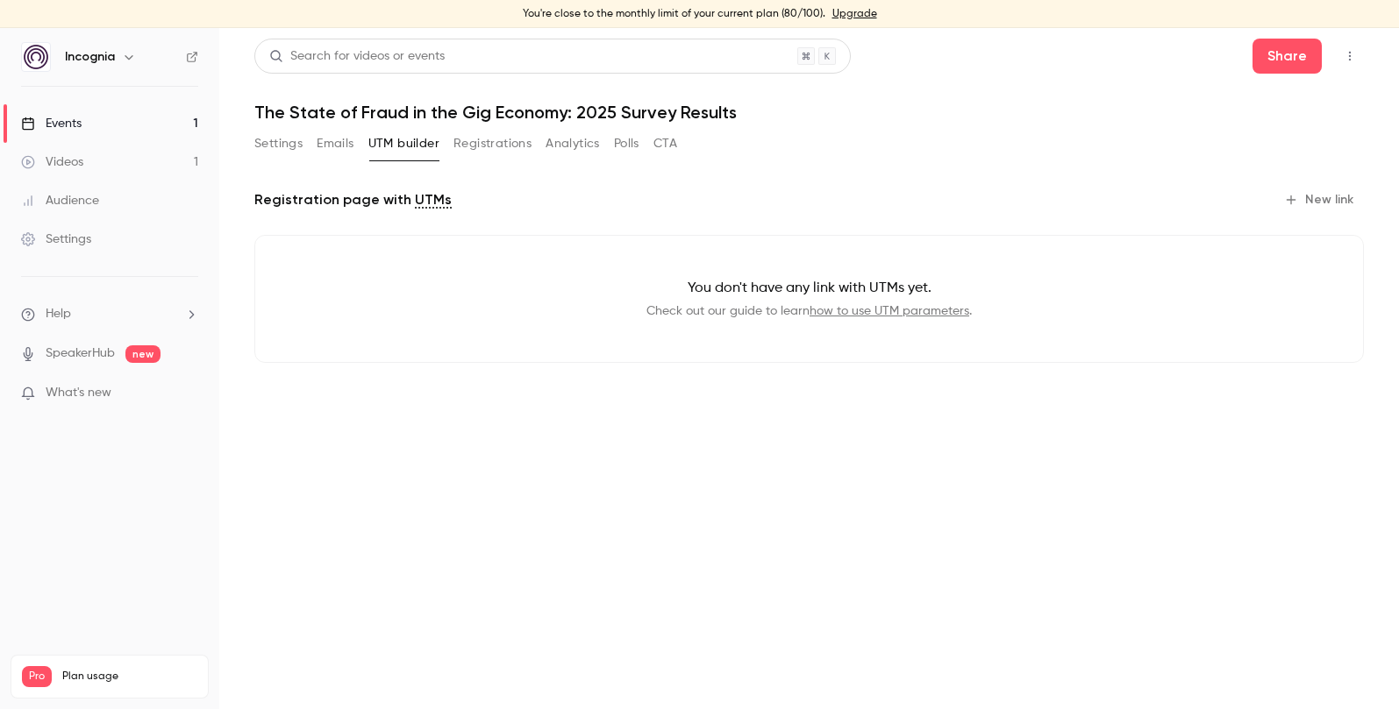
click at [526, 134] on button "Registrations" at bounding box center [492, 144] width 78 height 28
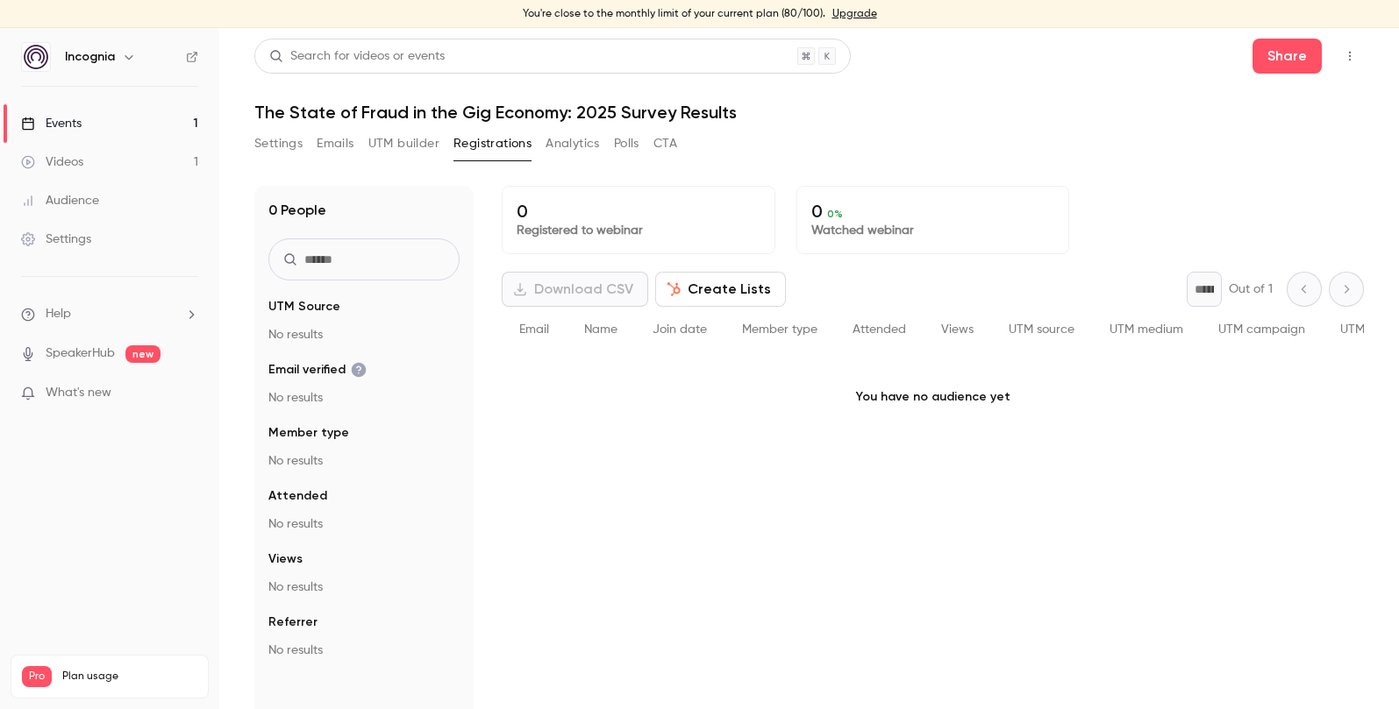
click at [335, 143] on button "Emails" at bounding box center [335, 144] width 37 height 28
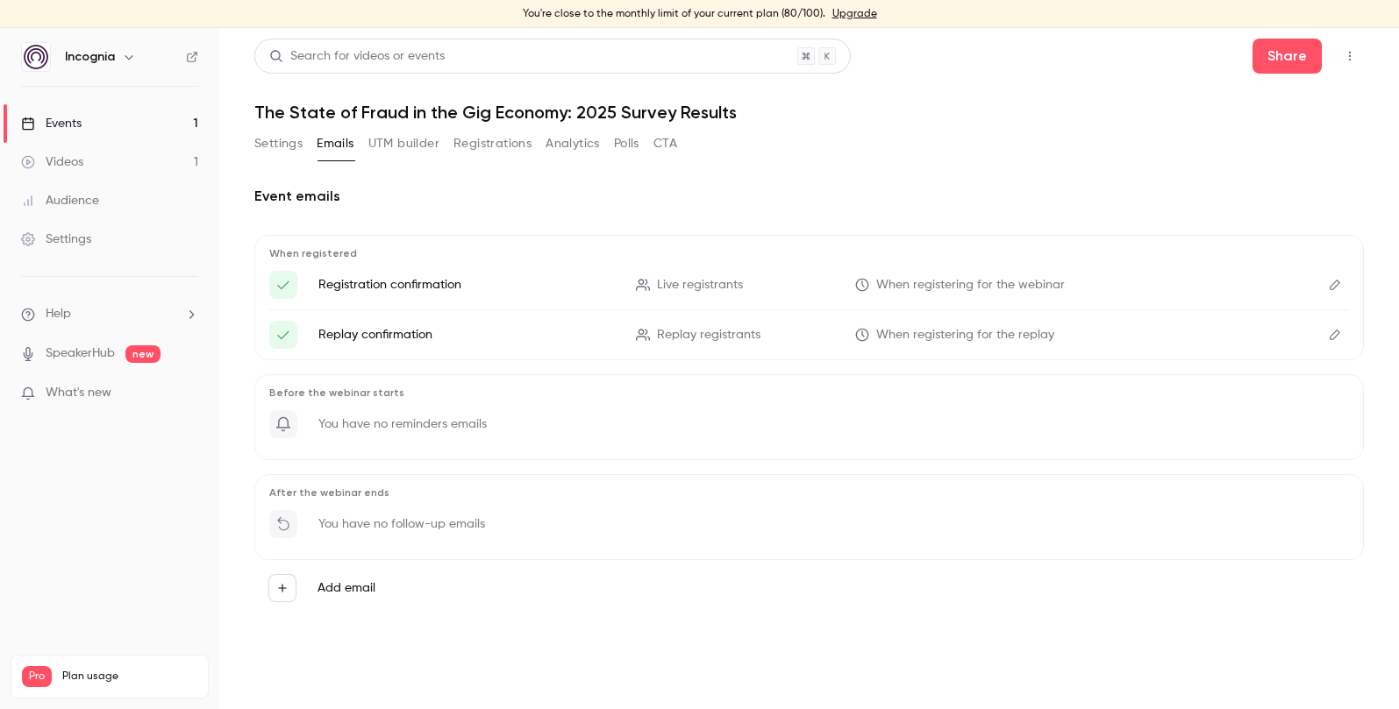
click at [249, 143] on main "Search for videos or events Share The State of Fraud in the Gig Economy: 2025 S…" at bounding box center [808, 368] width 1179 height 681
click at [264, 142] on button "Settings" at bounding box center [278, 144] width 48 height 28
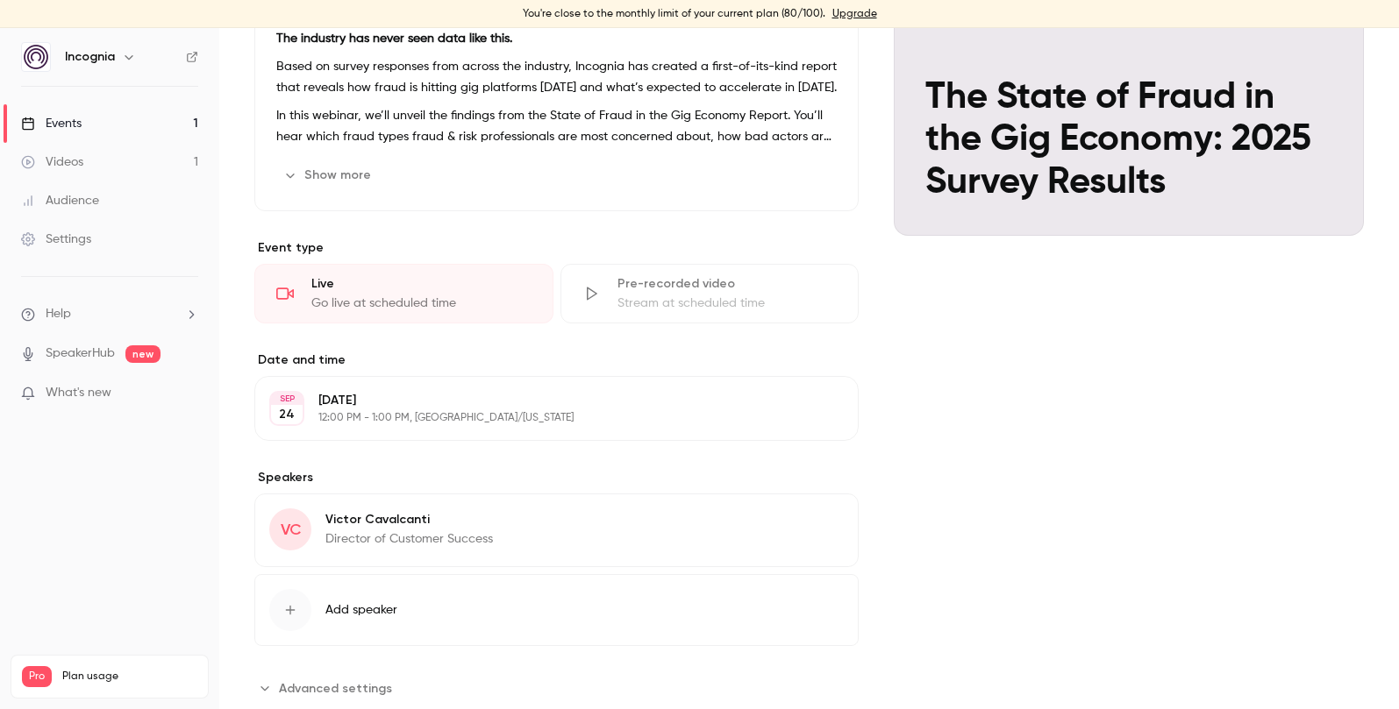
scroll to position [281, 0]
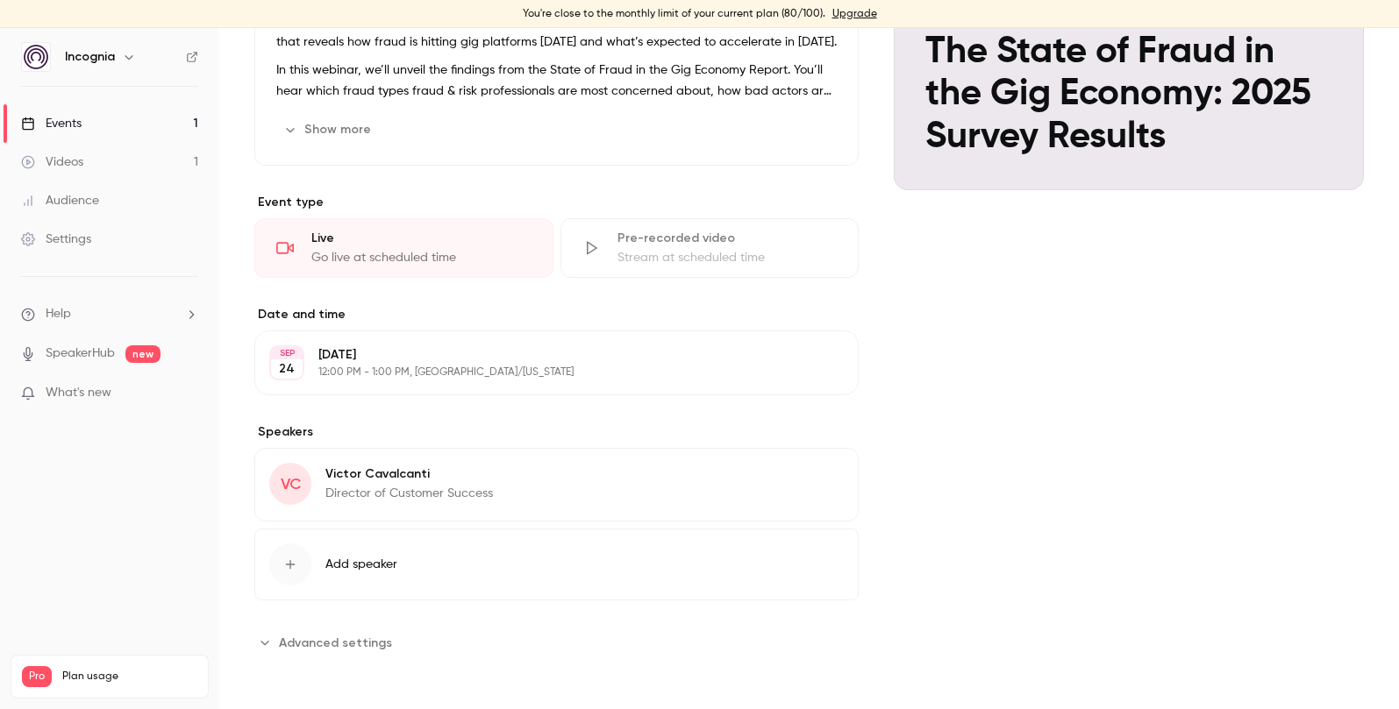
click at [350, 502] on p "Director of Customer Success" at bounding box center [408, 494] width 167 height 18
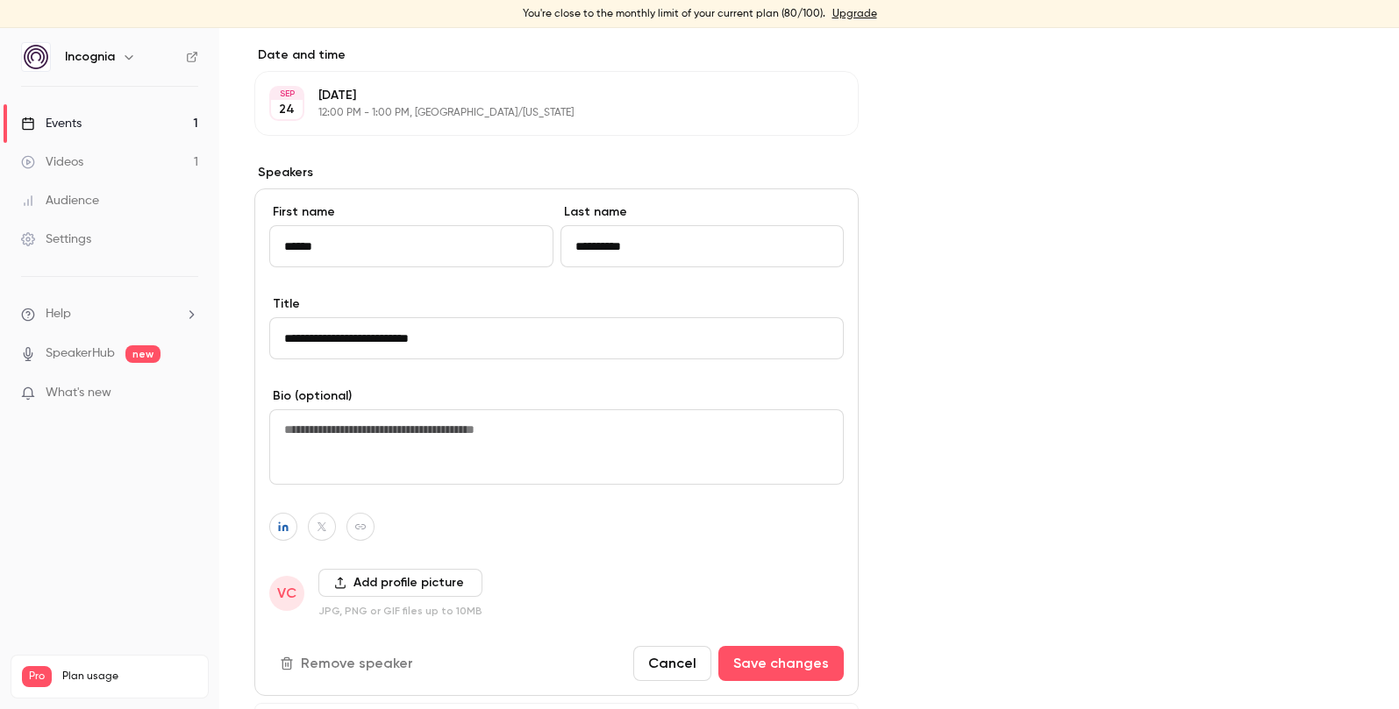
scroll to position [553, 0]
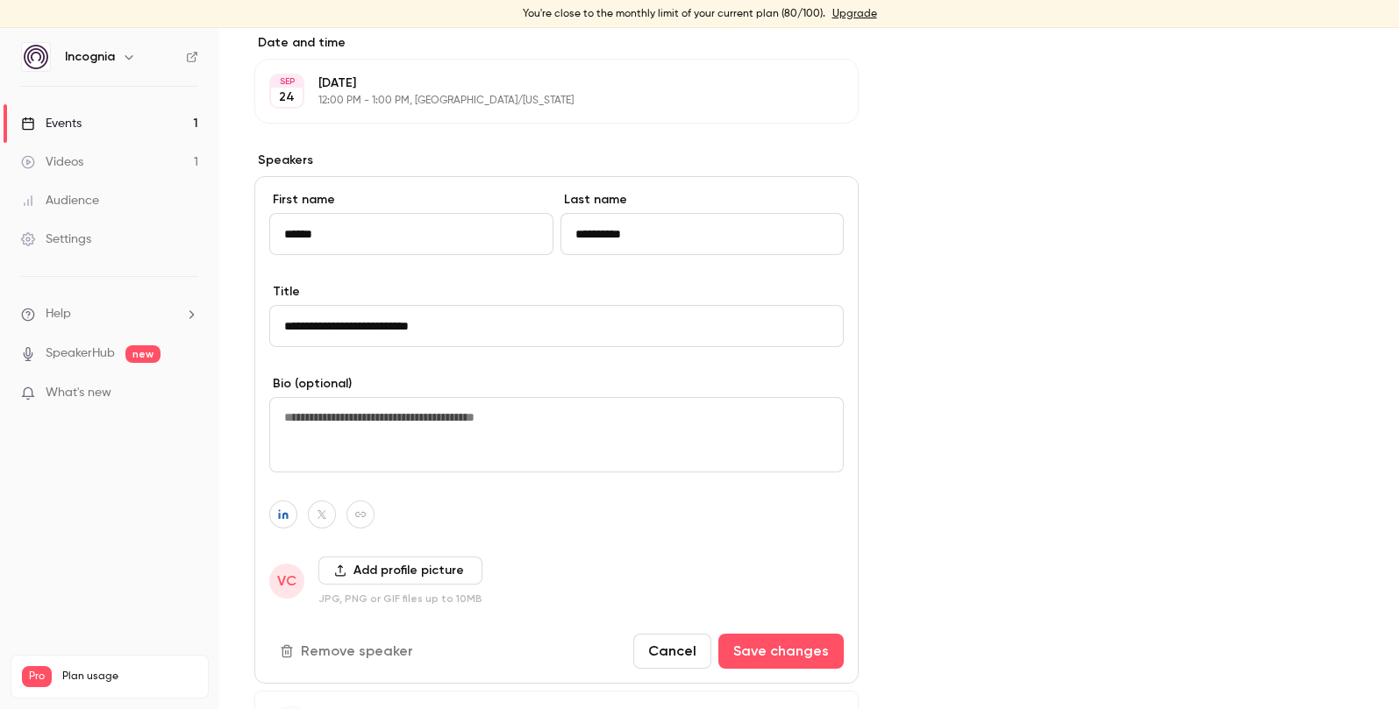
click at [293, 587] on span "VC" at bounding box center [286, 581] width 19 height 21
click at [352, 564] on button "Add profile picture" at bounding box center [400, 571] width 164 height 28
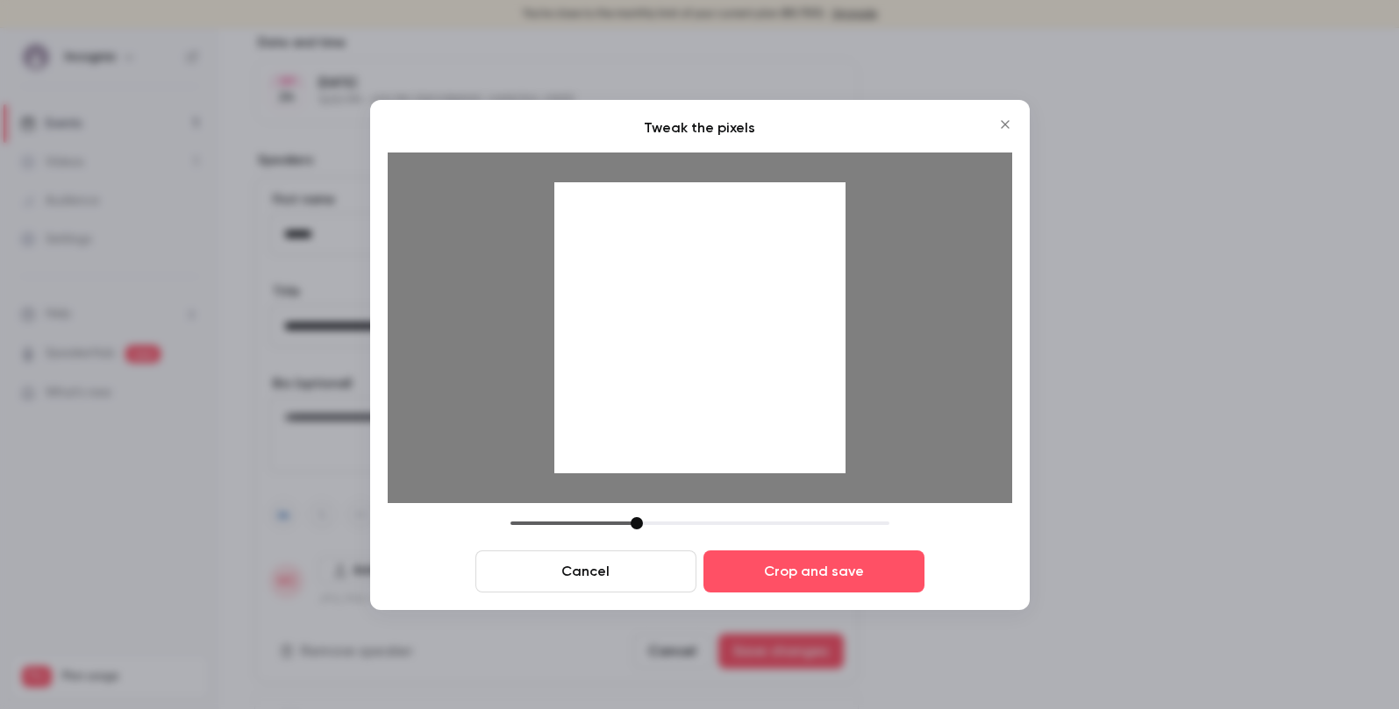
click at [637, 522] on div at bounding box center [636, 523] width 12 height 12
drag, startPoint x: 761, startPoint y: 405, endPoint x: 761, endPoint y: 422, distance: 16.7
click at [761, 422] on div at bounding box center [699, 327] width 291 height 291
drag, startPoint x: 640, startPoint y: 529, endPoint x: 621, endPoint y: 529, distance: 19.3
click at [621, 529] on div at bounding box center [699, 523] width 379 height 12
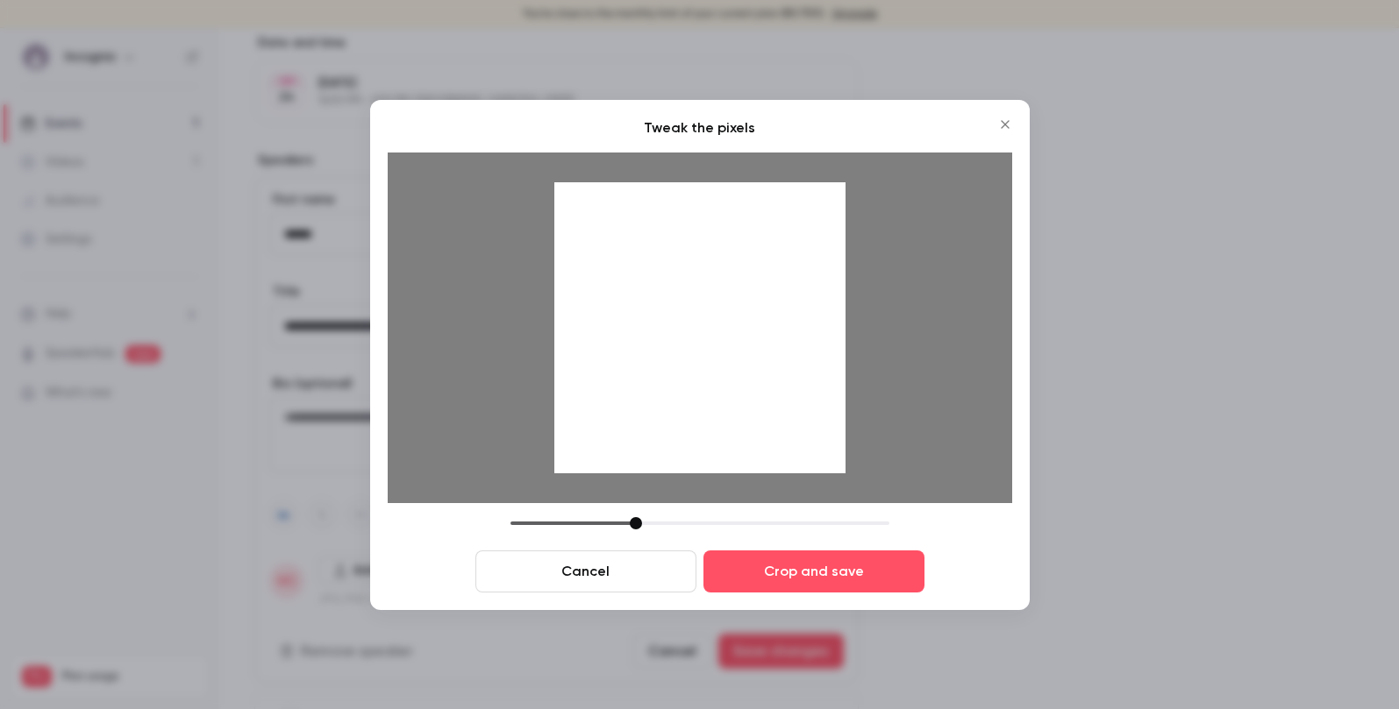
click at [638, 523] on div at bounding box center [636, 523] width 12 height 12
drag, startPoint x: 747, startPoint y: 420, endPoint x: 746, endPoint y: 404, distance: 15.8
click at [746, 404] on div at bounding box center [699, 327] width 291 height 291
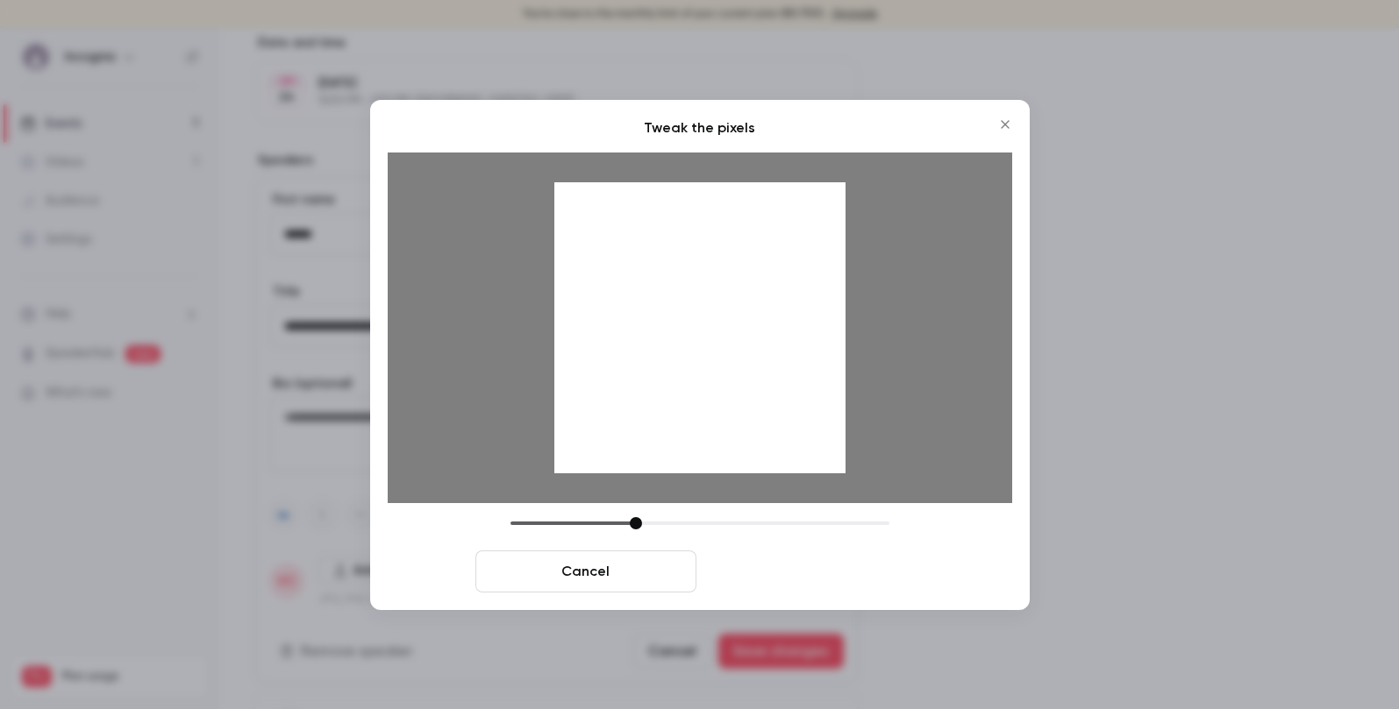
click at [794, 556] on button "Crop and save" at bounding box center [813, 572] width 221 height 42
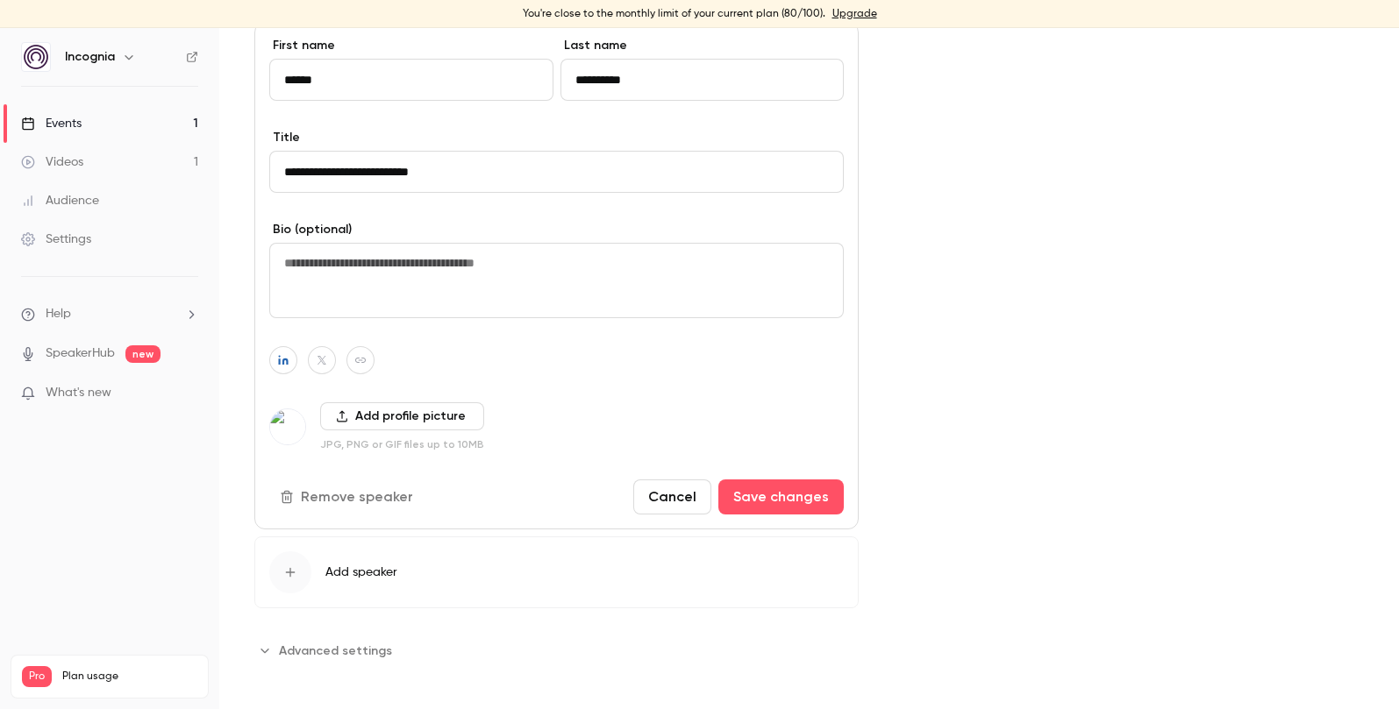
scroll to position [715, 0]
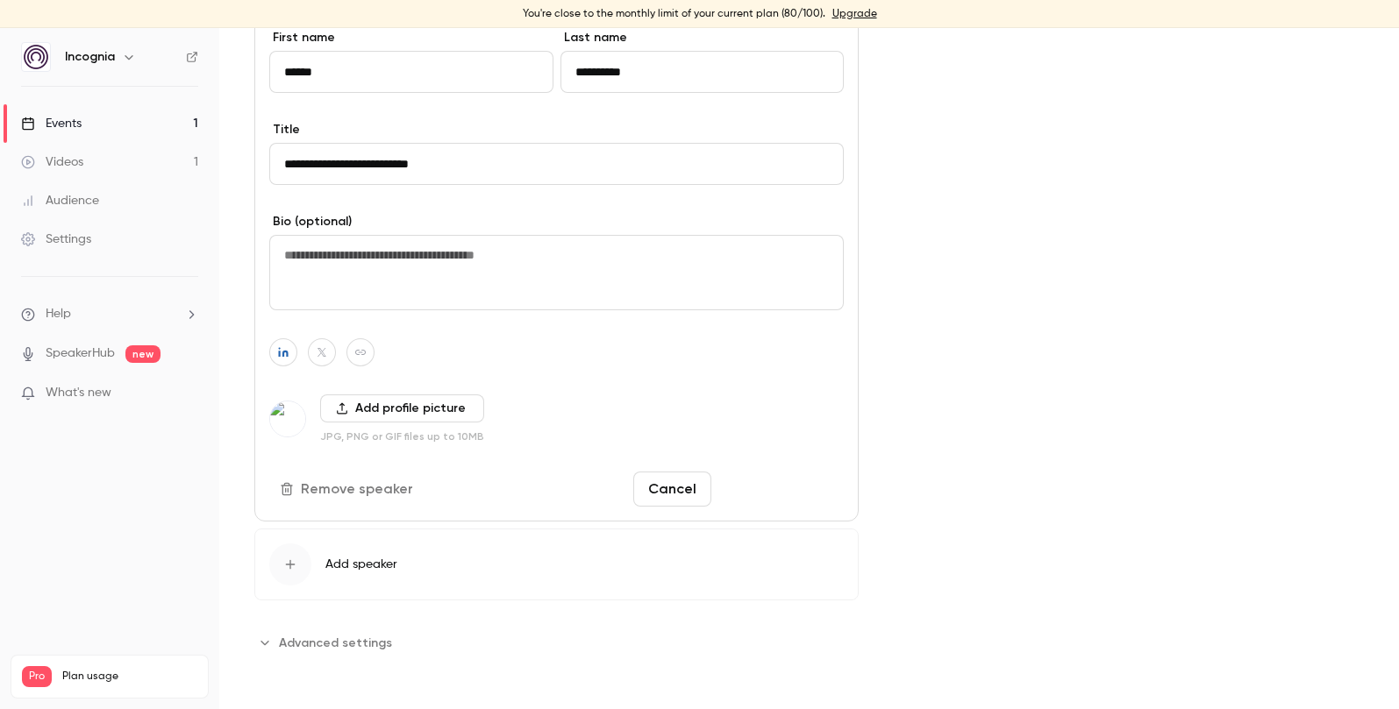
click at [808, 506] on button "Save changes" at bounding box center [780, 489] width 125 height 35
click at [808, 483] on button "Save changes" at bounding box center [780, 489] width 125 height 35
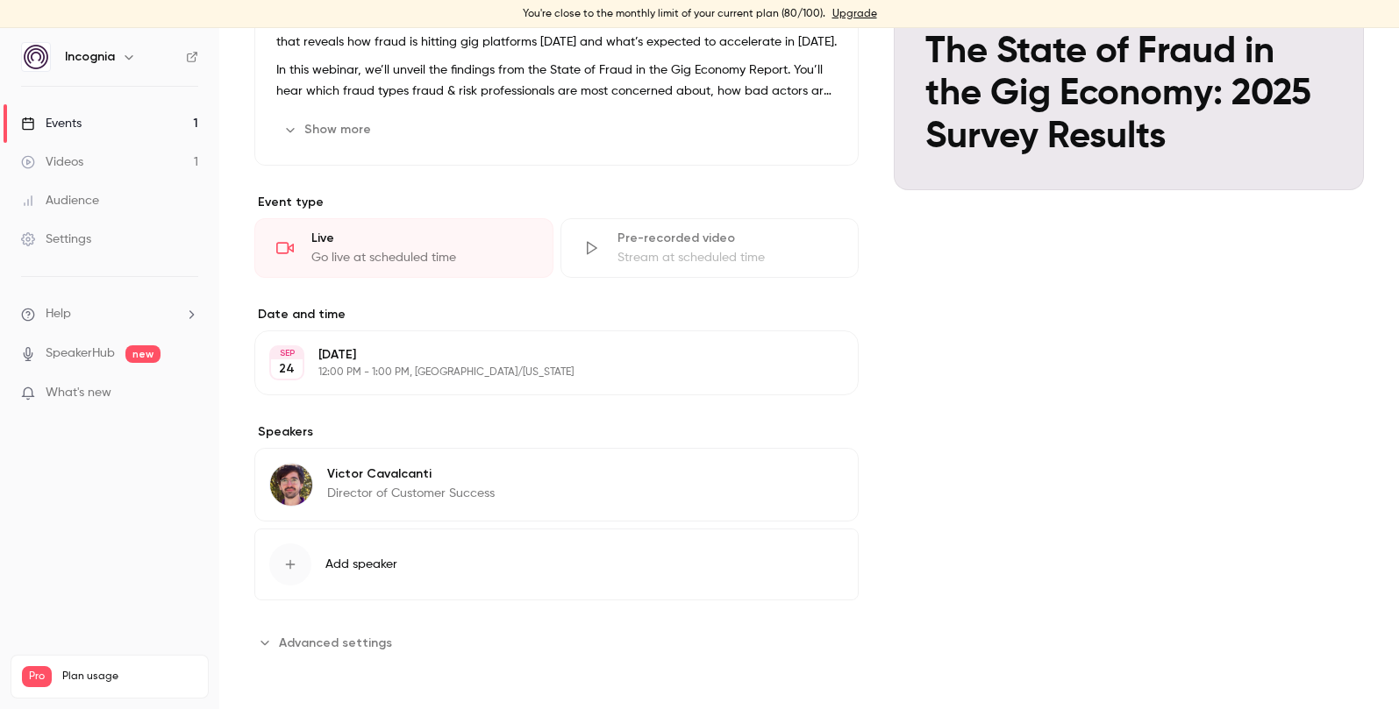
click at [293, 637] on span "Advanced settings" at bounding box center [335, 643] width 113 height 18
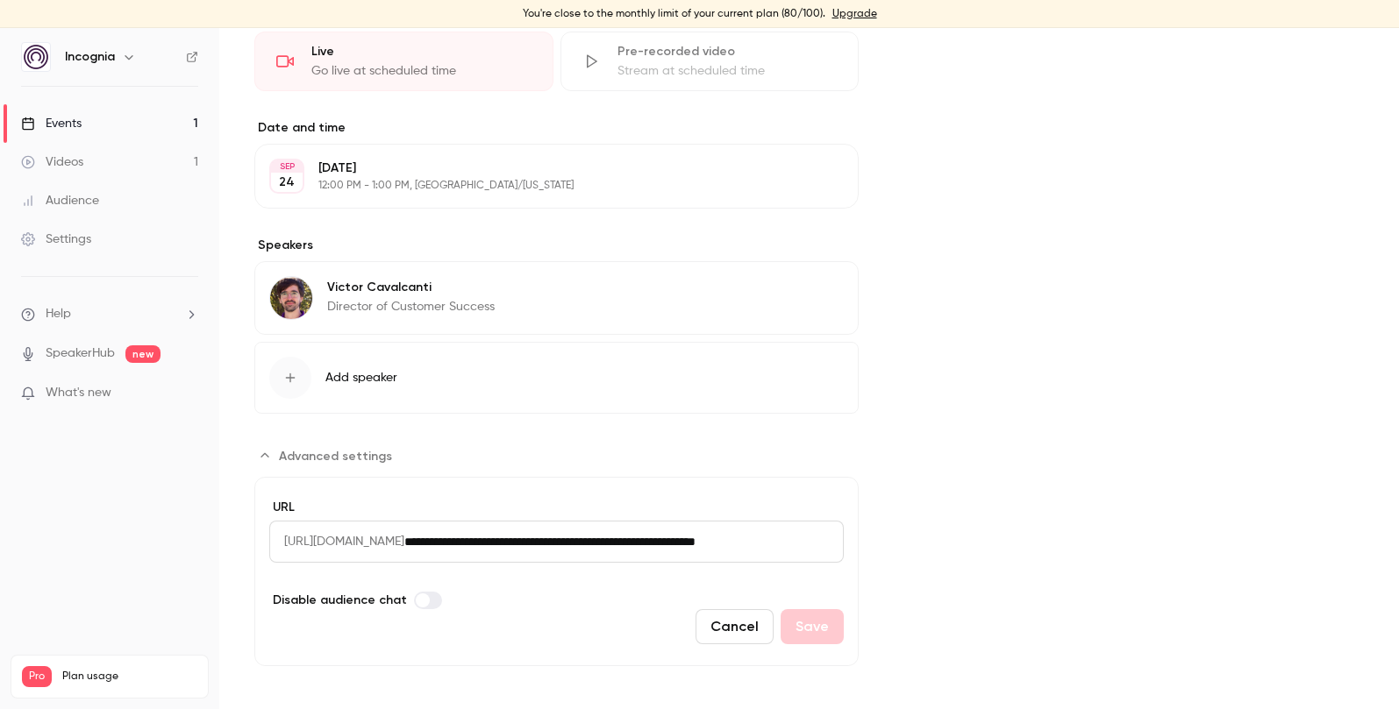
scroll to position [478, 0]
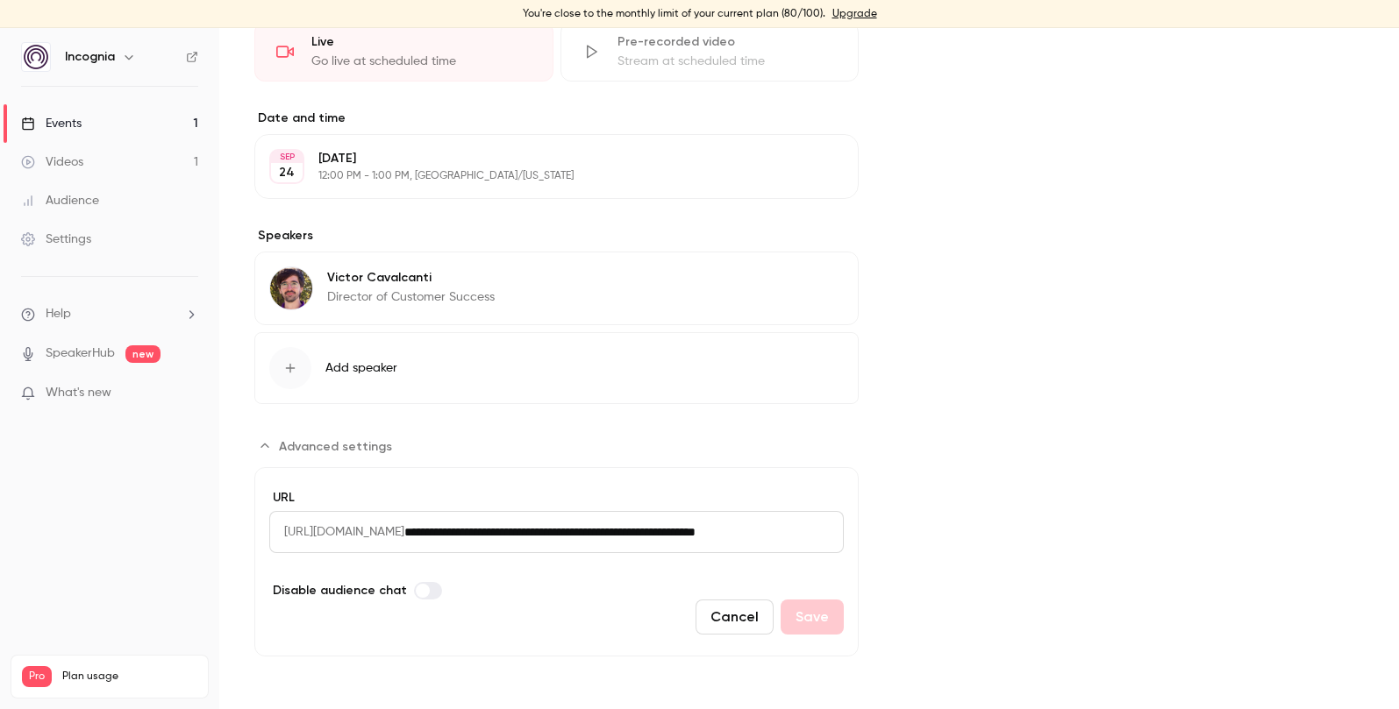
click at [1107, 441] on div "Cover image Incognia [DATE] 12:00 PM The State of Fraud in the Gig Economy: 202…" at bounding box center [1128, 182] width 470 height 949
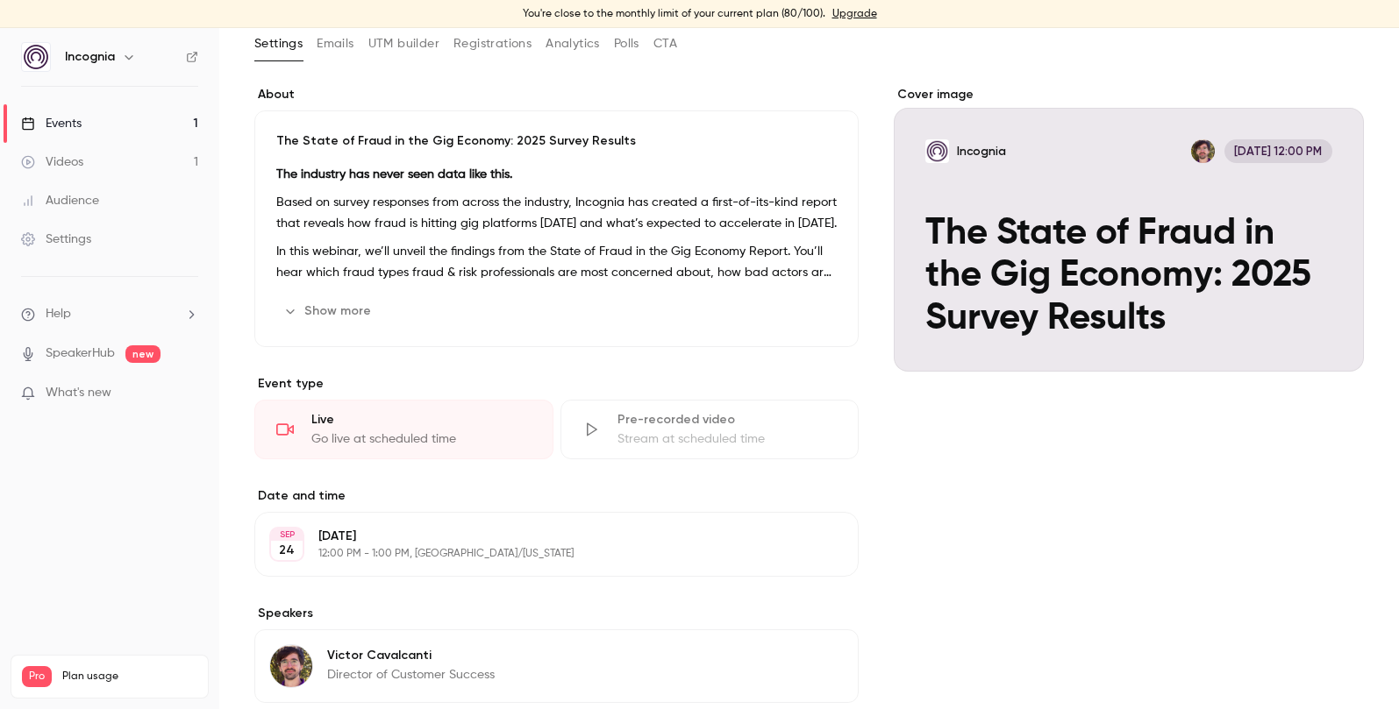
scroll to position [0, 0]
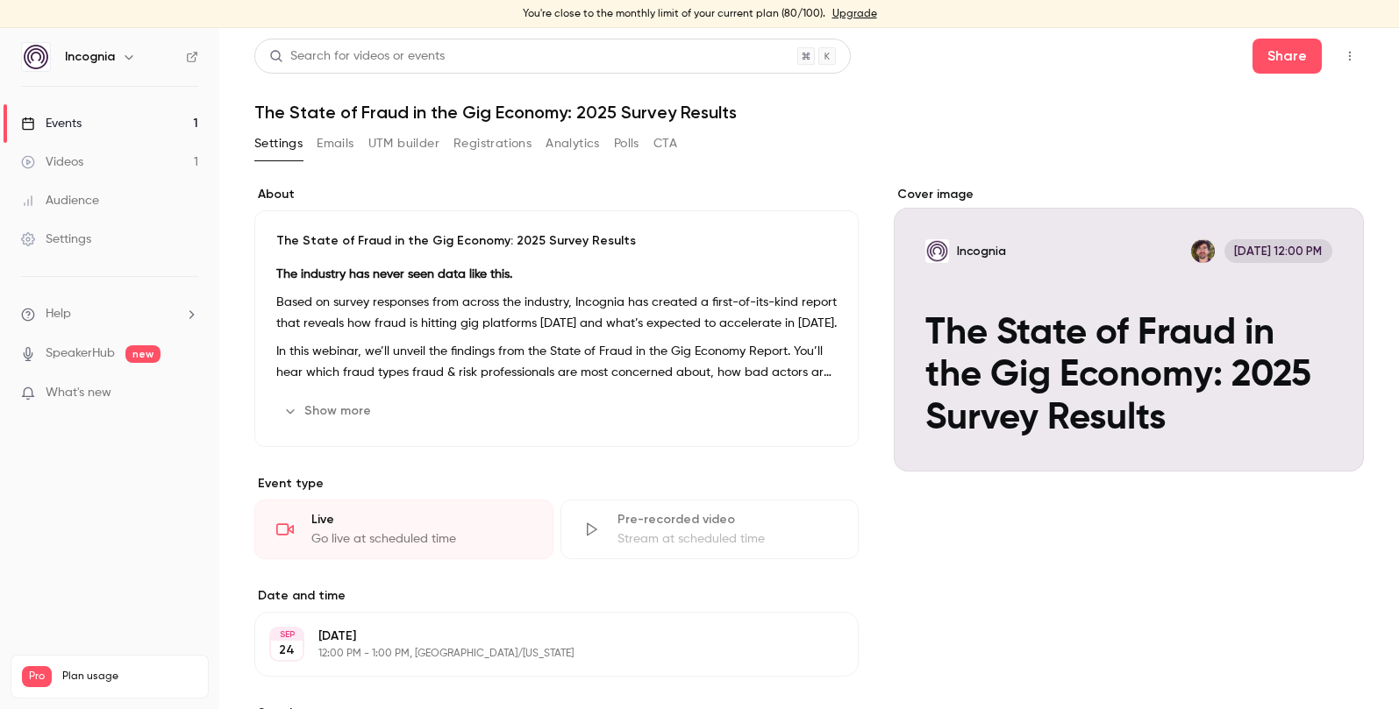
click at [352, 141] on button "Emails" at bounding box center [335, 144] width 37 height 28
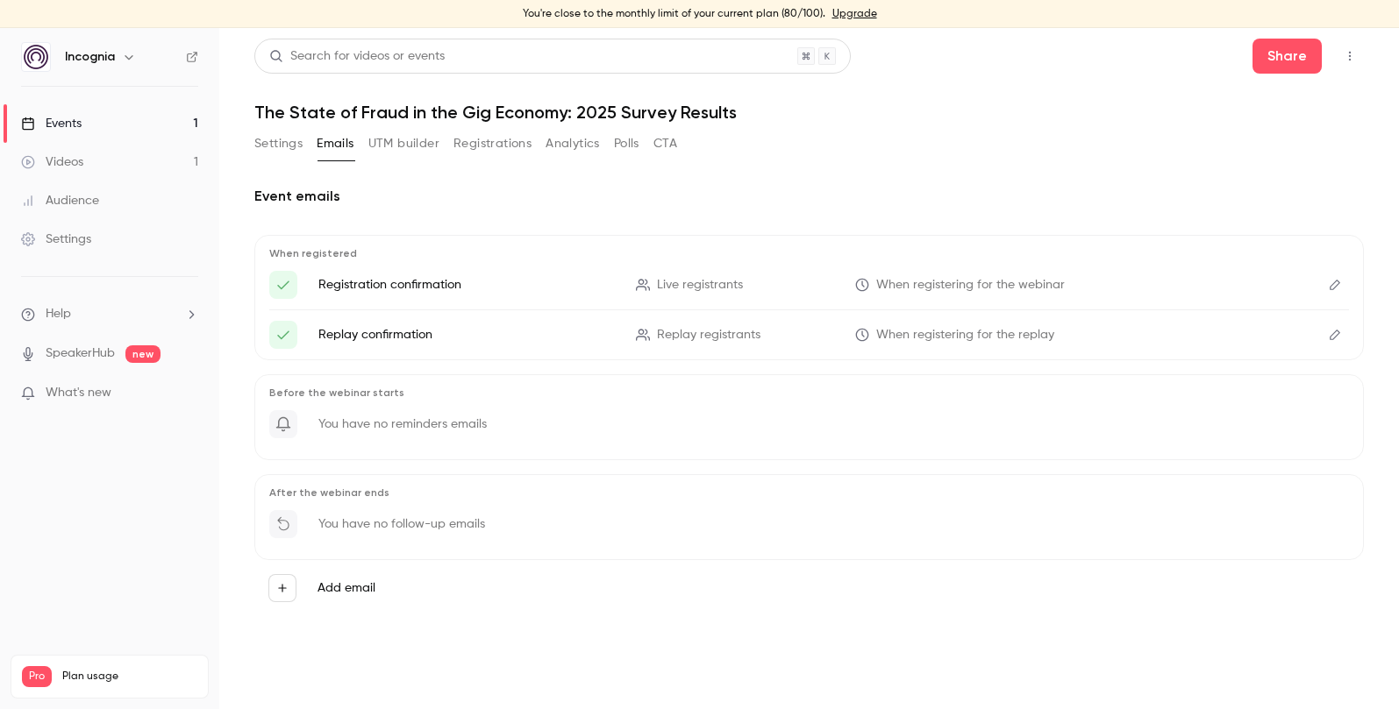
click at [1332, 286] on icon "Edit" at bounding box center [1334, 285] width 14 height 12
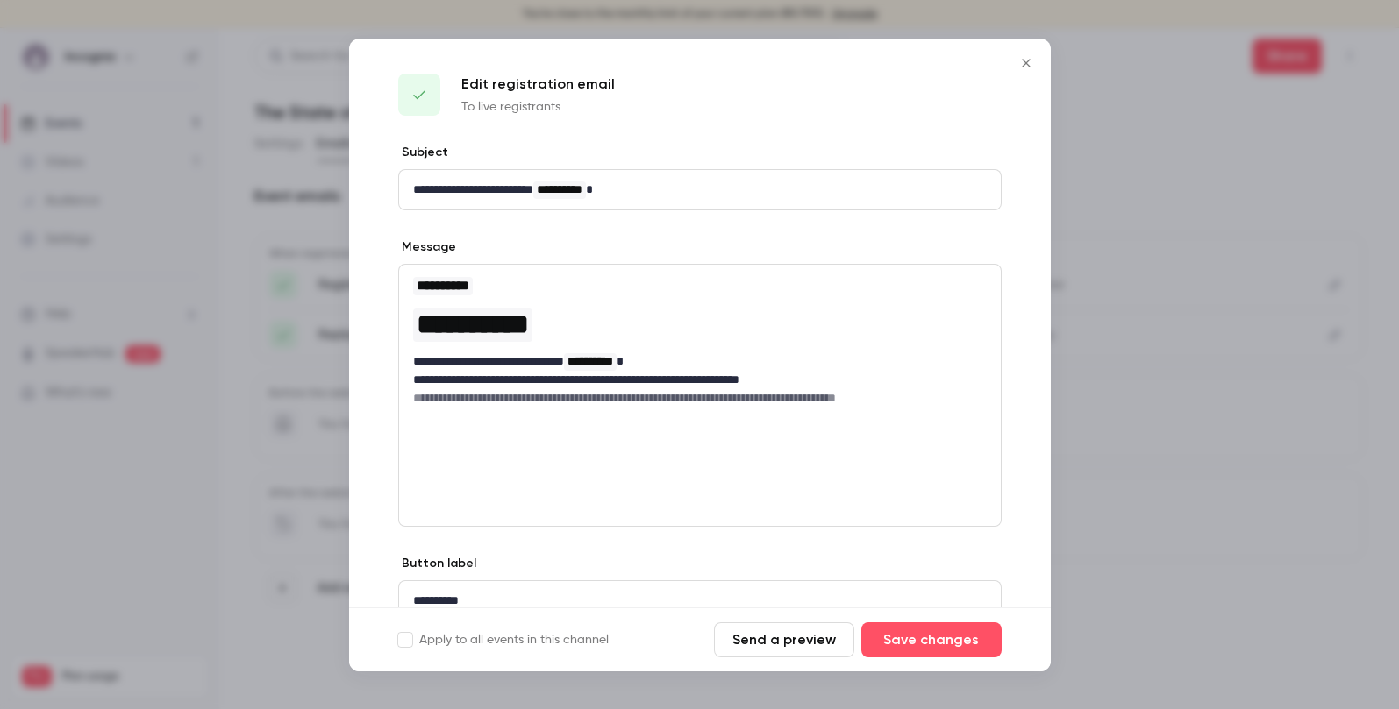
click at [1028, 69] on button "Close" at bounding box center [1025, 63] width 35 height 35
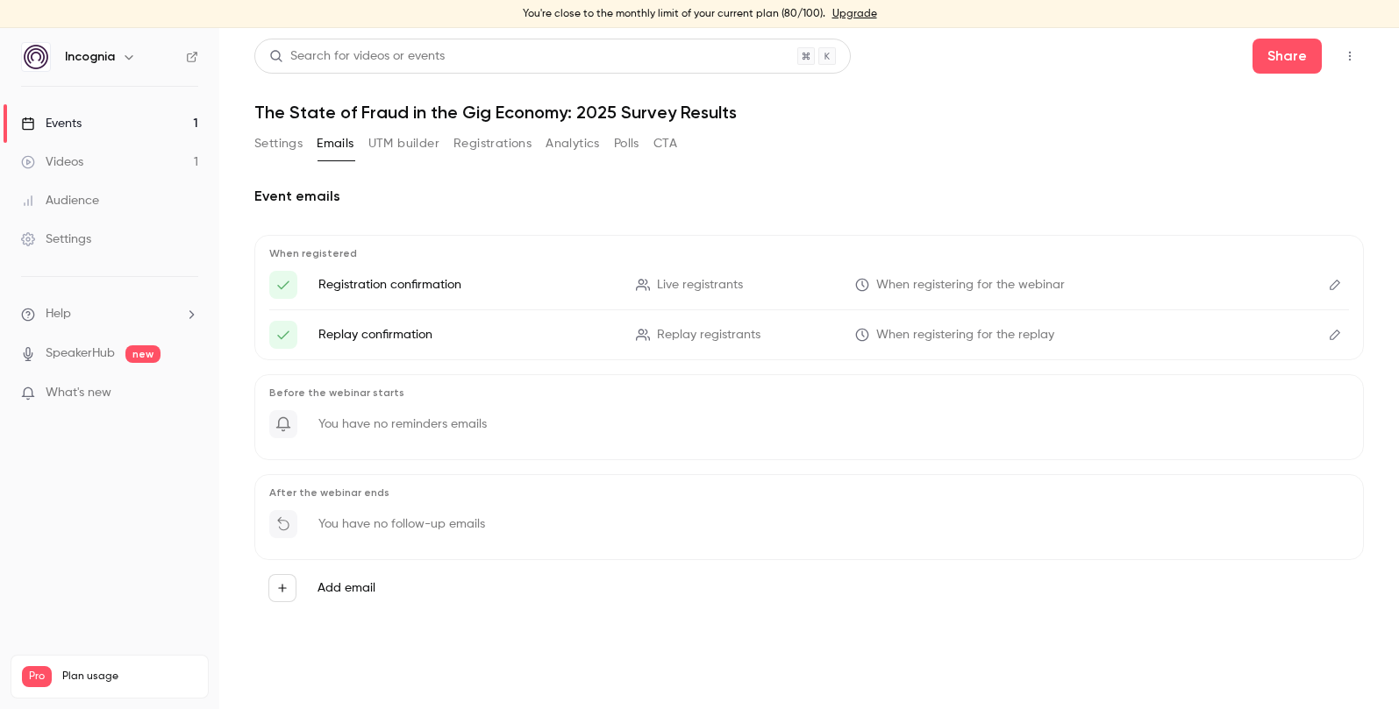
click at [1335, 283] on icon "Edit" at bounding box center [1334, 285] width 14 height 12
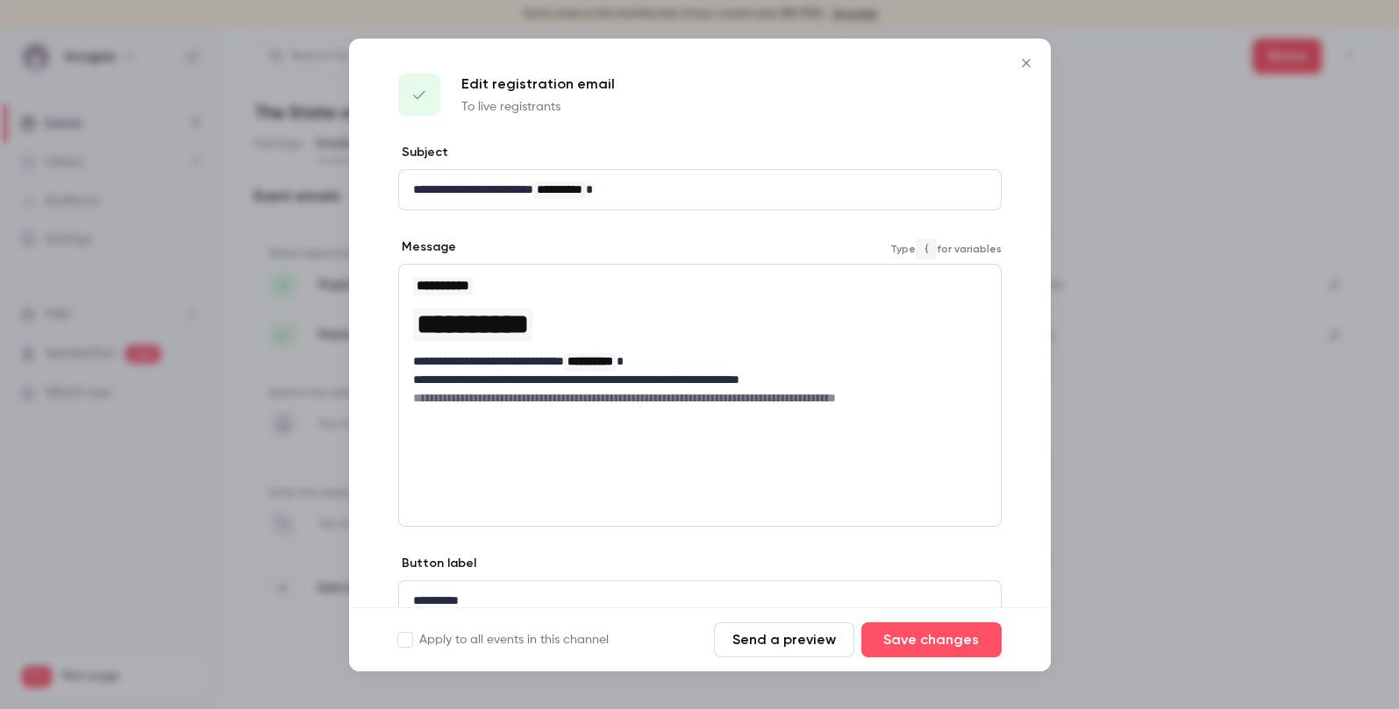
click at [506, 289] on h3 "**********" at bounding box center [699, 285] width 573 height 21
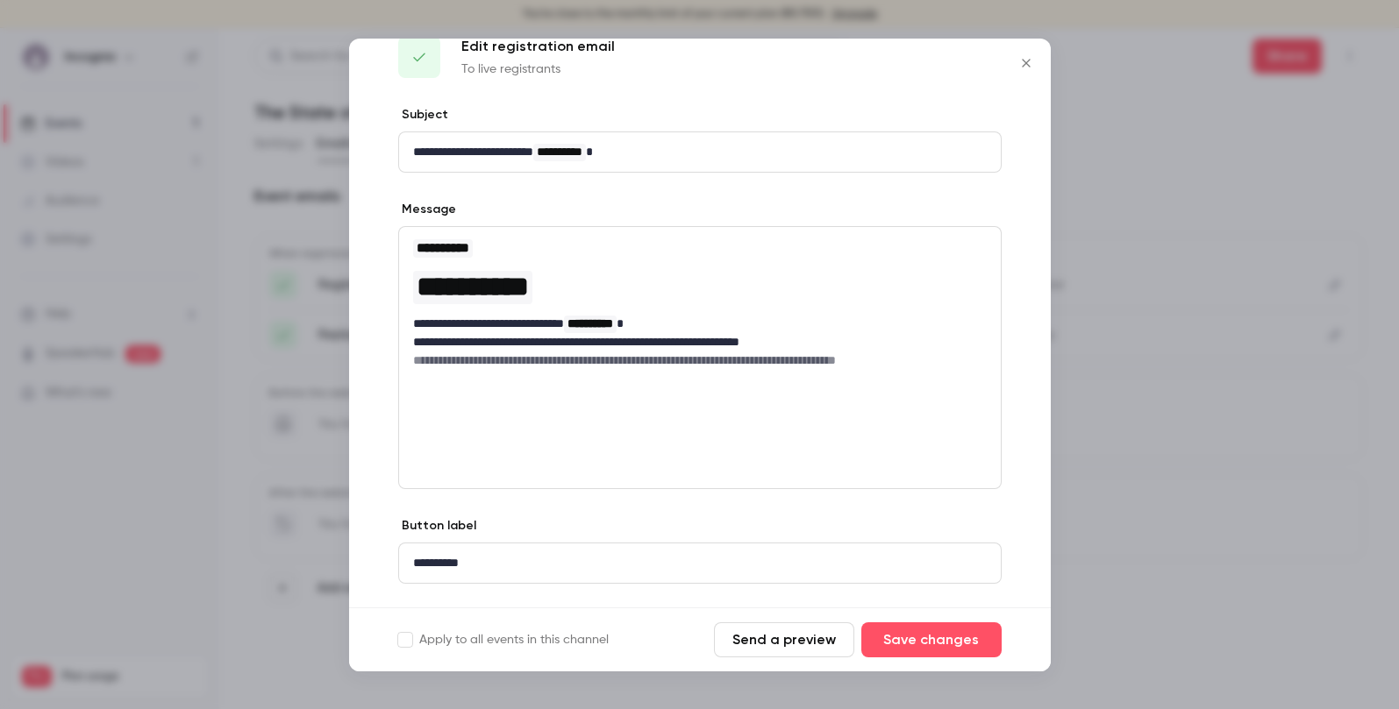
scroll to position [59, 0]
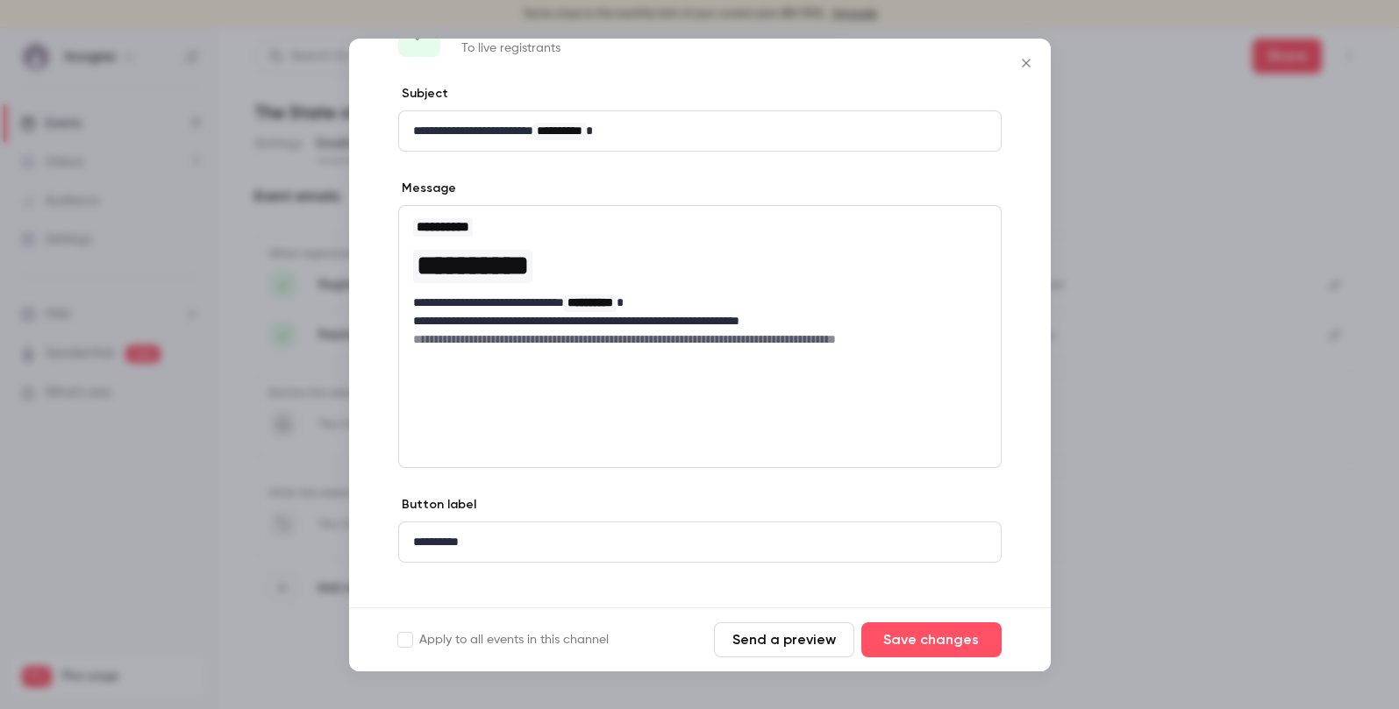
click at [497, 323] on p "**********" at bounding box center [699, 321] width 573 height 18
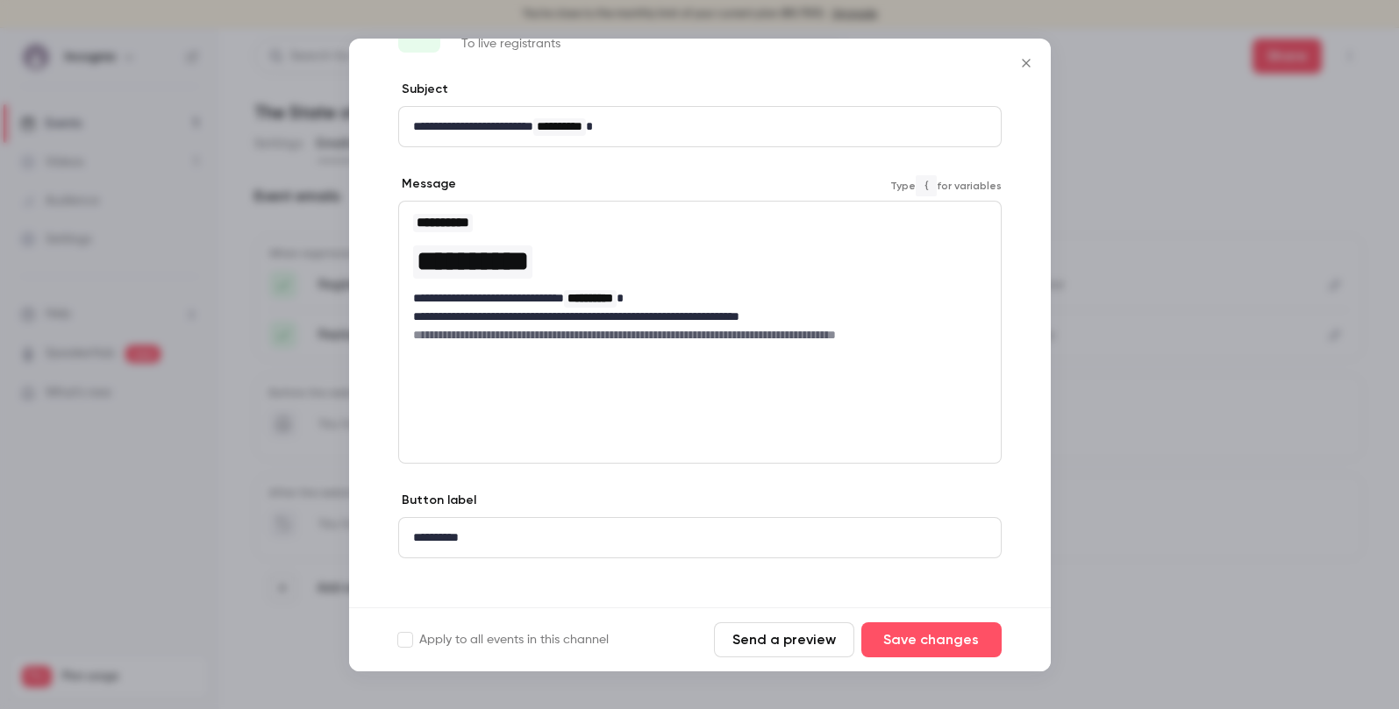
click at [951, 357] on div "**********" at bounding box center [699, 332] width 603 height 263
click at [950, 326] on h6 "**********" at bounding box center [699, 335] width 573 height 18
click at [922, 343] on div "**********" at bounding box center [699, 278] width 601 height 153
click at [523, 387] on div "**********" at bounding box center [699, 332] width 603 height 263
click at [500, 340] on h6 "**********" at bounding box center [699, 335] width 573 height 18
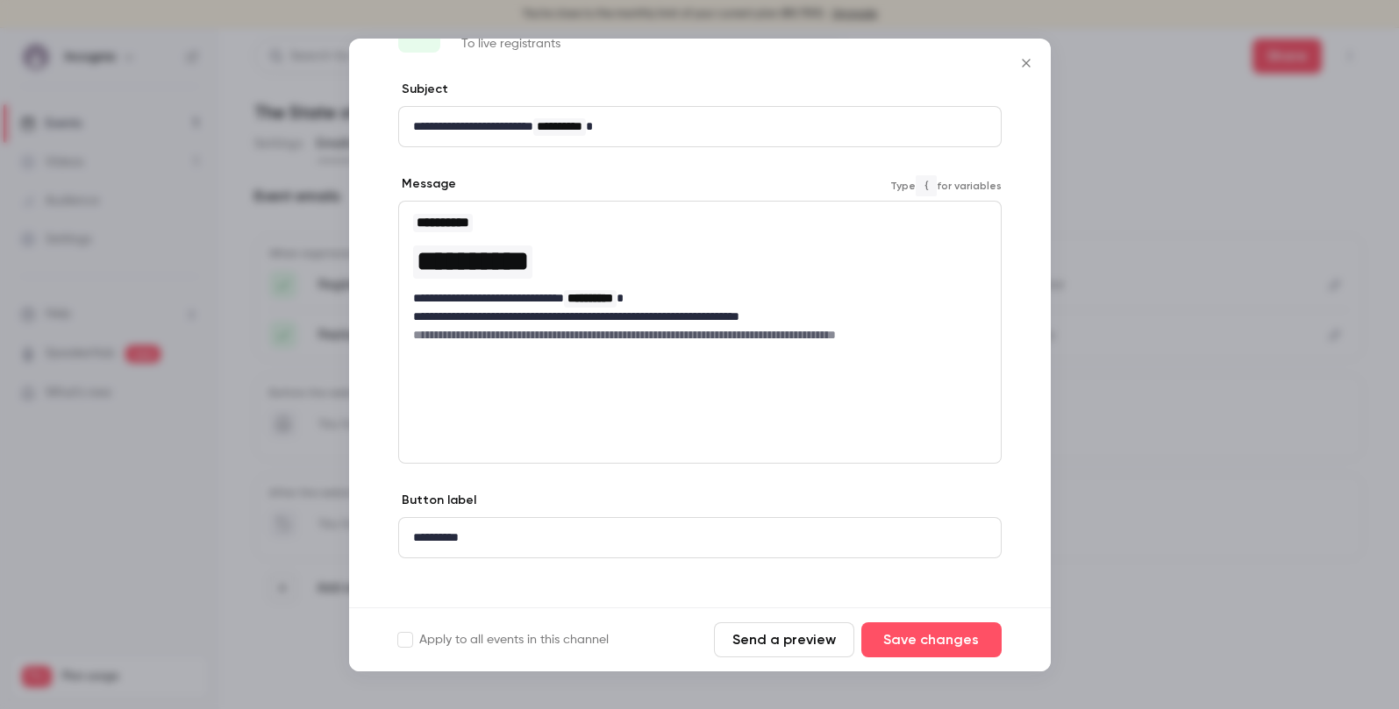
click at [500, 340] on h6 "**********" at bounding box center [699, 335] width 573 height 18
click at [925, 338] on h6 "**********" at bounding box center [699, 335] width 573 height 18
click at [395, 374] on icon "editor" at bounding box center [398, 371] width 12 height 11
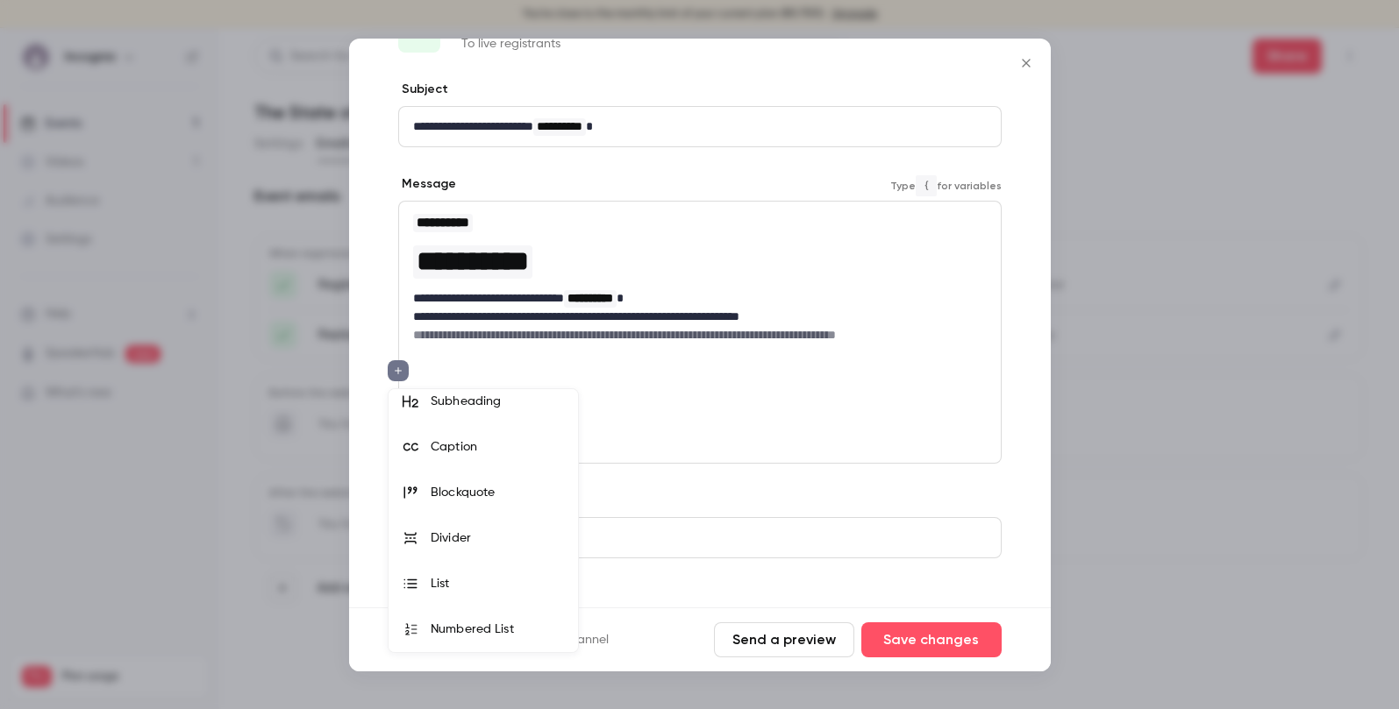
click at [645, 402] on div at bounding box center [699, 354] width 1399 height 709
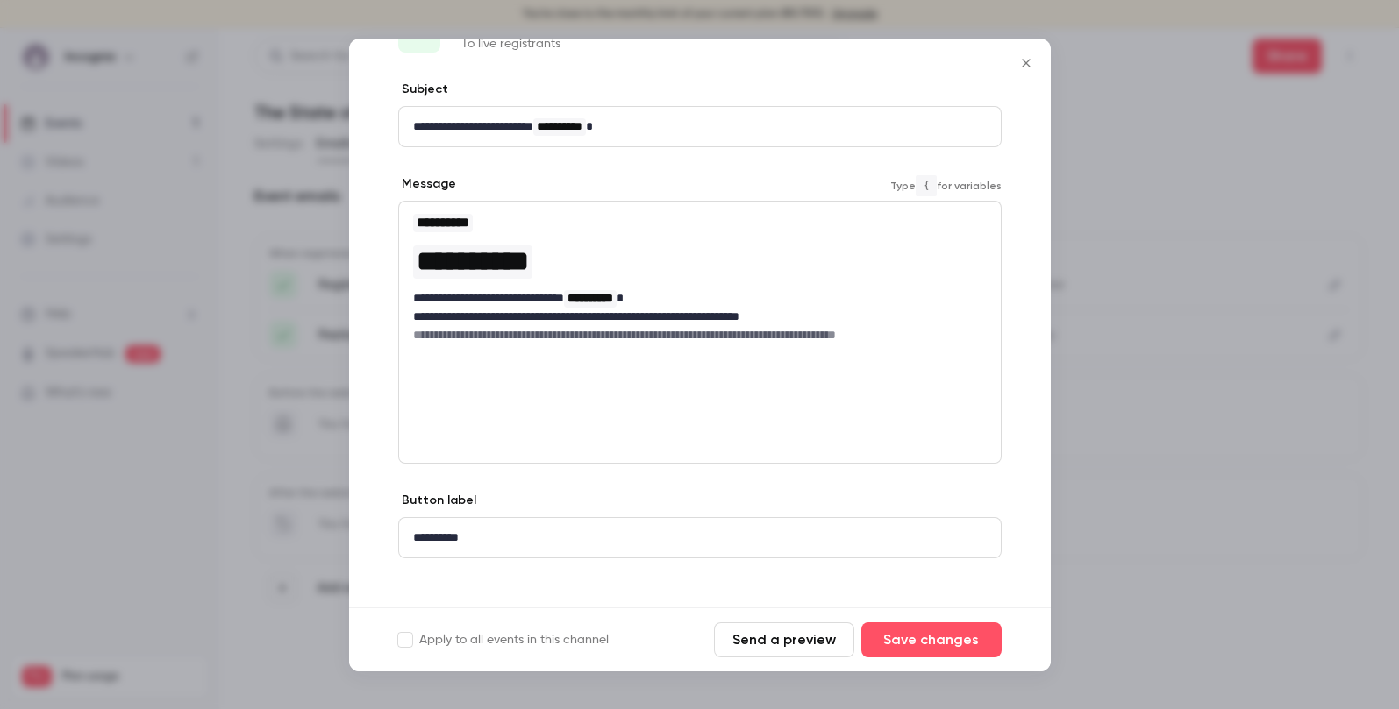
click at [568, 390] on div "**********" at bounding box center [699, 296] width 601 height 189
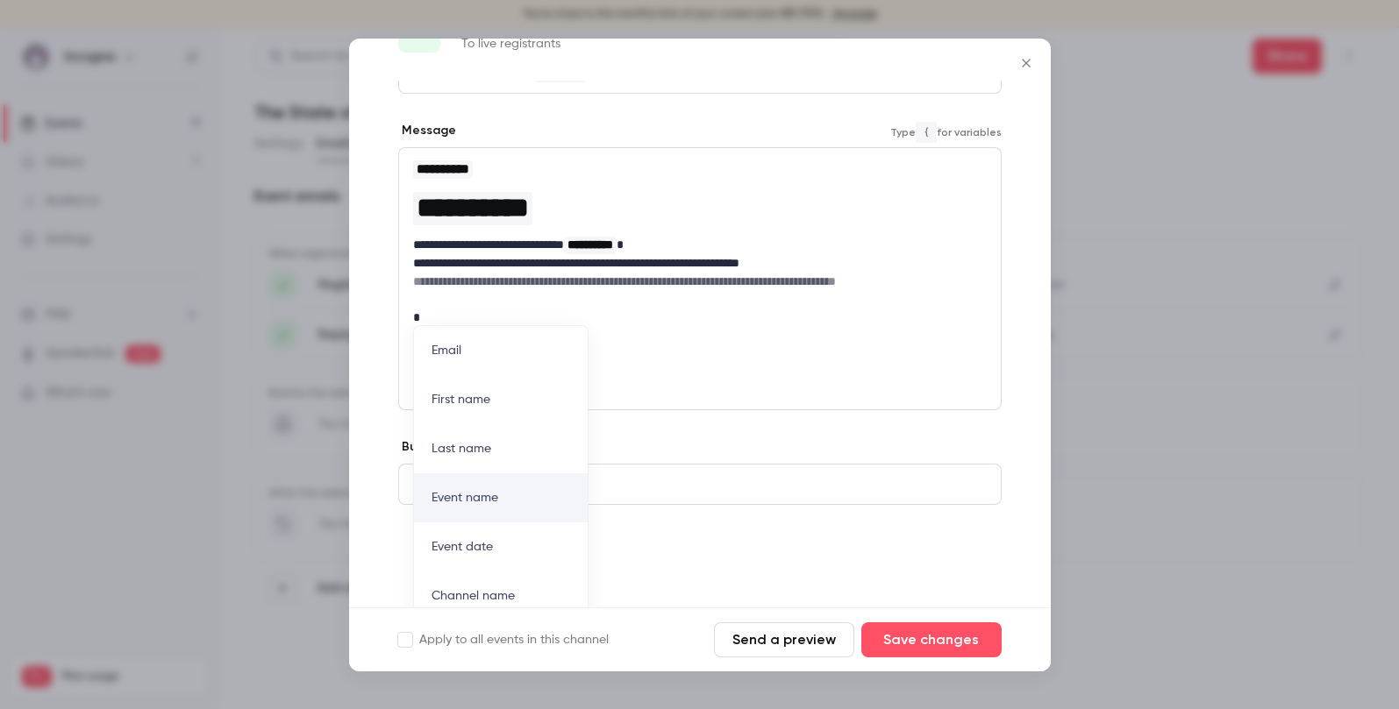
scroll to position [77, 0]
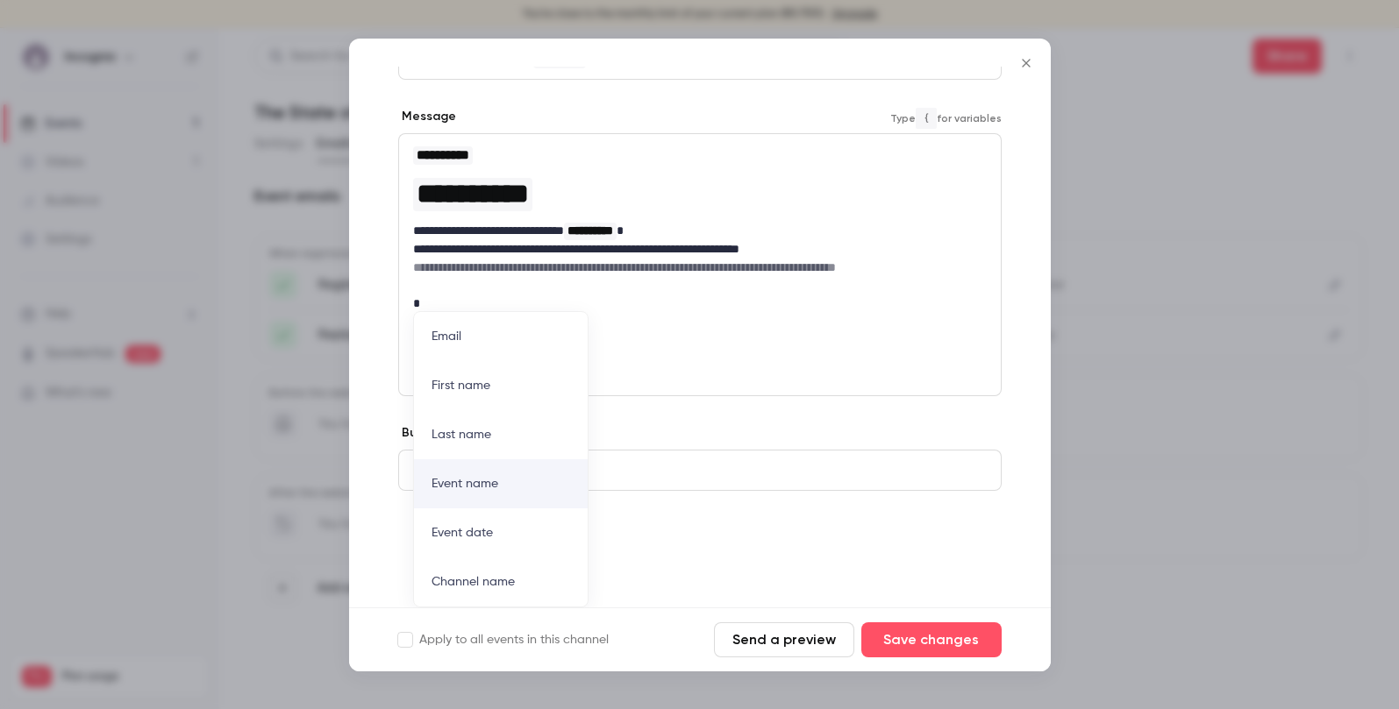
click at [711, 321] on div "**********" at bounding box center [699, 228] width 601 height 189
click at [670, 319] on div "**********" at bounding box center [699, 228] width 601 height 189
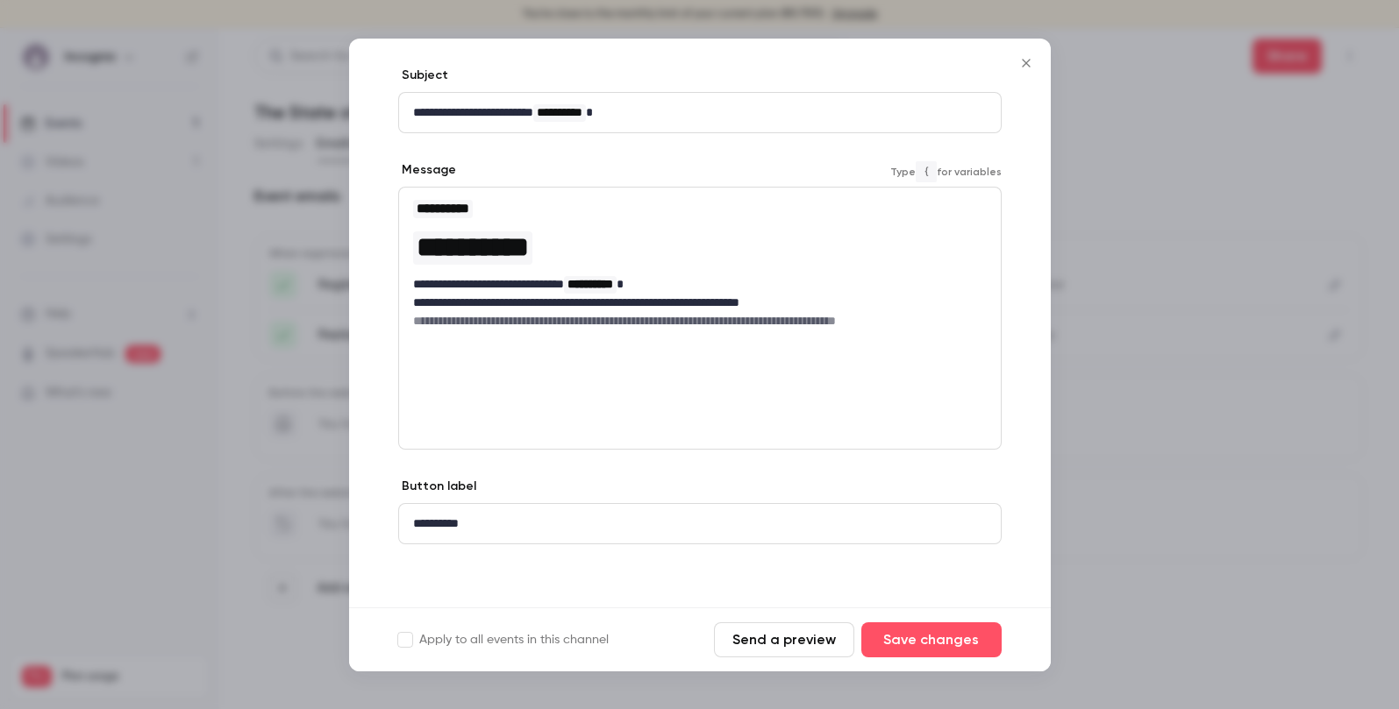
scroll to position [0, 0]
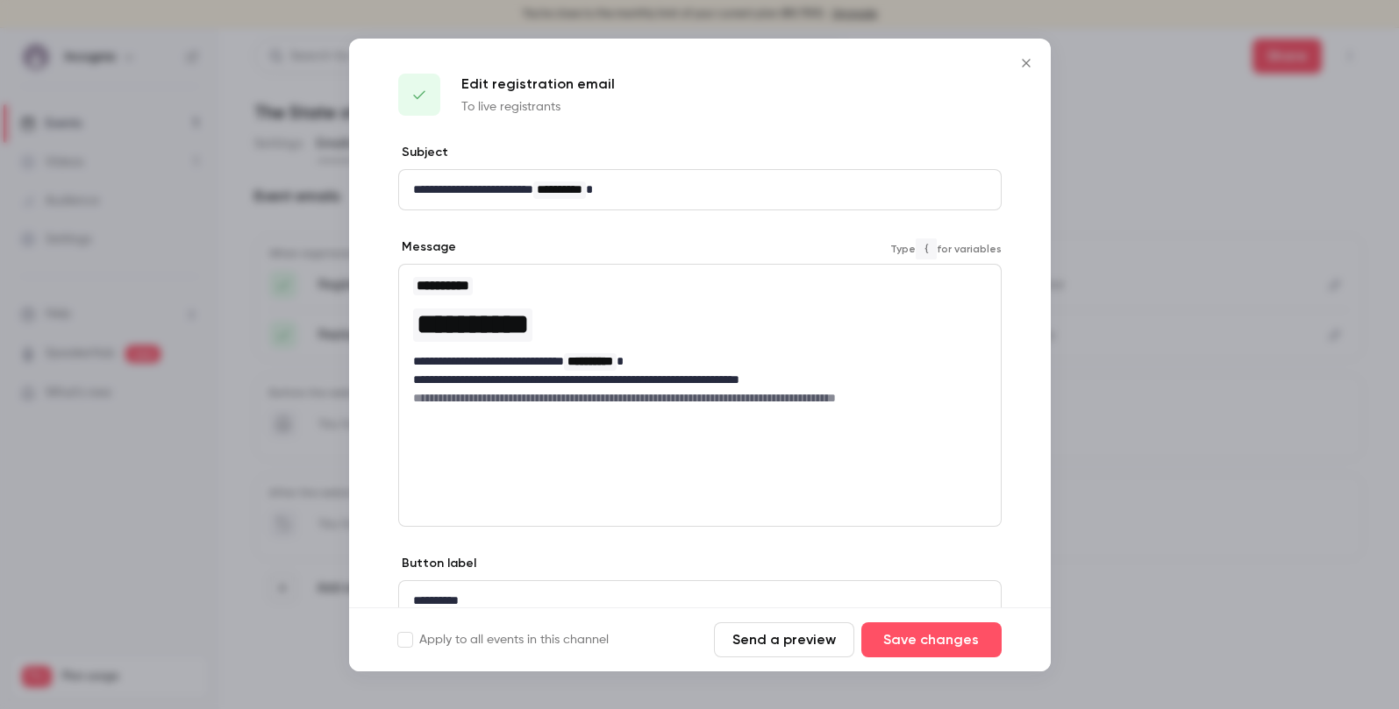
click at [509, 195] on p "**********" at bounding box center [699, 190] width 573 height 18
click at [1025, 63] on icon "Close" at bounding box center [1025, 63] width 21 height 14
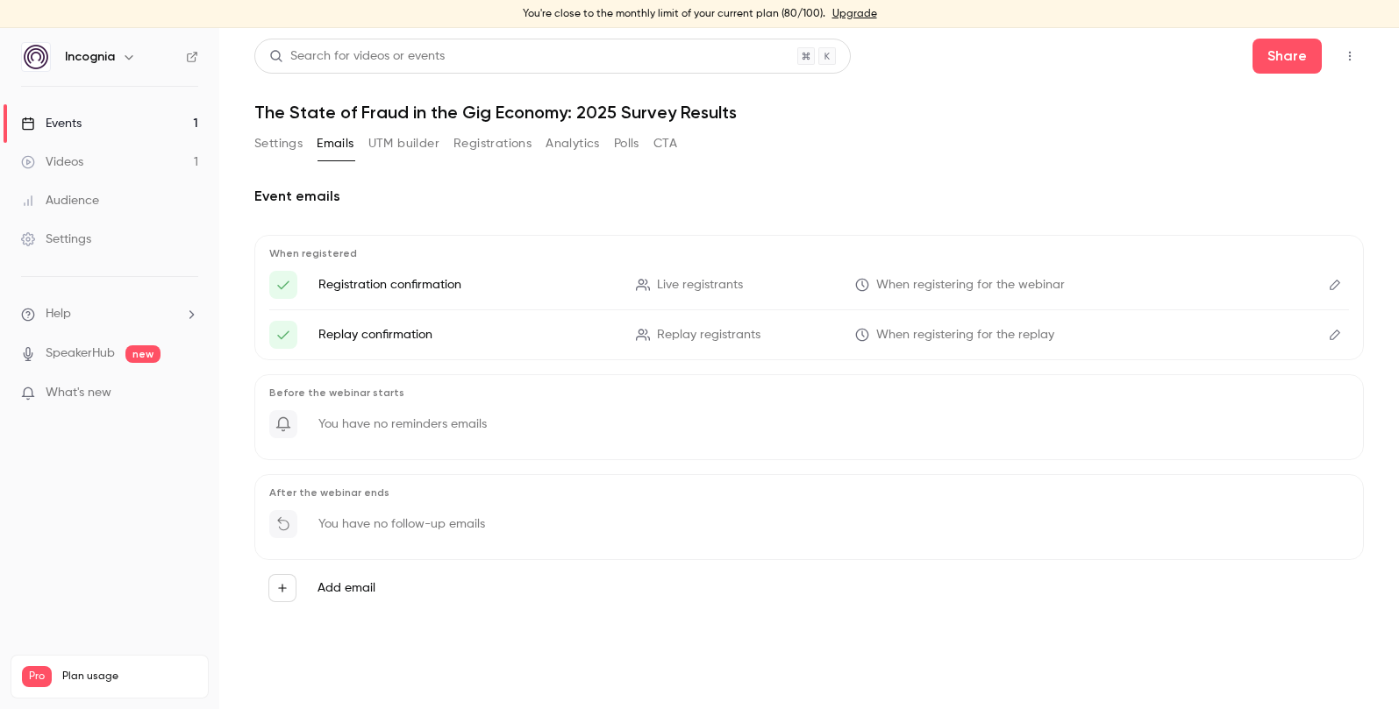
click at [394, 281] on p "Registration confirmation" at bounding box center [466, 285] width 296 height 18
click at [1333, 283] on icon "Edit" at bounding box center [1334, 285] width 14 height 12
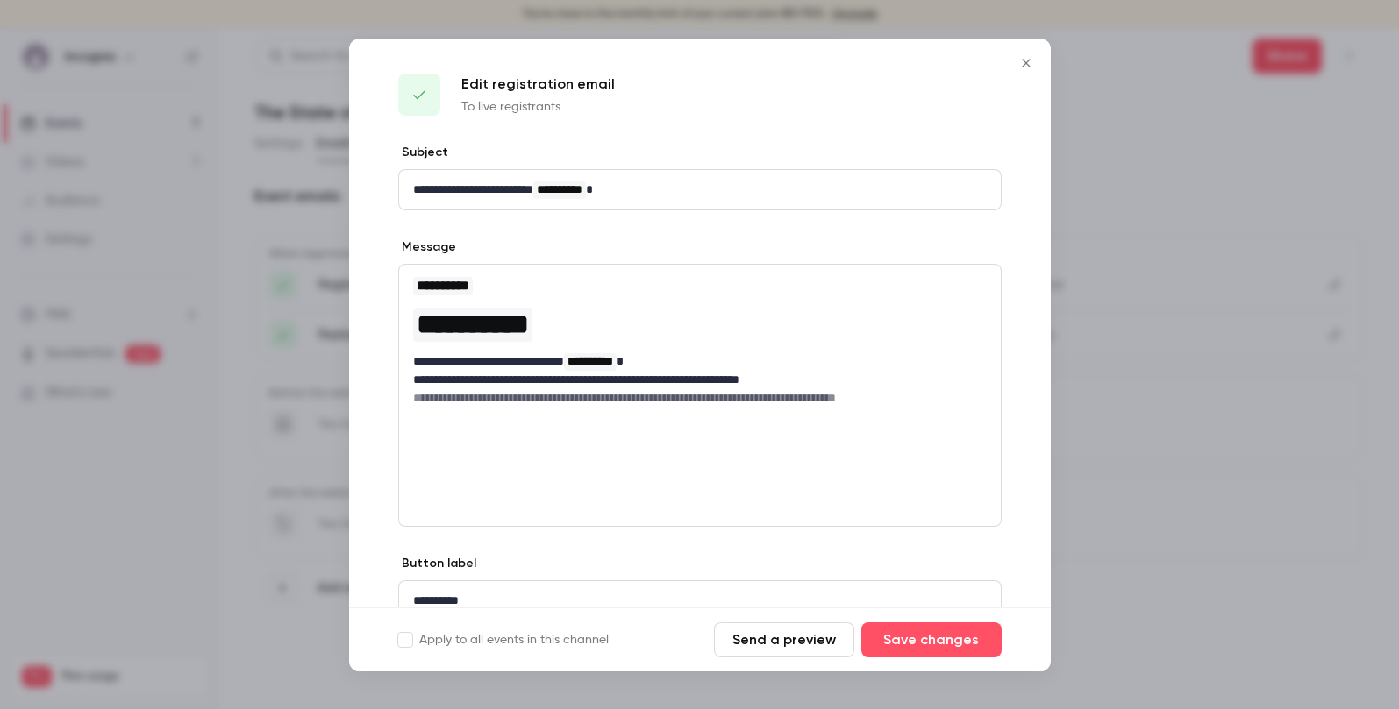
click at [1022, 61] on icon "Close" at bounding box center [1025, 63] width 21 height 14
